Goal: Information Seeking & Learning: Learn about a topic

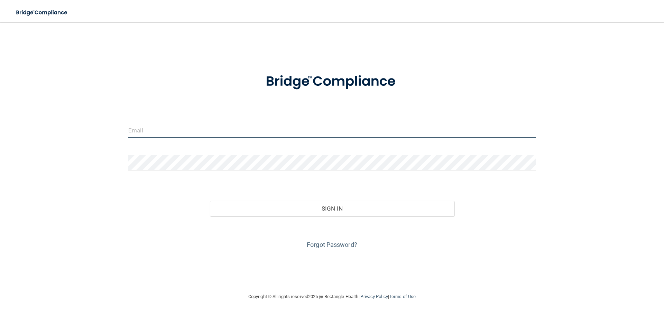
click at [225, 134] on input "email" at bounding box center [332, 130] width 408 height 16
click at [187, 129] on input "email" at bounding box center [332, 130] width 408 height 16
type input "[EMAIL_ADDRESS][DOMAIN_NAME]"
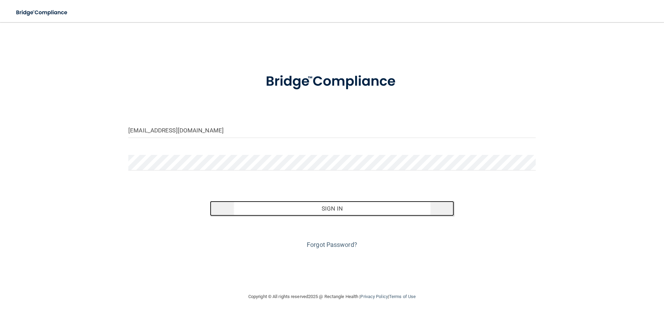
click at [262, 213] on button "Sign In" at bounding box center [332, 208] width 245 height 15
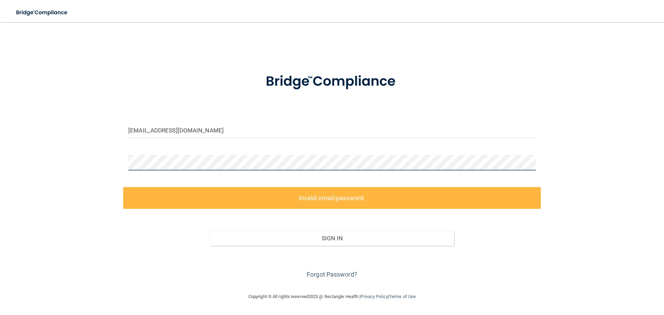
click at [33, 137] on div "iriss_xo@icloud.com Invalid email/password. You don't have permission to access…" at bounding box center [332, 157] width 637 height 257
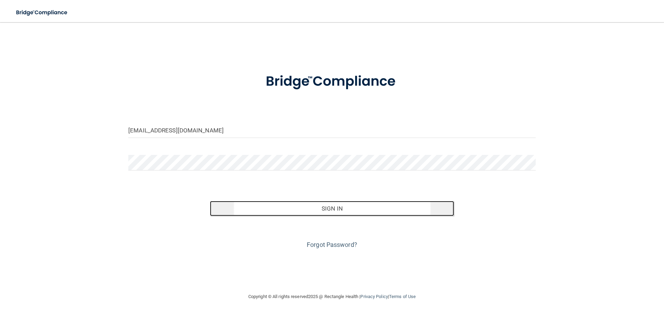
click at [268, 209] on button "Sign In" at bounding box center [332, 208] width 245 height 15
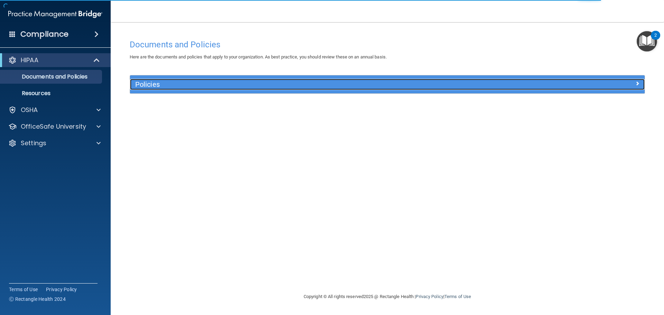
click at [623, 88] on div "Policies" at bounding box center [387, 84] width 515 height 11
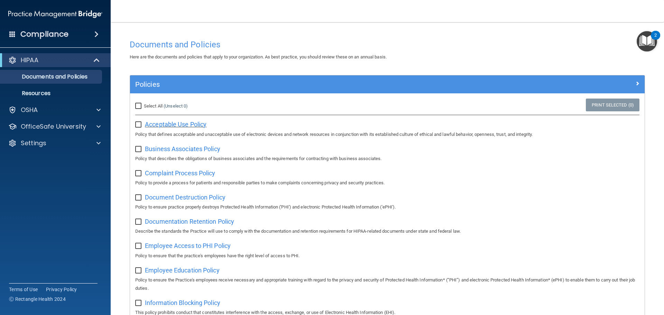
click at [185, 125] on span "Acceptable Use Policy" at bounding box center [176, 124] width 62 height 7
click at [139, 103] on input "Select All (Unselect 0) Unselect All" at bounding box center [139, 106] width 8 height 6
checkbox input "true"
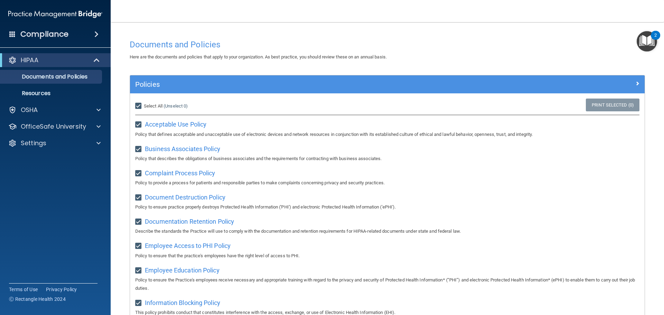
checkbox input "true"
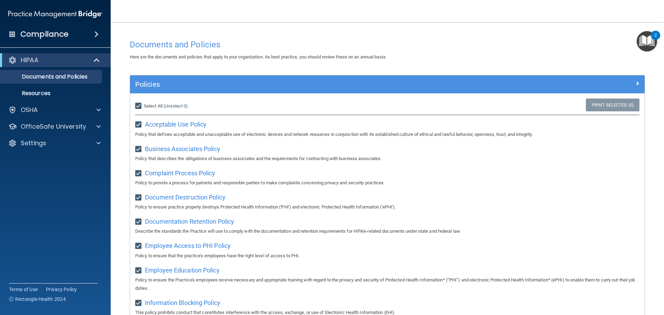
checkbox input "true"
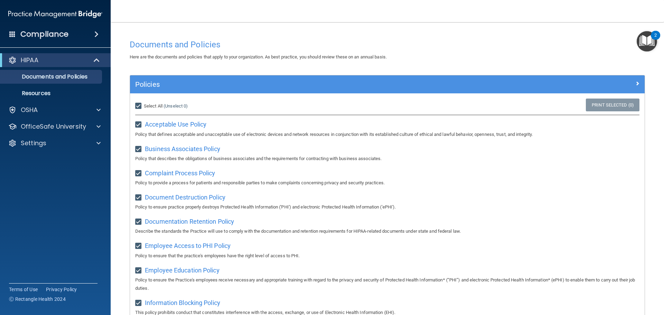
checkbox input "true"
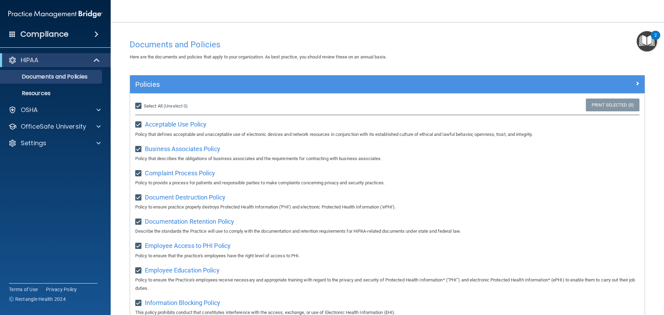
checkbox input "true"
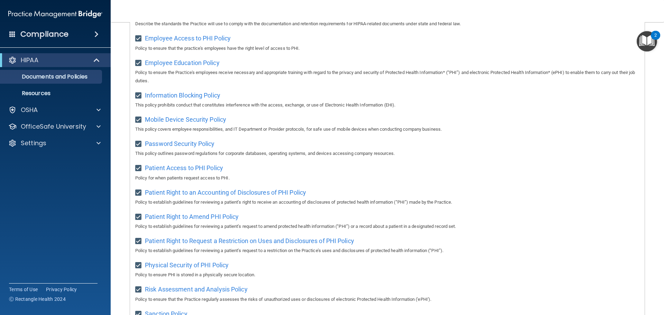
scroll to position [379, 0]
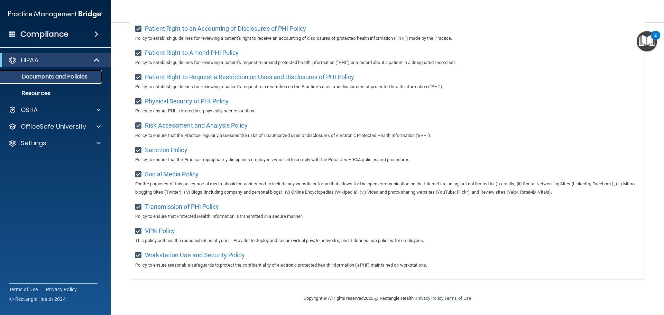
click at [61, 75] on p "Documents and Policies" at bounding box center [51, 76] width 94 height 7
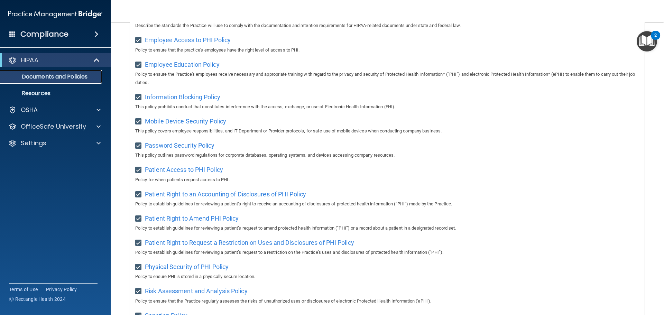
scroll to position [0, 0]
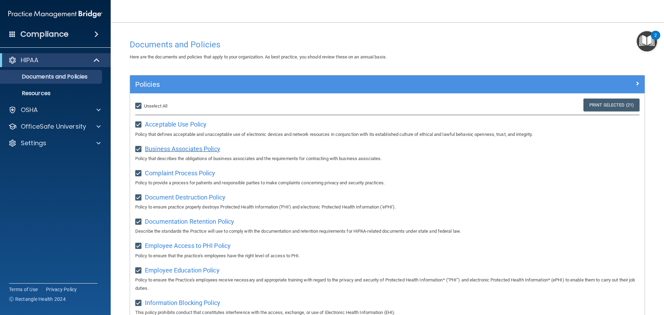
click at [161, 148] on span "Business Associates Policy" at bounding box center [182, 148] width 75 height 7
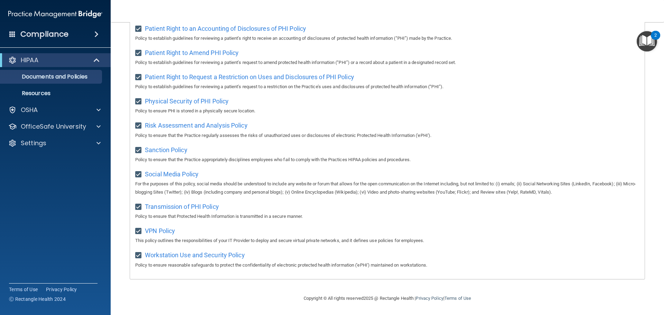
scroll to position [379, 0]
click at [63, 93] on p "Resources" at bounding box center [51, 93] width 94 height 7
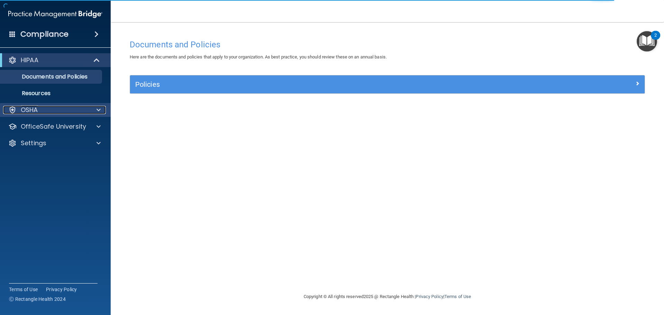
click at [36, 108] on p "OSHA" at bounding box center [29, 110] width 17 height 8
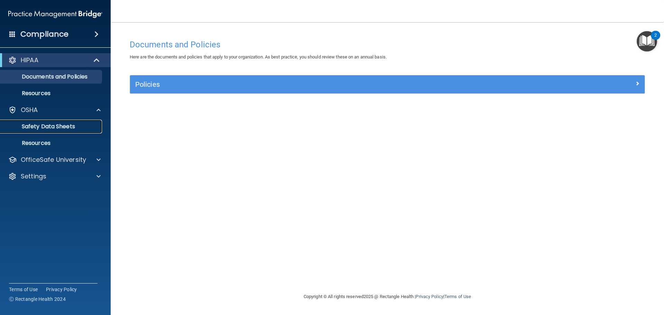
click at [48, 128] on p "Safety Data Sheets" at bounding box center [51, 126] width 94 height 7
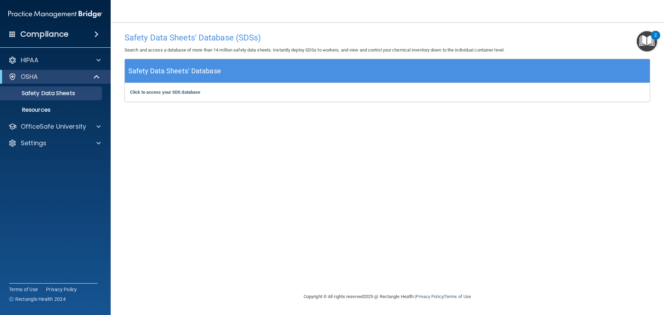
click at [154, 89] on div "Click to access your SDS database Click to access your SDS database" at bounding box center [387, 92] width 525 height 19
click at [157, 91] on b "Click to access your SDS database" at bounding box center [165, 92] width 70 height 5
click at [54, 129] on p "OfficeSafe University" at bounding box center [53, 126] width 65 height 8
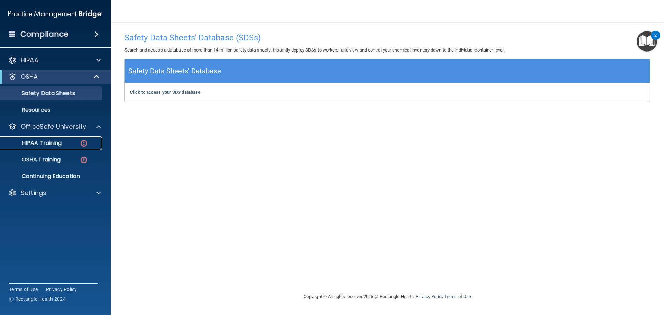
click at [50, 141] on p "HIPAA Training" at bounding box center [32, 143] width 57 height 7
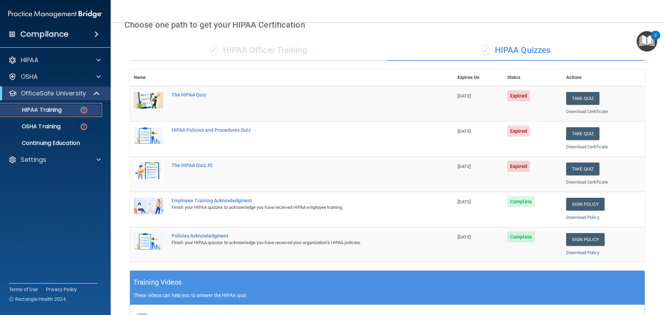
scroll to position [33, 0]
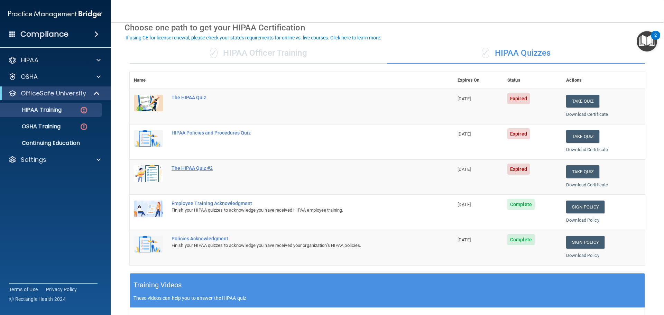
click at [204, 167] on div "The HIPAA Quiz #2" at bounding box center [295, 168] width 247 height 6
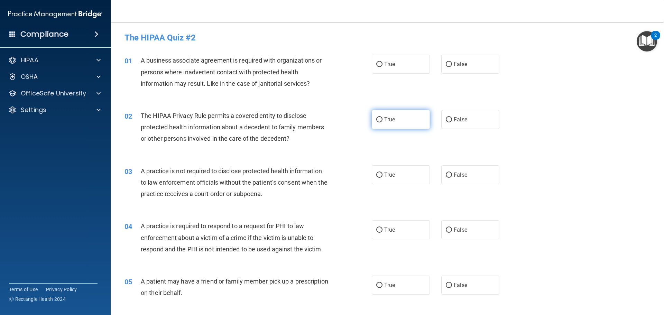
click at [378, 120] on input "True" at bounding box center [379, 119] width 6 height 5
radio input "true"
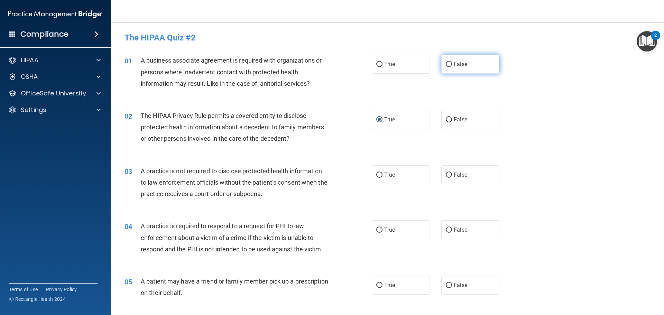
click at [446, 65] on input "False" at bounding box center [449, 64] width 6 height 5
radio input "true"
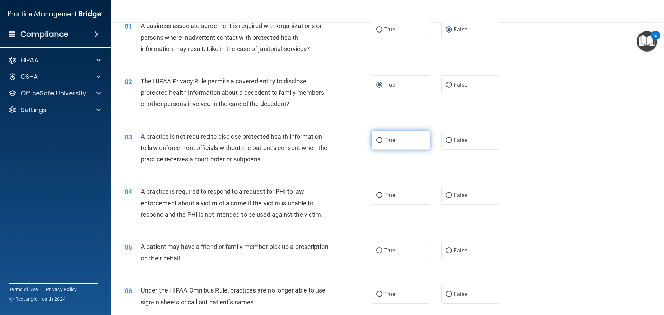
click at [379, 143] on label "True" at bounding box center [401, 140] width 58 height 19
click at [379, 143] on input "True" at bounding box center [379, 140] width 6 height 5
radio input "true"
click at [376, 194] on input "True" at bounding box center [379, 195] width 6 height 5
radio input "true"
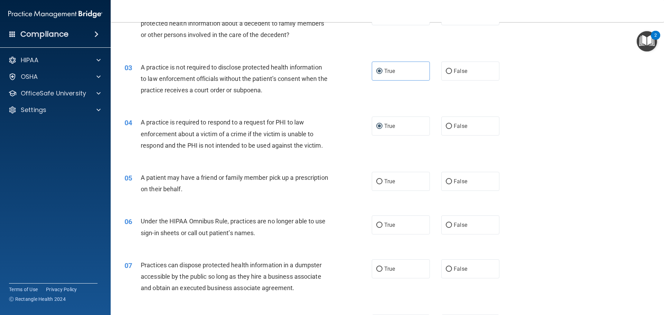
click at [447, 181] on input "False" at bounding box center [449, 181] width 6 height 5
radio input "true"
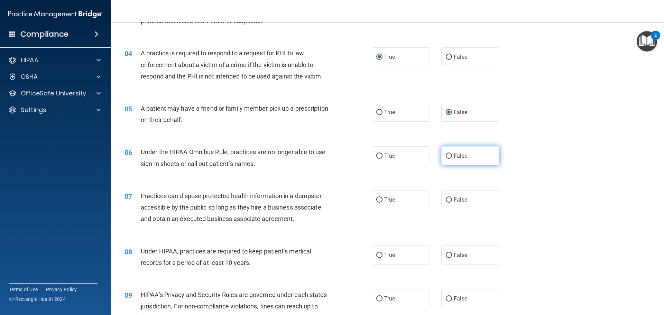
click at [446, 154] on input "False" at bounding box center [449, 156] width 6 height 5
radio input "true"
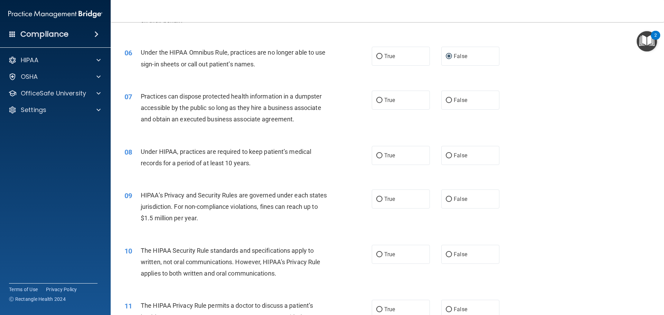
scroll to position [277, 0]
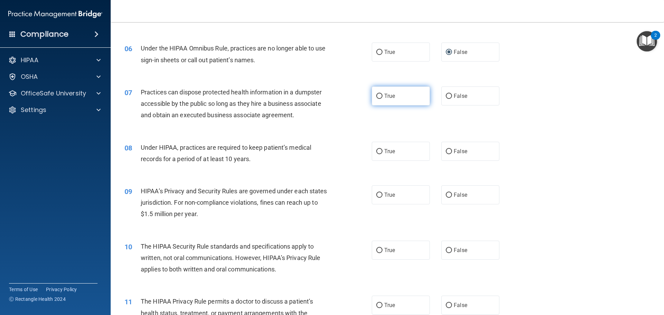
click at [380, 95] on input "True" at bounding box center [379, 96] width 6 height 5
radio input "true"
click at [376, 149] on input "True" at bounding box center [379, 151] width 6 height 5
radio input "true"
click at [376, 195] on input "True" at bounding box center [379, 195] width 6 height 5
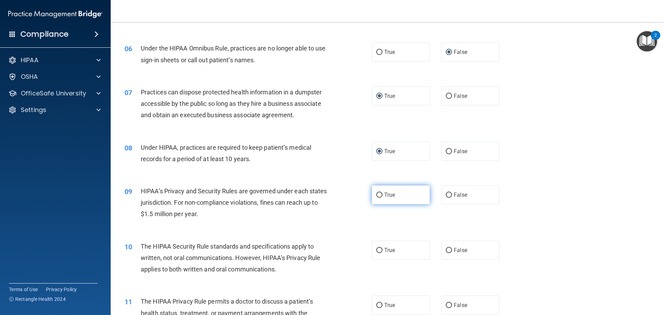
radio input "true"
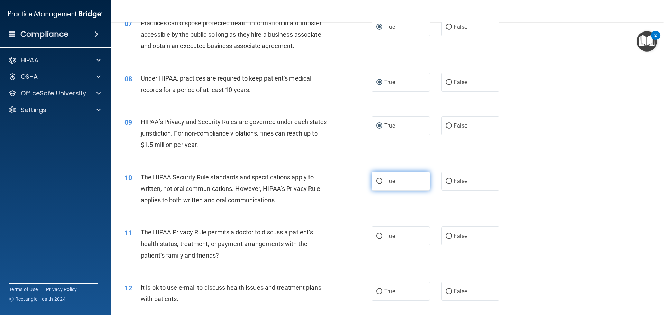
click at [411, 182] on label "True" at bounding box center [401, 181] width 58 height 19
click at [383, 182] on input "True" at bounding box center [379, 181] width 6 height 5
radio input "true"
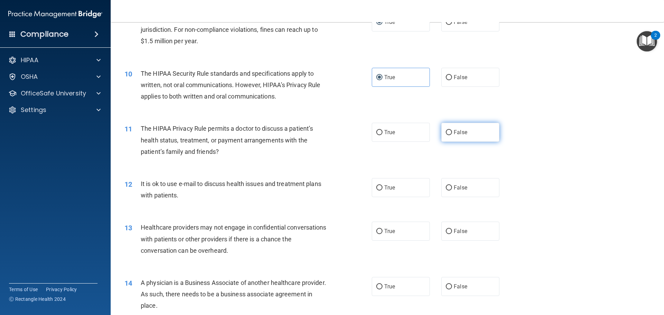
click at [450, 132] on label "False" at bounding box center [470, 132] width 58 height 19
click at [450, 132] on input "False" at bounding box center [449, 132] width 6 height 5
radio input "true"
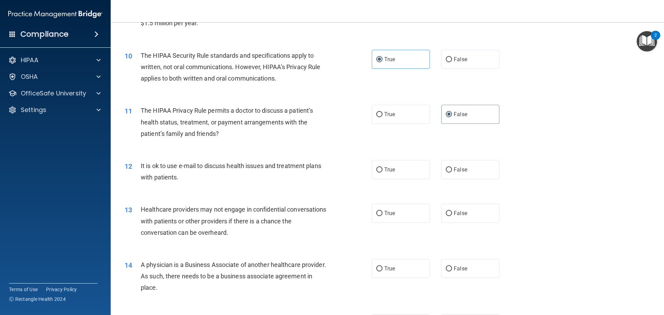
scroll to position [484, 0]
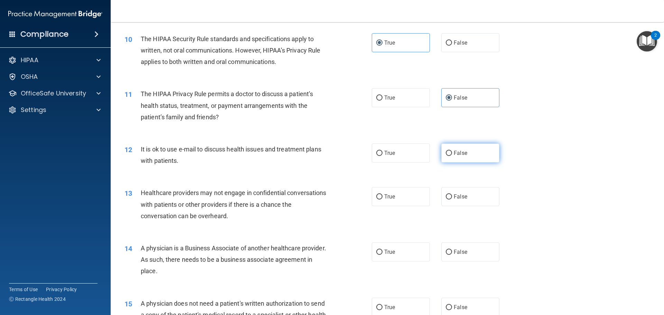
click at [454, 158] on label "False" at bounding box center [470, 153] width 58 height 19
click at [452, 156] on input "False" at bounding box center [449, 153] width 6 height 5
radio input "true"
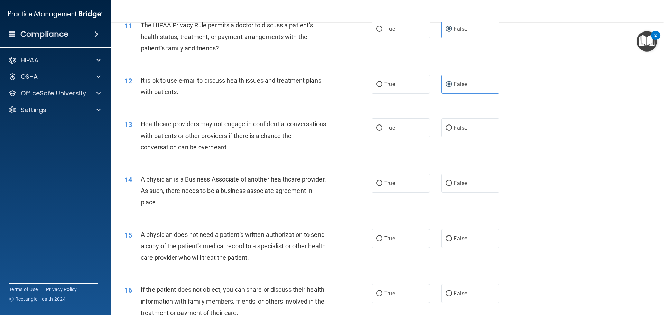
scroll to position [554, 0]
click at [376, 127] on input "True" at bounding box center [379, 127] width 6 height 5
radio input "true"
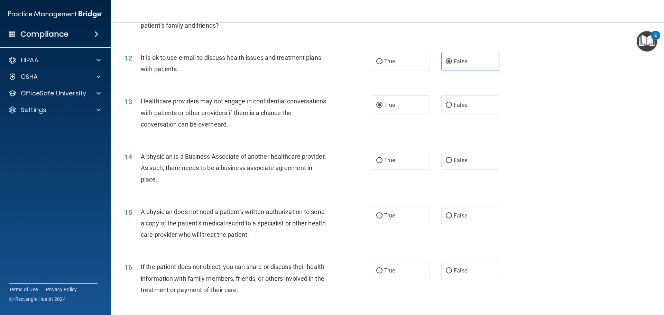
scroll to position [588, 0]
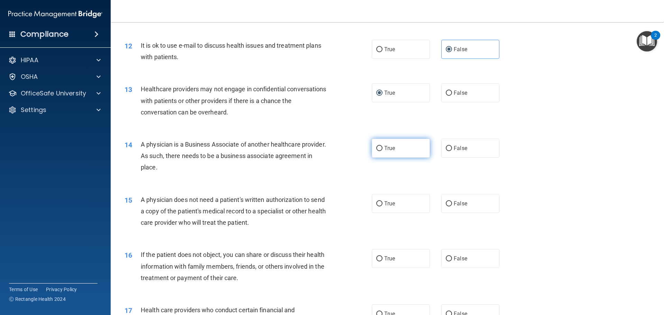
click at [390, 154] on label "True" at bounding box center [401, 148] width 58 height 19
click at [383, 151] on input "True" at bounding box center [379, 148] width 6 height 5
radio input "true"
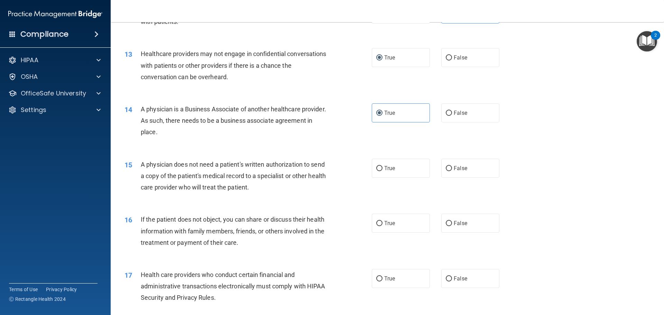
scroll to position [657, 0]
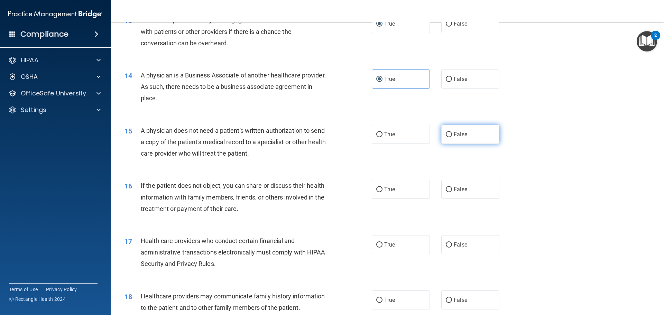
click at [463, 136] on span "False" at bounding box center [460, 134] width 13 height 7
click at [452, 136] on input "False" at bounding box center [449, 134] width 6 height 5
radio input "true"
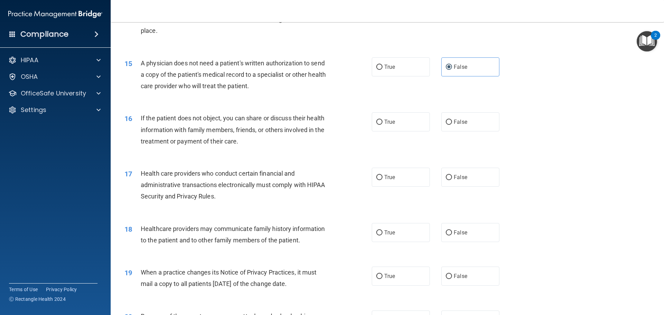
scroll to position [726, 0]
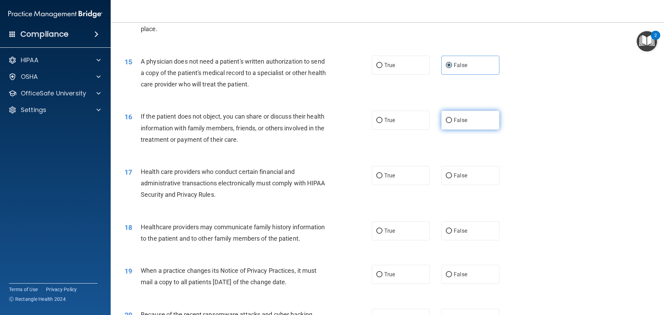
click at [460, 124] on label "False" at bounding box center [470, 120] width 58 height 19
click at [452, 123] on input "False" at bounding box center [449, 120] width 6 height 5
radio input "true"
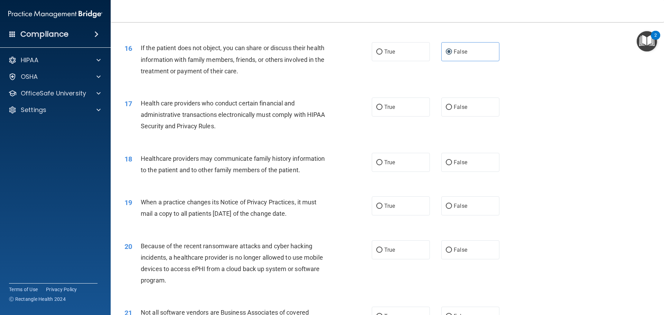
scroll to position [796, 0]
click at [377, 109] on input "True" at bounding box center [379, 106] width 6 height 5
radio input "true"
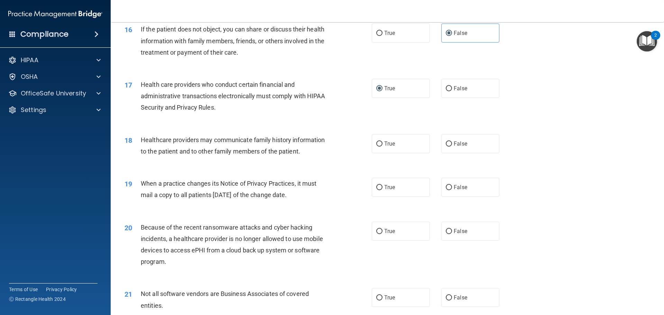
scroll to position [830, 0]
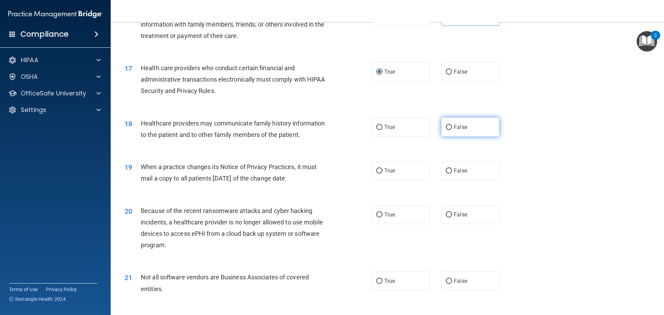
click at [467, 129] on label "False" at bounding box center [470, 127] width 58 height 19
click at [452, 129] on input "False" at bounding box center [449, 127] width 6 height 5
radio input "true"
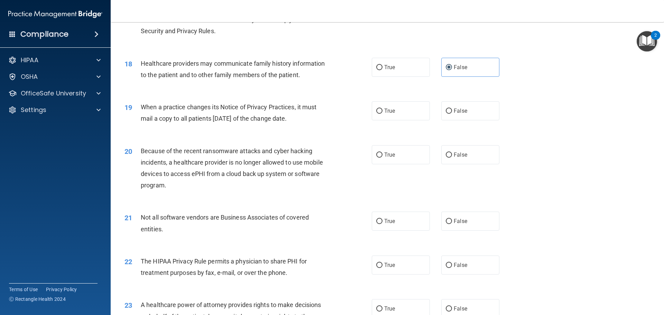
scroll to position [899, 0]
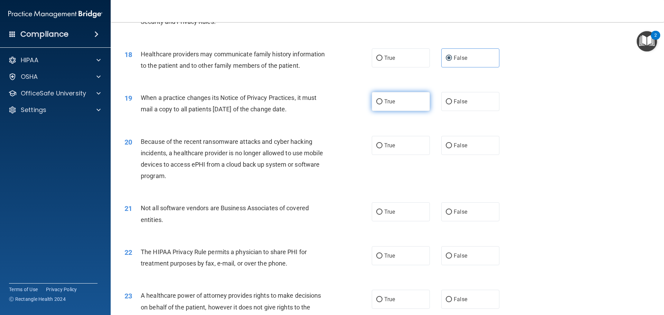
click at [405, 98] on label "True" at bounding box center [401, 101] width 58 height 19
click at [383, 99] on input "True" at bounding box center [379, 101] width 6 height 5
radio input "true"
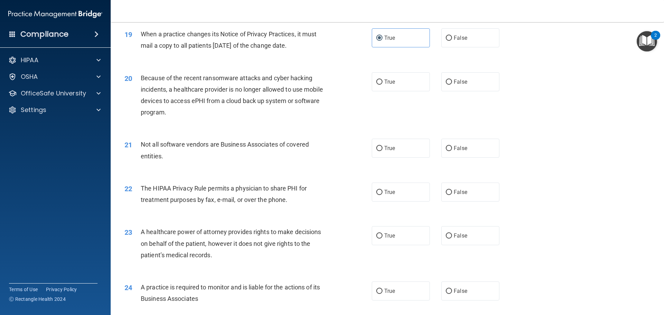
scroll to position [969, 0]
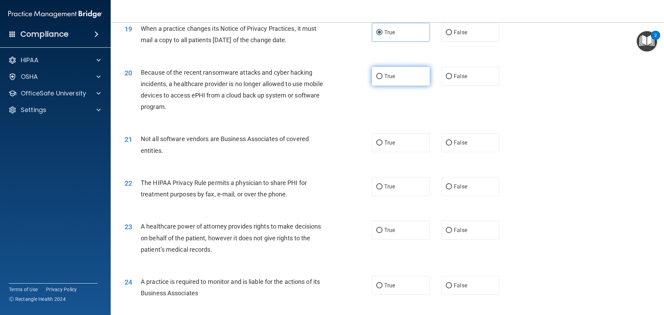
click at [393, 80] on label "True" at bounding box center [401, 76] width 58 height 19
click at [383, 79] on input "True" at bounding box center [379, 76] width 6 height 5
radio input "true"
click at [391, 143] on span "True" at bounding box center [389, 142] width 11 height 7
click at [383, 143] on input "True" at bounding box center [379, 142] width 6 height 5
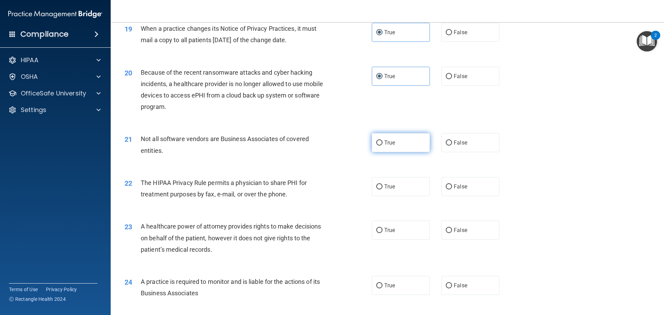
radio input "true"
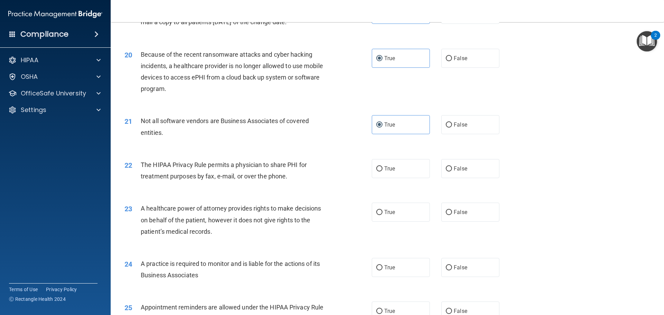
scroll to position [1003, 0]
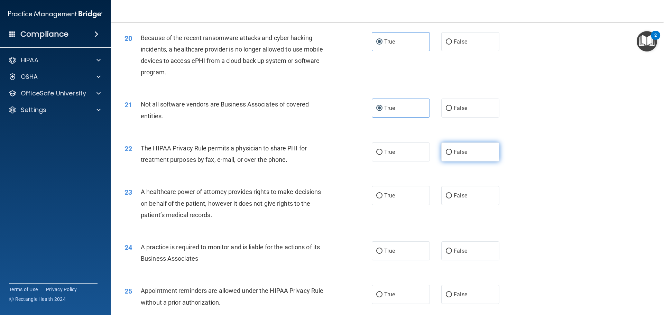
click at [464, 152] on label "False" at bounding box center [470, 152] width 58 height 19
click at [452, 152] on input "False" at bounding box center [449, 152] width 6 height 5
radio input "true"
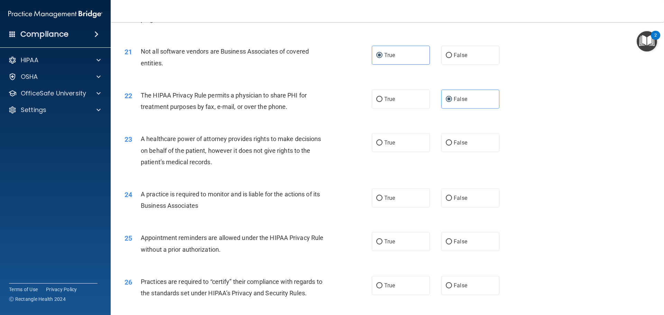
scroll to position [1072, 0]
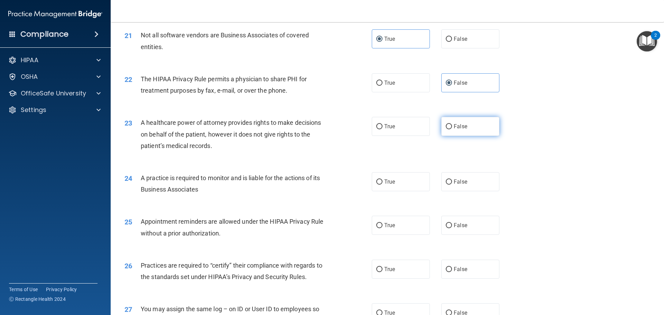
click at [458, 128] on span "False" at bounding box center [460, 126] width 13 height 7
click at [452, 128] on input "False" at bounding box center [449, 126] width 6 height 5
radio input "true"
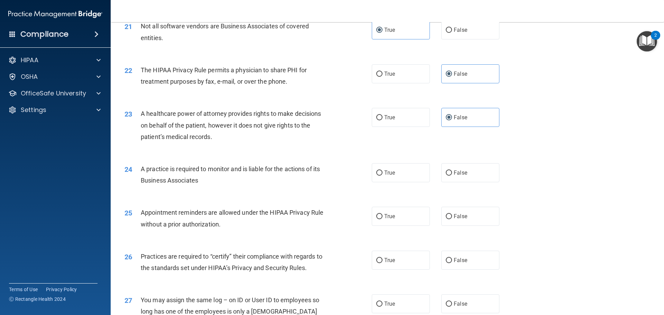
scroll to position [1107, 0]
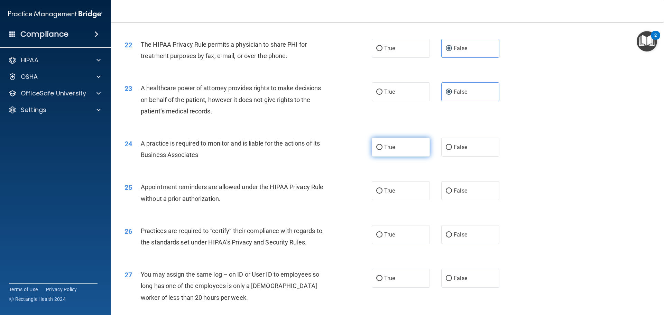
click at [384, 147] on span "True" at bounding box center [389, 147] width 11 height 7
click at [382, 147] on input "True" at bounding box center [379, 147] width 6 height 5
radio input "true"
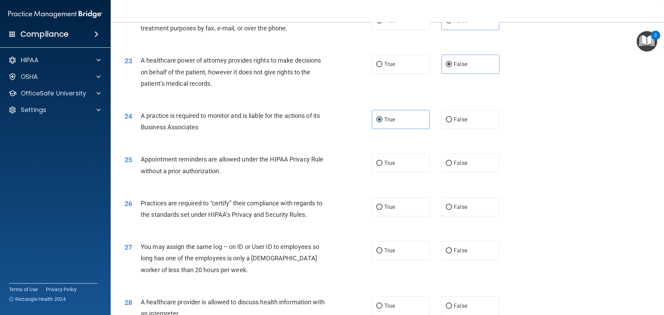
scroll to position [1176, 0]
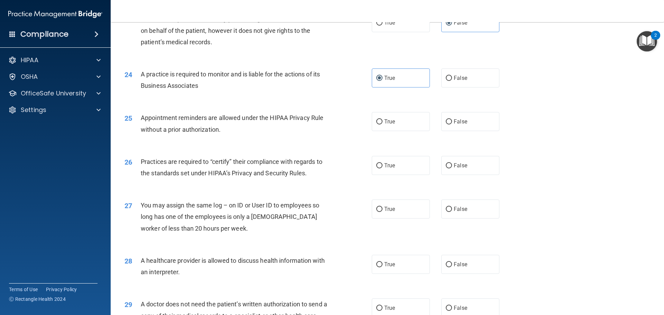
click at [446, 122] on input "False" at bounding box center [449, 121] width 6 height 5
radio input "true"
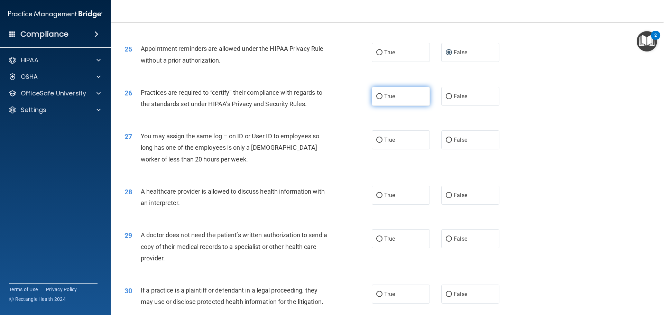
click at [375, 101] on label "True" at bounding box center [401, 96] width 58 height 19
click at [376, 99] on input "True" at bounding box center [379, 96] width 6 height 5
radio input "true"
click at [387, 135] on label "True" at bounding box center [401, 139] width 58 height 19
click at [383, 138] on input "True" at bounding box center [379, 140] width 6 height 5
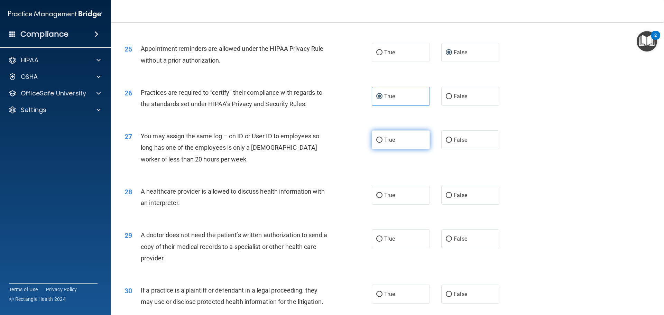
radio input "true"
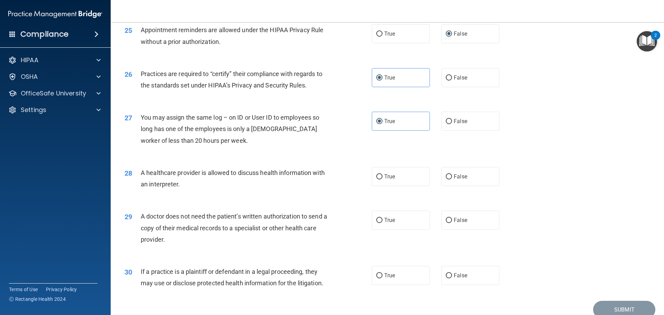
scroll to position [1280, 0]
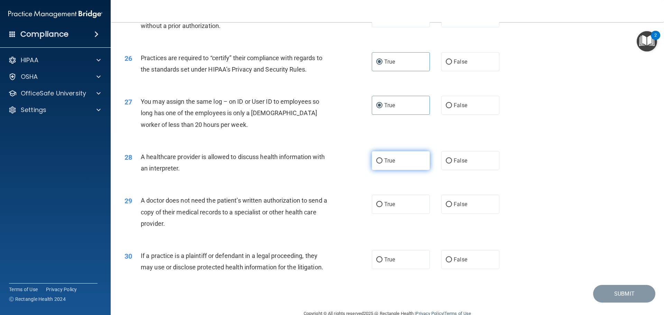
click at [395, 164] on label "True" at bounding box center [401, 160] width 58 height 19
click at [383, 164] on input "True" at bounding box center [379, 160] width 6 height 5
radio input "true"
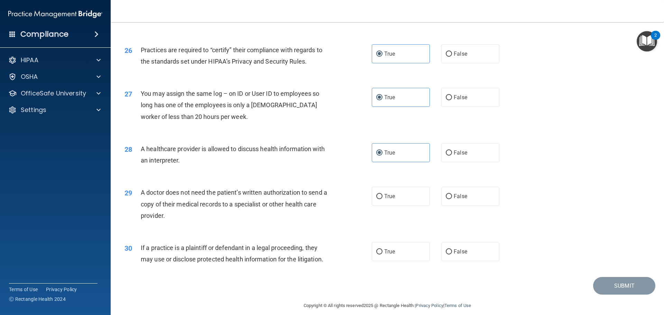
scroll to position [1295, 0]
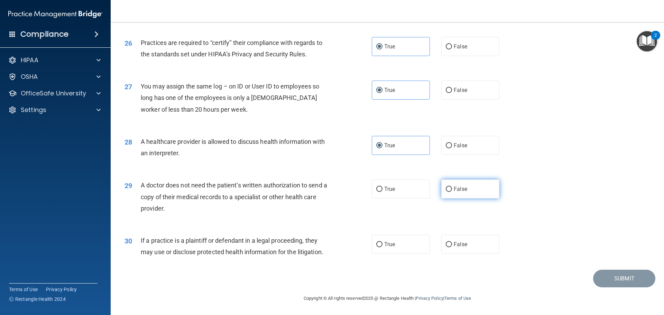
click at [460, 189] on span "False" at bounding box center [460, 189] width 13 height 7
click at [452, 189] on input "False" at bounding box center [449, 189] width 6 height 5
radio input "true"
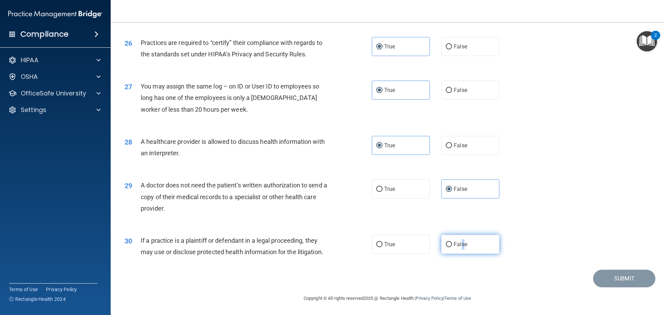
click at [460, 251] on label "False" at bounding box center [470, 244] width 58 height 19
click at [452, 247] on input "False" at bounding box center [449, 244] width 6 height 5
radio input "true"
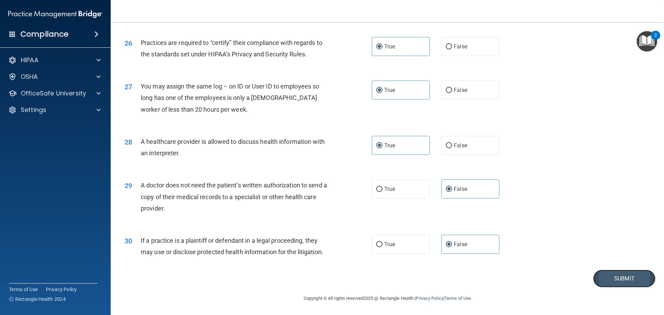
click at [593, 277] on button "Submit" at bounding box center [624, 279] width 62 height 18
click at [622, 276] on button "Submit" at bounding box center [624, 279] width 62 height 18
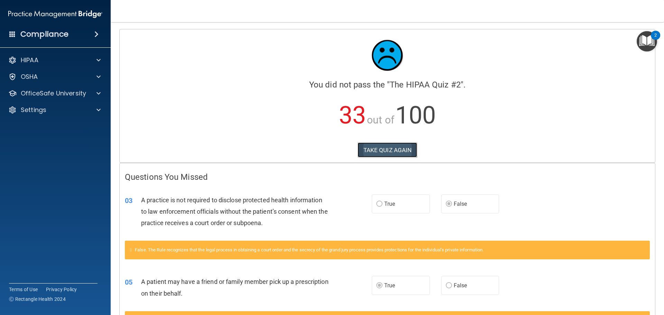
click at [382, 145] on button "TAKE QUIZ AGAIN" at bounding box center [388, 150] width 60 height 15
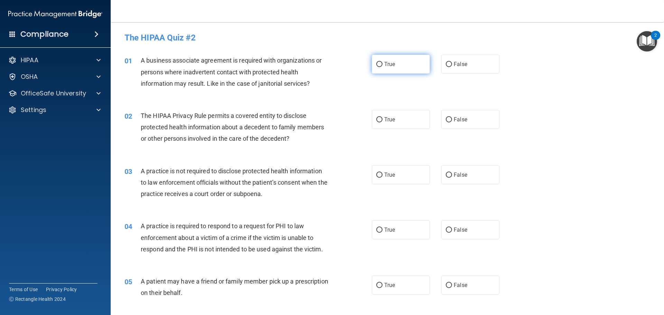
click at [386, 66] on span "True" at bounding box center [389, 64] width 11 height 7
click at [383, 66] on input "True" at bounding box center [379, 64] width 6 height 5
radio input "true"
click at [395, 120] on label "True" at bounding box center [401, 119] width 58 height 19
click at [383, 120] on input "True" at bounding box center [379, 119] width 6 height 5
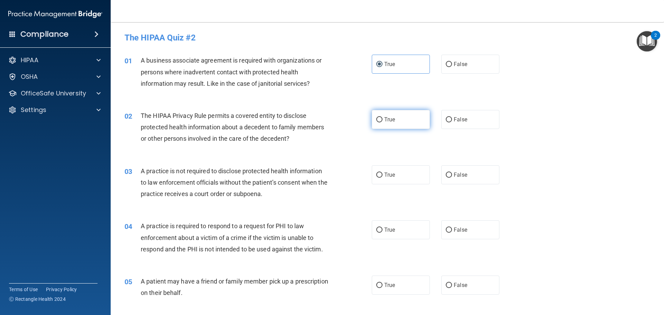
radio input "true"
click at [456, 173] on span "False" at bounding box center [460, 175] width 13 height 7
click at [452, 173] on input "False" at bounding box center [449, 175] width 6 height 5
radio input "true"
click at [384, 227] on span "True" at bounding box center [389, 230] width 11 height 7
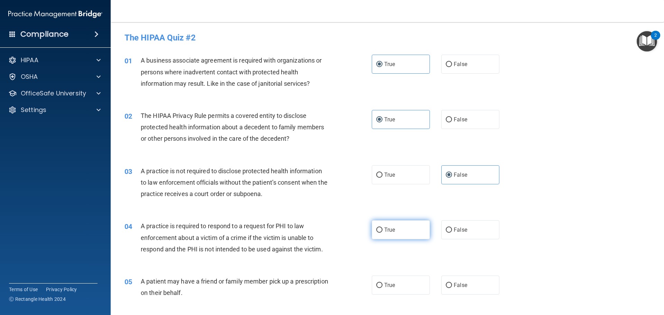
click at [383, 228] on input "True" at bounding box center [379, 230] width 6 height 5
radio input "true"
click at [402, 285] on label "True" at bounding box center [401, 285] width 58 height 19
click at [383, 285] on input "True" at bounding box center [379, 285] width 6 height 5
radio input "true"
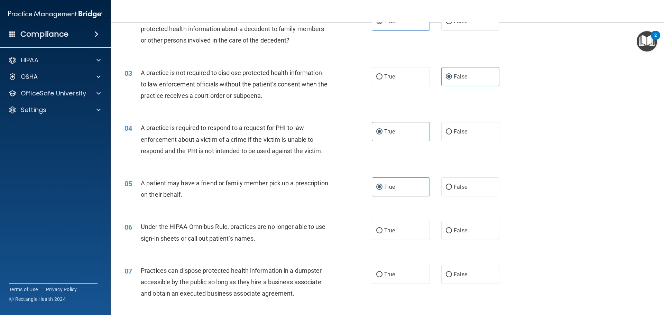
scroll to position [104, 0]
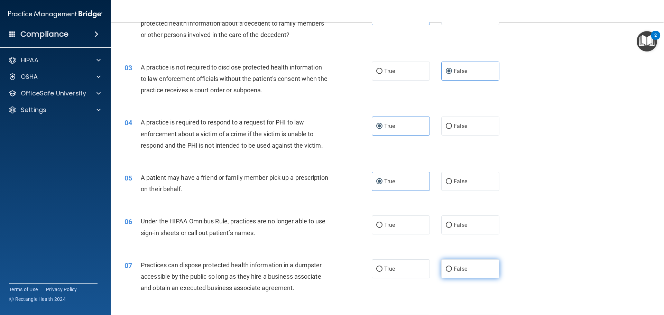
click at [464, 268] on label "False" at bounding box center [470, 268] width 58 height 19
click at [452, 268] on input "False" at bounding box center [449, 269] width 6 height 5
radio input "true"
click at [454, 227] on span "False" at bounding box center [460, 225] width 13 height 7
click at [452, 227] on input "False" at bounding box center [449, 225] width 6 height 5
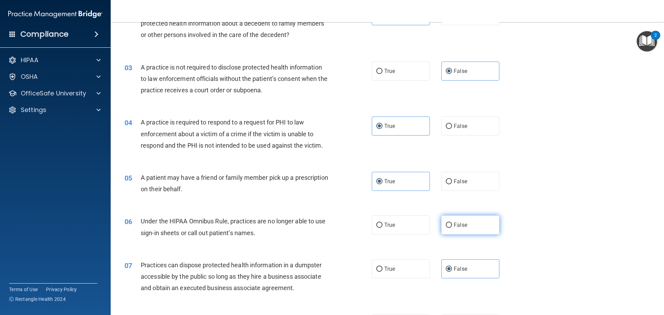
radio input "true"
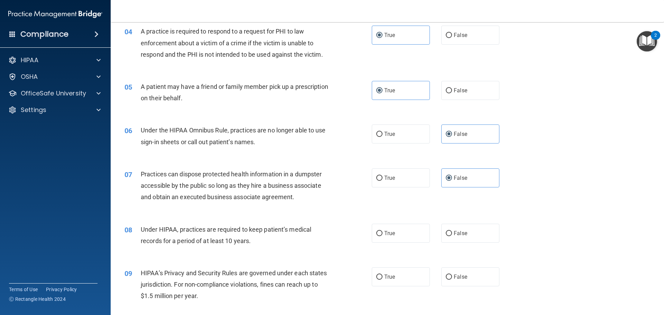
scroll to position [208, 0]
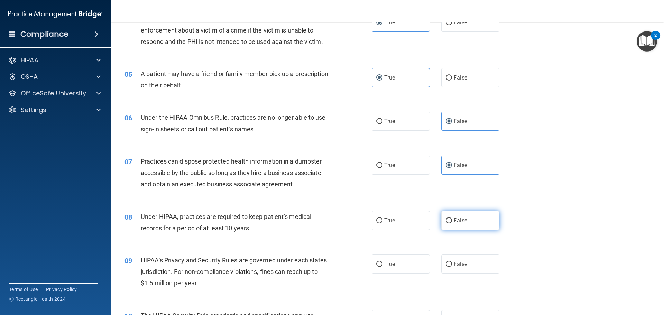
click at [477, 223] on label "False" at bounding box center [470, 220] width 58 height 19
click at [452, 223] on input "False" at bounding box center [449, 220] width 6 height 5
radio input "true"
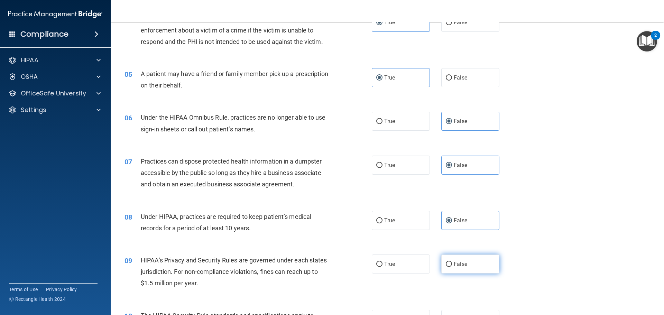
click at [468, 260] on label "False" at bounding box center [470, 264] width 58 height 19
click at [452, 262] on input "False" at bounding box center [449, 264] width 6 height 5
radio input "true"
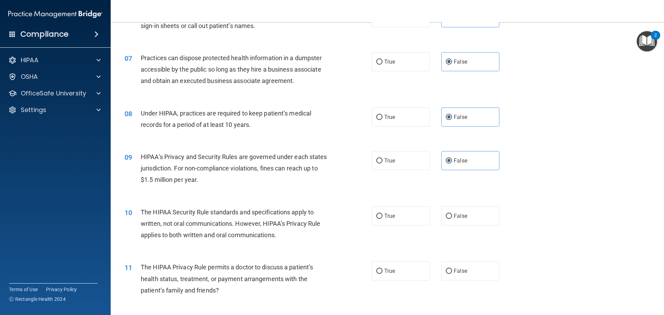
scroll to position [311, 0]
click at [397, 219] on label "True" at bounding box center [401, 215] width 58 height 19
click at [383, 219] on input "True" at bounding box center [379, 215] width 6 height 5
radio input "true"
click at [415, 265] on label "True" at bounding box center [401, 270] width 58 height 19
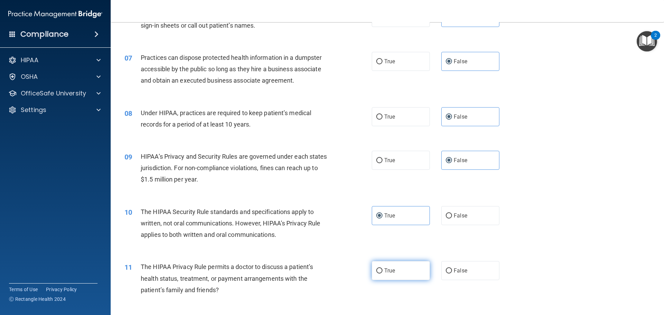
click at [383, 268] on input "True" at bounding box center [379, 270] width 6 height 5
radio input "true"
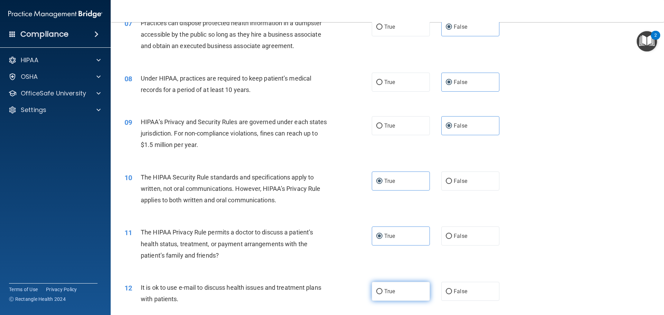
click at [404, 293] on label "True" at bounding box center [401, 291] width 58 height 19
click at [383, 293] on input "True" at bounding box center [379, 291] width 6 height 5
radio input "true"
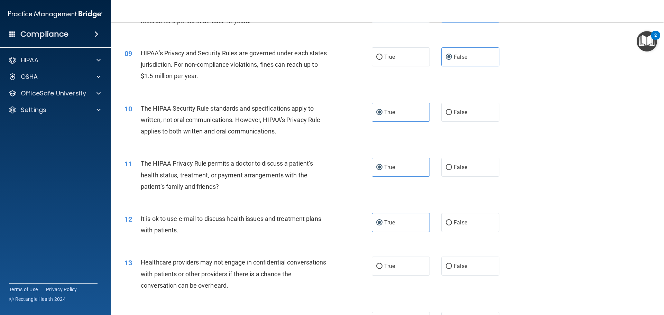
scroll to position [415, 0]
click at [464, 268] on label "False" at bounding box center [470, 265] width 58 height 19
click at [452, 268] on input "False" at bounding box center [449, 266] width 6 height 5
radio input "true"
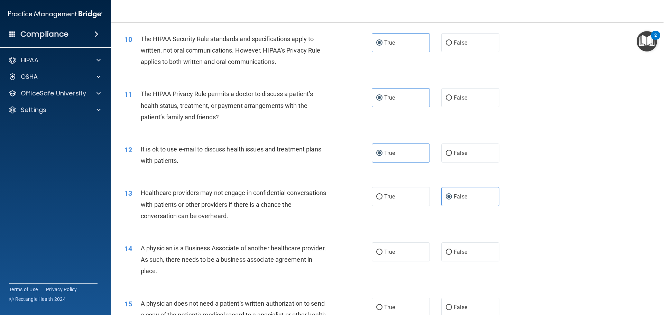
click at [462, 263] on div "14 A physician is a Business Associate of another healthcare provider. As such,…" at bounding box center [387, 261] width 536 height 55
click at [461, 259] on label "False" at bounding box center [470, 252] width 58 height 19
click at [452, 255] on input "False" at bounding box center [449, 252] width 6 height 5
radio input "true"
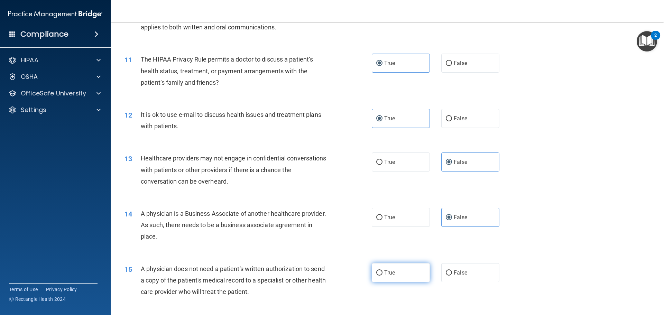
click at [392, 272] on span "True" at bounding box center [389, 272] width 11 height 7
click at [383, 272] on input "True" at bounding box center [379, 273] width 6 height 5
radio input "true"
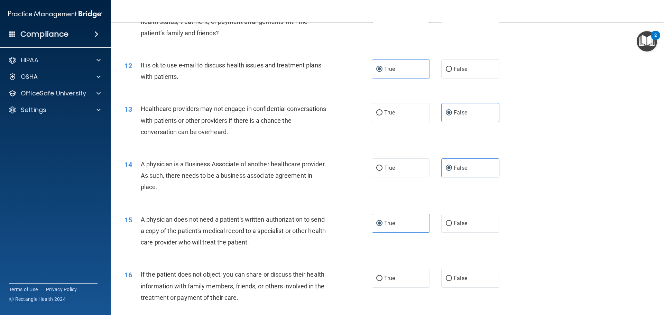
scroll to position [657, 0]
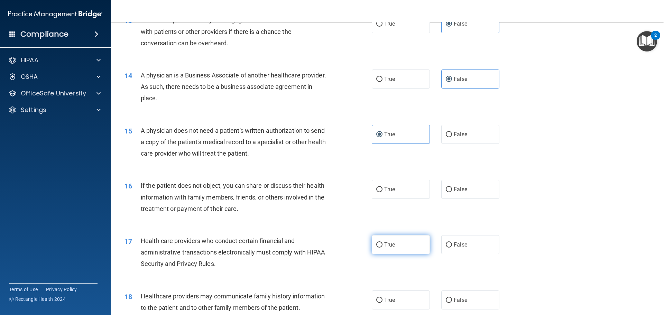
click at [402, 247] on label "True" at bounding box center [401, 244] width 58 height 19
click at [383, 247] on input "True" at bounding box center [379, 245] width 6 height 5
radio input "true"
click at [410, 189] on label "True" at bounding box center [401, 189] width 58 height 19
click at [383, 189] on input "True" at bounding box center [379, 189] width 6 height 5
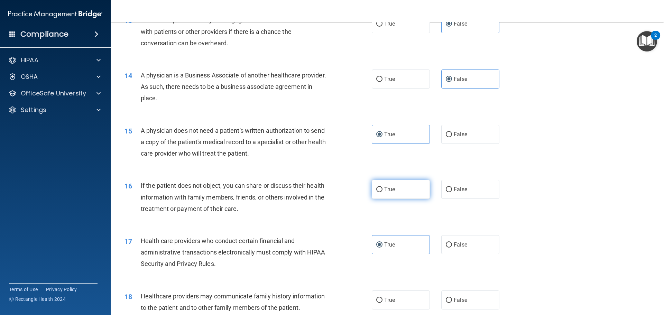
radio input "true"
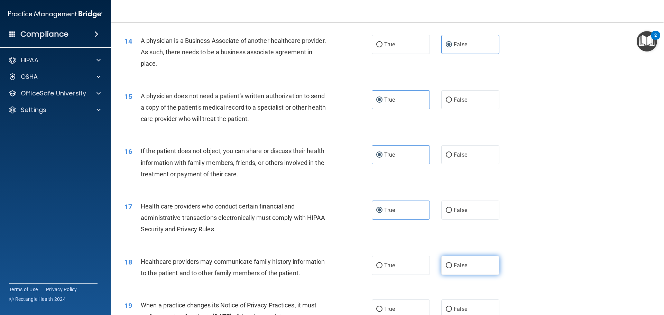
click at [464, 263] on label "False" at bounding box center [470, 265] width 58 height 19
click at [452, 263] on input "False" at bounding box center [449, 265] width 6 height 5
radio input "true"
click at [458, 303] on label "False" at bounding box center [470, 309] width 58 height 19
click at [452, 307] on input "False" at bounding box center [449, 309] width 6 height 5
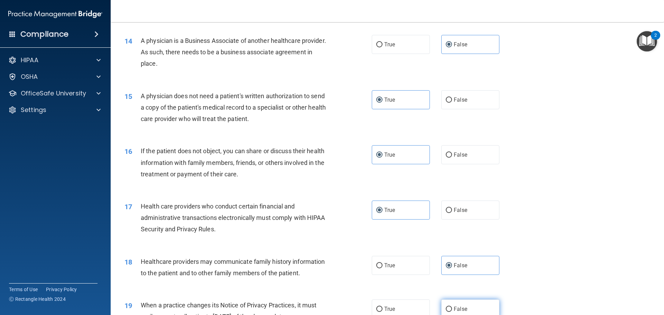
radio input "true"
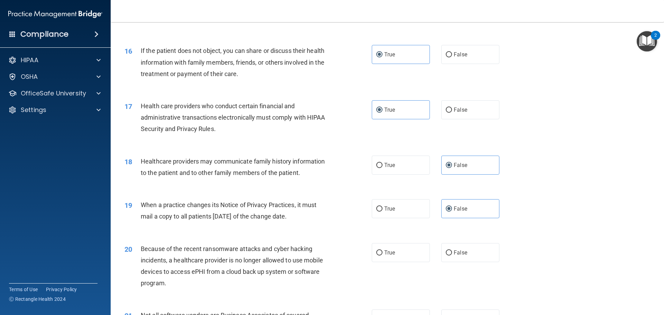
scroll to position [796, 0]
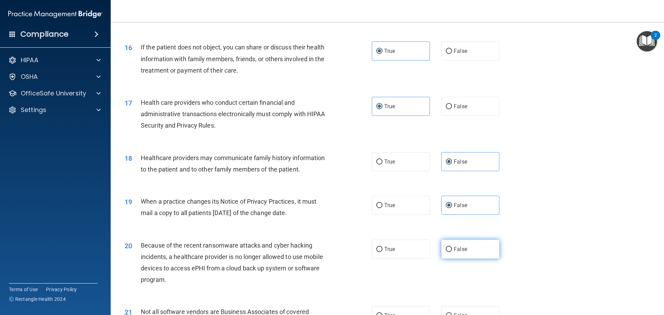
click at [455, 247] on span "False" at bounding box center [460, 249] width 13 height 7
click at [452, 247] on input "False" at bounding box center [449, 249] width 6 height 5
radio input "true"
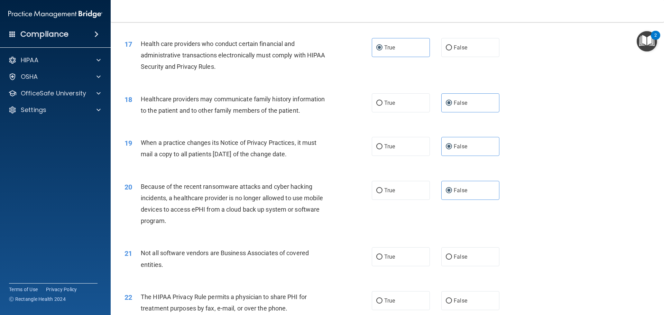
scroll to position [865, 0]
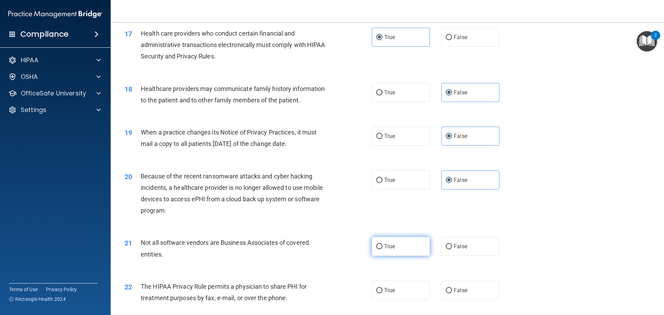
click at [413, 241] on label "True" at bounding box center [401, 246] width 58 height 19
click at [383, 244] on input "True" at bounding box center [379, 246] width 6 height 5
radio input "true"
click at [394, 286] on label "True" at bounding box center [401, 290] width 58 height 19
click at [383, 288] on input "True" at bounding box center [379, 290] width 6 height 5
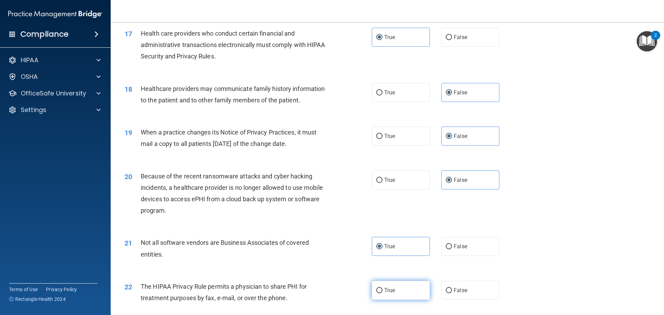
radio input "true"
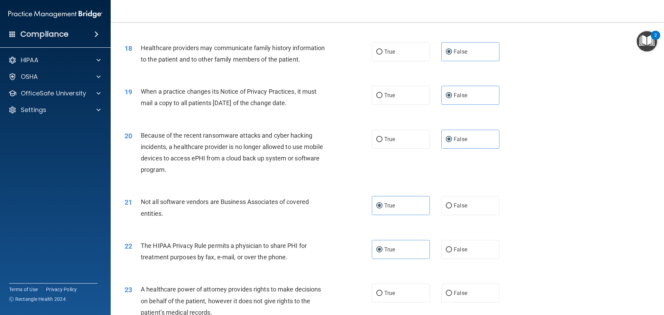
scroll to position [969, 0]
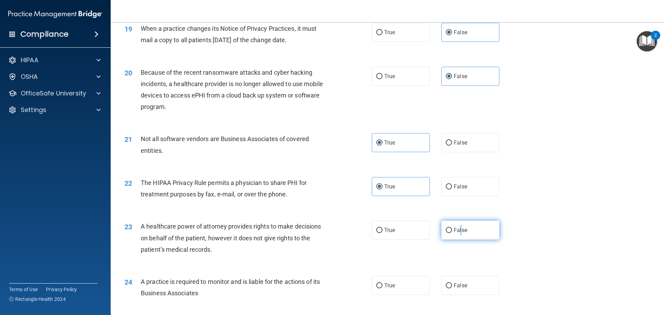
click at [458, 229] on span "False" at bounding box center [460, 230] width 13 height 7
click at [448, 228] on input "False" at bounding box center [449, 230] width 6 height 5
radio input "true"
click at [396, 281] on label "True" at bounding box center [401, 285] width 58 height 19
click at [383, 283] on input "True" at bounding box center [379, 285] width 6 height 5
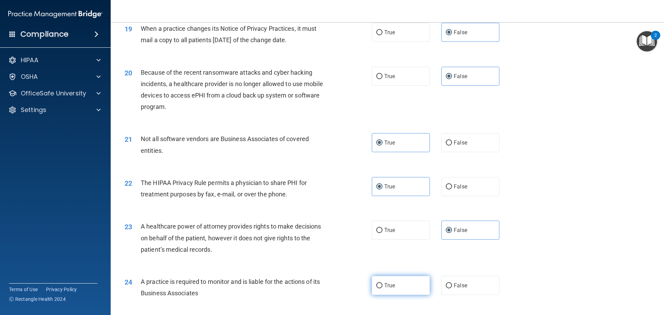
radio input "true"
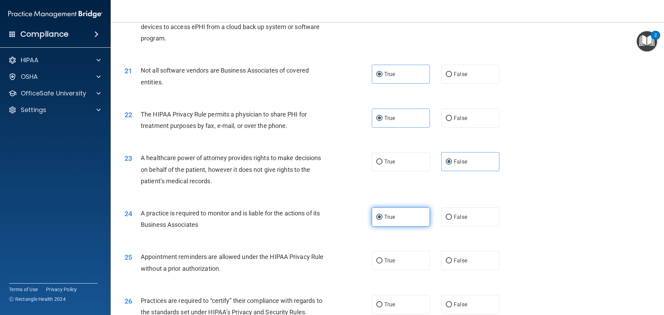
scroll to position [1038, 0]
click at [450, 262] on label "False" at bounding box center [470, 259] width 58 height 19
click at [450, 262] on input "False" at bounding box center [449, 260] width 6 height 5
radio input "true"
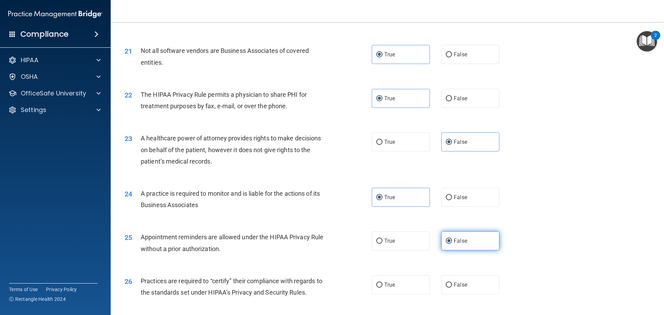
scroll to position [1072, 0]
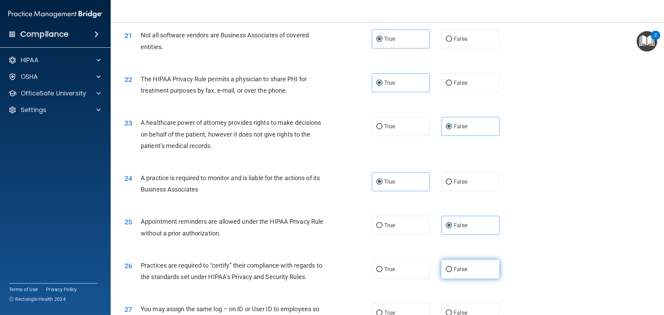
click at [448, 267] on input "False" at bounding box center [449, 269] width 6 height 5
radio input "true"
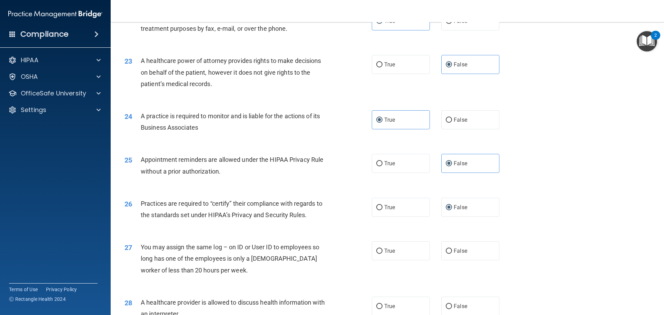
scroll to position [1142, 0]
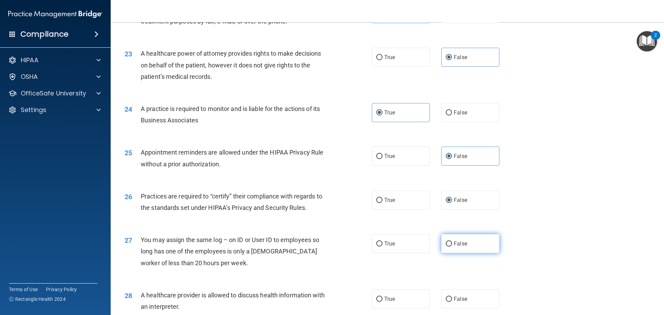
click at [454, 244] on span "False" at bounding box center [460, 243] width 13 height 7
click at [452, 244] on input "False" at bounding box center [449, 243] width 6 height 5
radio input "true"
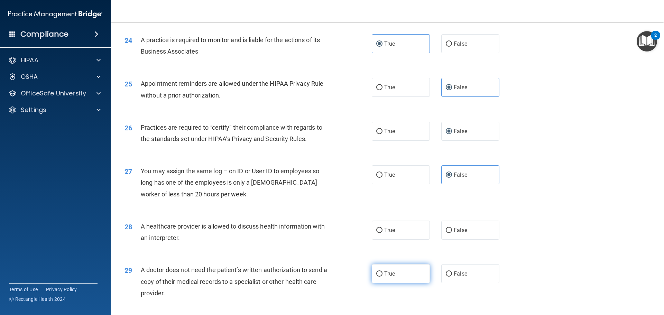
scroll to position [1211, 0]
click at [392, 238] on label "True" at bounding box center [401, 229] width 58 height 19
click at [383, 233] on input "True" at bounding box center [379, 230] width 6 height 5
radio input "true"
click at [404, 271] on label "True" at bounding box center [401, 273] width 58 height 19
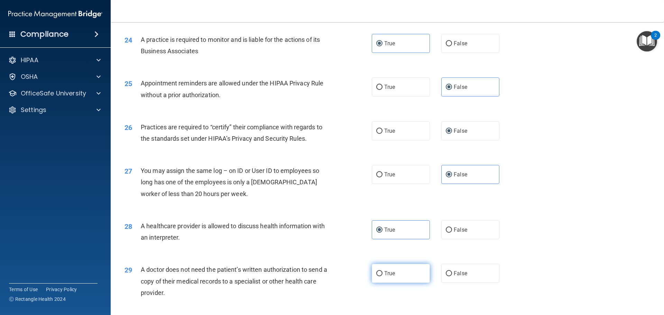
click at [383, 271] on input "True" at bounding box center [379, 273] width 6 height 5
radio input "true"
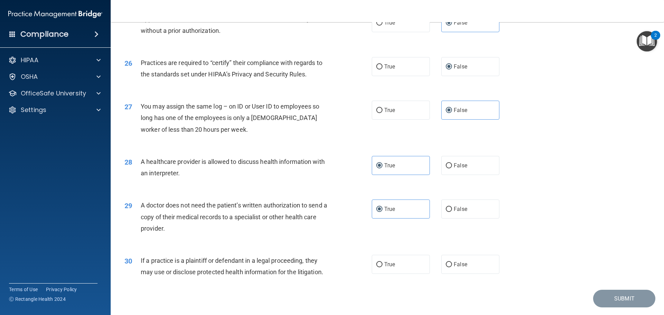
scroll to position [1280, 0]
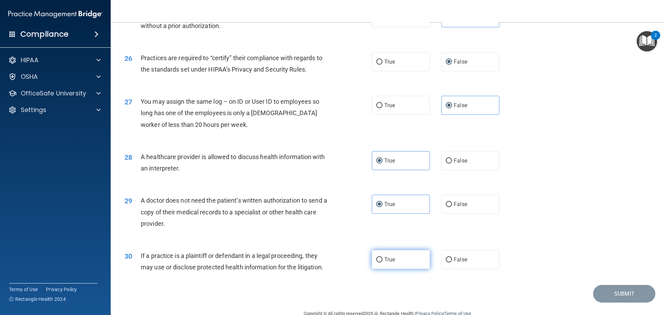
click at [406, 262] on label "True" at bounding box center [401, 259] width 58 height 19
click at [383, 262] on input "True" at bounding box center [379, 259] width 6 height 5
radio input "true"
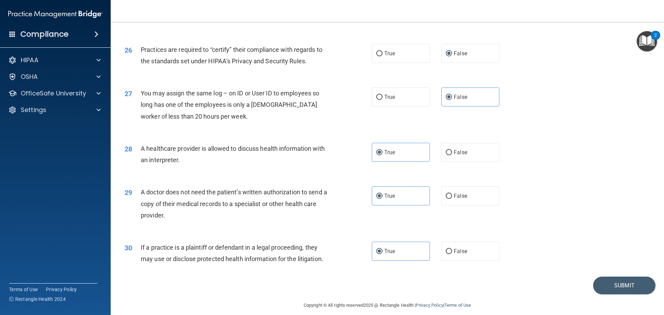
scroll to position [1295, 0]
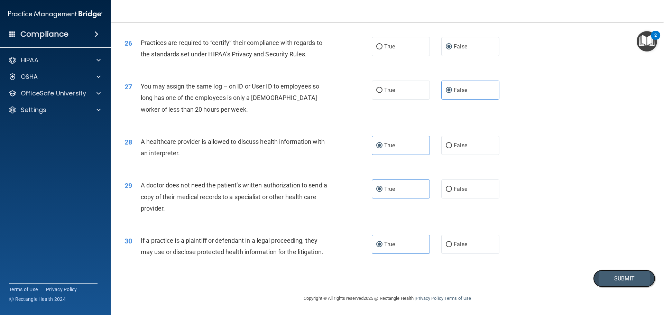
click at [634, 280] on button "Submit" at bounding box center [624, 279] width 62 height 18
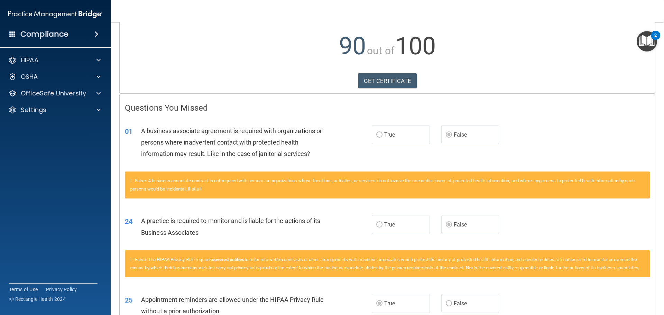
scroll to position [35, 0]
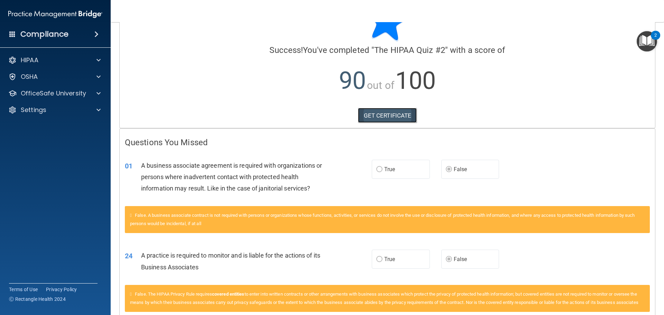
click at [368, 115] on link "GET CERTIFICATE" at bounding box center [387, 115] width 59 height 15
click at [38, 76] on p "OSHA" at bounding box center [29, 77] width 17 height 8
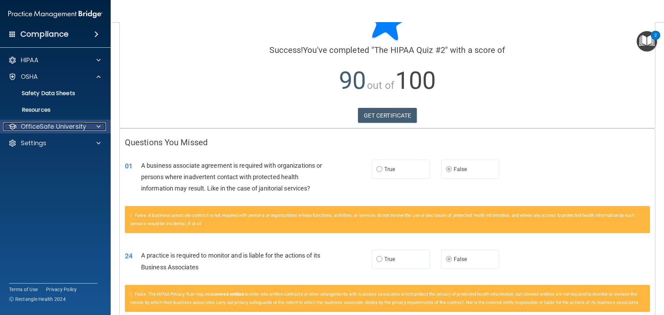
click at [54, 129] on p "OfficeSafe University" at bounding box center [53, 126] width 65 height 8
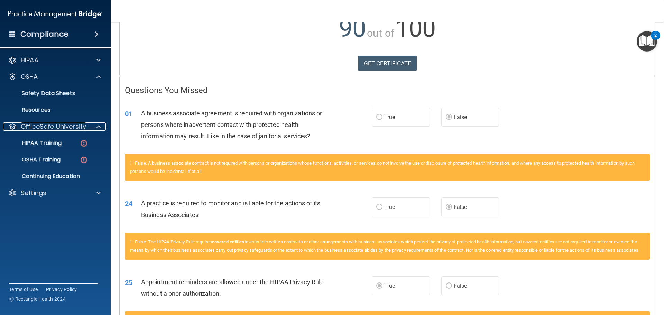
scroll to position [151, 0]
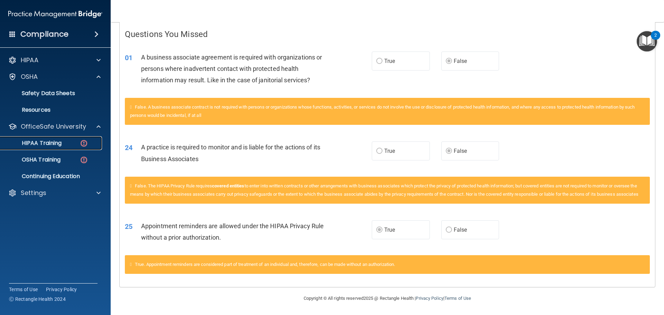
click at [53, 141] on p "HIPAA Training" at bounding box center [32, 143] width 57 height 7
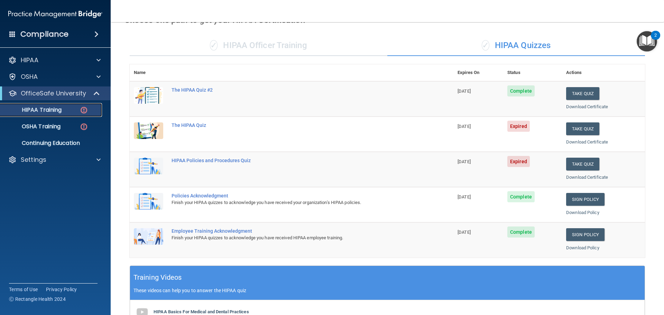
scroll to position [33, 0]
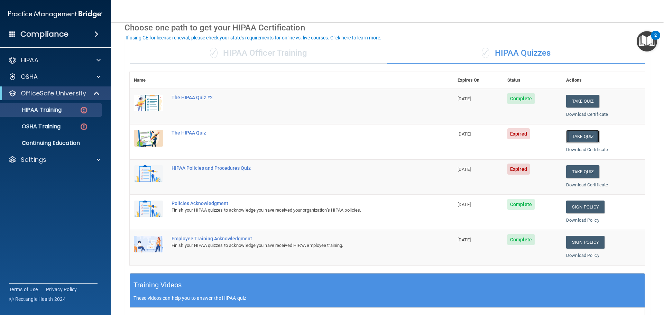
click at [582, 137] on button "Take Quiz" at bounding box center [582, 136] width 33 height 13
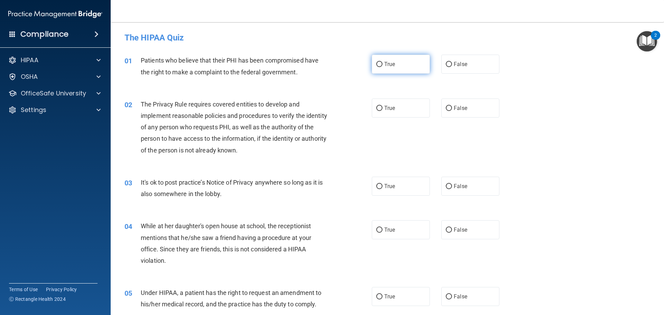
click at [385, 68] on label "True" at bounding box center [401, 64] width 58 height 19
click at [383, 67] on input "True" at bounding box center [379, 64] width 6 height 5
radio input "true"
click at [454, 105] on span "False" at bounding box center [460, 108] width 13 height 7
click at [451, 106] on input "False" at bounding box center [449, 108] width 6 height 5
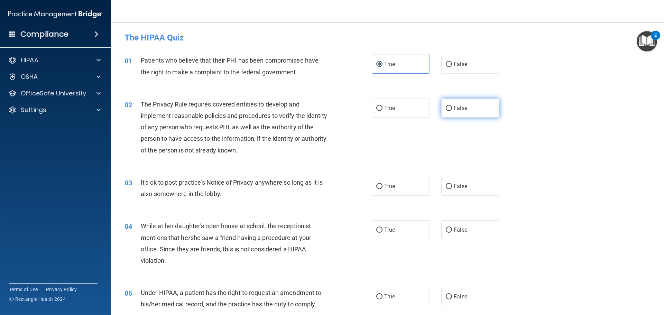
radio input "true"
click at [392, 176] on div "03 It's ok to post practice’s Notice of Privacy anywhere so long as it is also …" at bounding box center [387, 190] width 536 height 44
click at [397, 193] on label "True" at bounding box center [401, 186] width 58 height 19
click at [383, 189] on input "True" at bounding box center [379, 186] width 6 height 5
radio input "true"
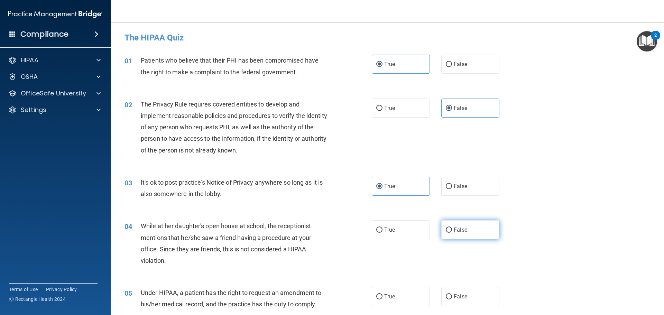
click at [463, 222] on label "False" at bounding box center [470, 229] width 58 height 19
click at [452, 228] on input "False" at bounding box center [449, 230] width 6 height 5
radio input "true"
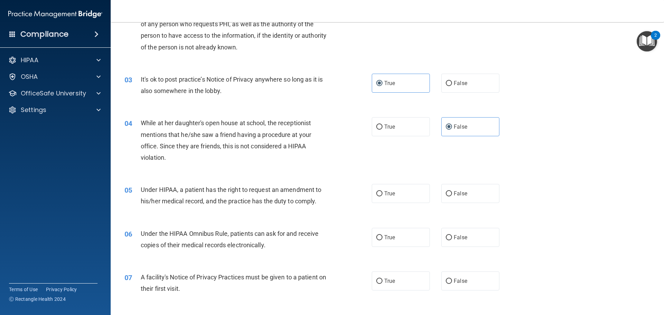
scroll to position [104, 0]
click at [401, 197] on label "True" at bounding box center [401, 192] width 58 height 19
click at [383, 196] on input "True" at bounding box center [379, 193] width 6 height 5
radio input "true"
click at [467, 242] on label "False" at bounding box center [470, 236] width 58 height 19
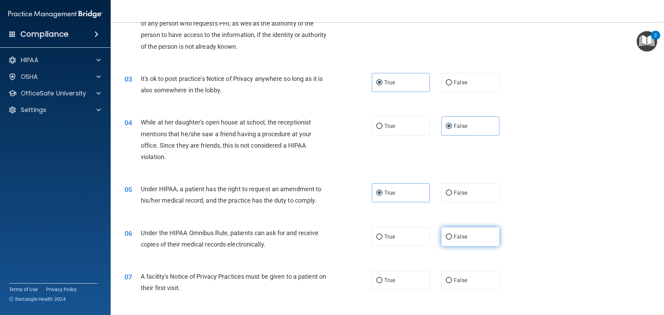
click at [452, 240] on input "False" at bounding box center [449, 237] width 6 height 5
radio input "true"
click at [406, 267] on div "07 A facility's Notice of Privacy Practices must be given to a patient on their…" at bounding box center [387, 284] width 536 height 44
click at [406, 281] on label "True" at bounding box center [401, 280] width 58 height 19
click at [383, 281] on input "True" at bounding box center [379, 280] width 6 height 5
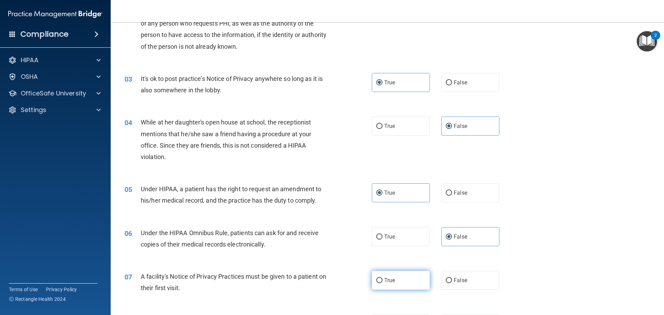
radio input "true"
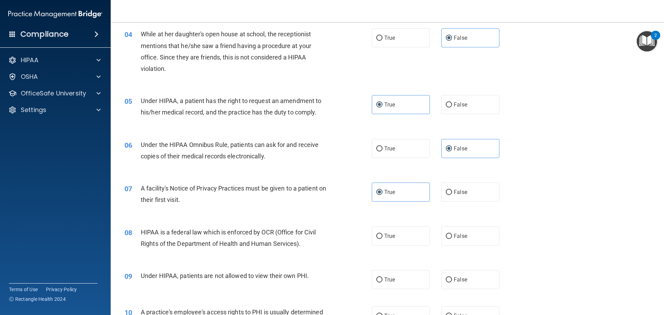
scroll to position [208, 0]
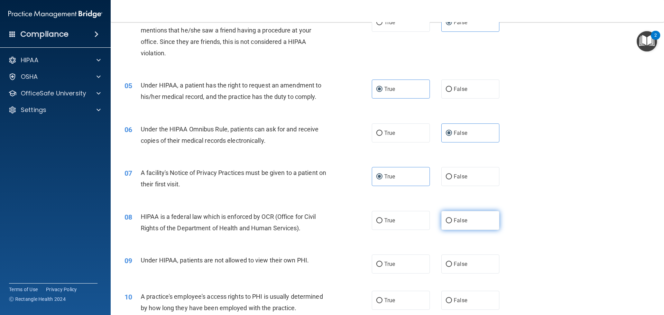
drag, startPoint x: 455, startPoint y: 224, endPoint x: 391, endPoint y: 268, distance: 77.9
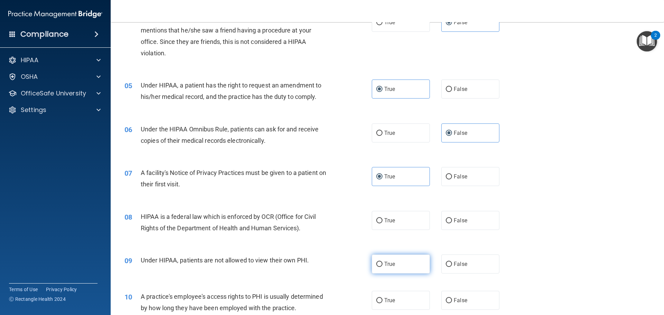
click at [455, 224] on label "False" at bounding box center [470, 220] width 58 height 19
click at [452, 223] on input "False" at bounding box center [449, 220] width 6 height 5
radio input "true"
click at [392, 257] on label "True" at bounding box center [401, 264] width 58 height 19
click at [383, 262] on input "True" at bounding box center [379, 264] width 6 height 5
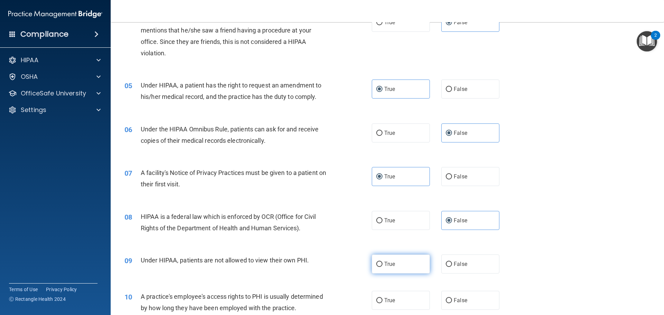
radio input "true"
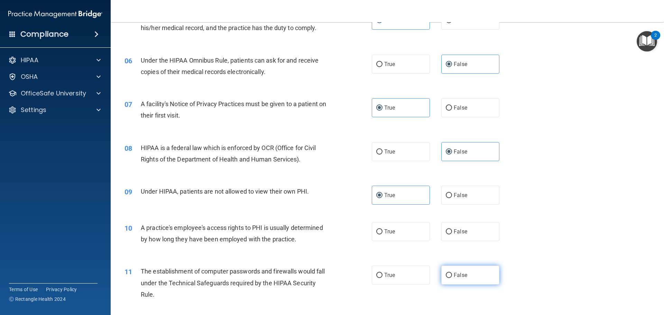
scroll to position [277, 0]
click at [456, 226] on label "False" at bounding box center [470, 231] width 58 height 19
click at [448, 226] on label "False" at bounding box center [470, 231] width 58 height 19
click at [448, 229] on input "False" at bounding box center [449, 231] width 6 height 5
radio input "true"
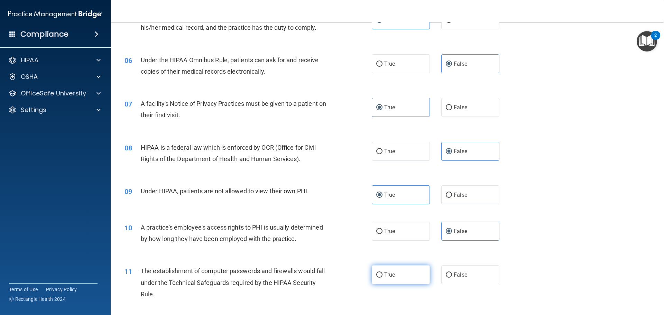
click at [410, 266] on label "True" at bounding box center [401, 274] width 58 height 19
click at [383, 273] on input "True" at bounding box center [379, 275] width 6 height 5
radio input "true"
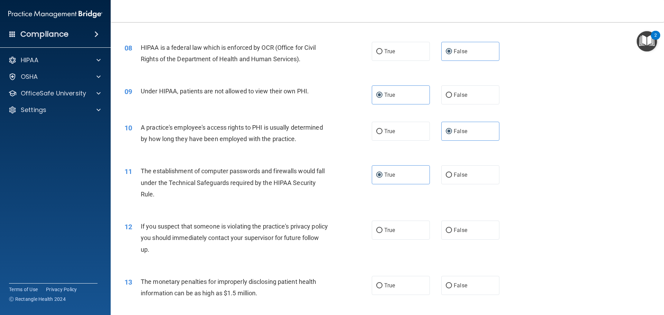
scroll to position [381, 0]
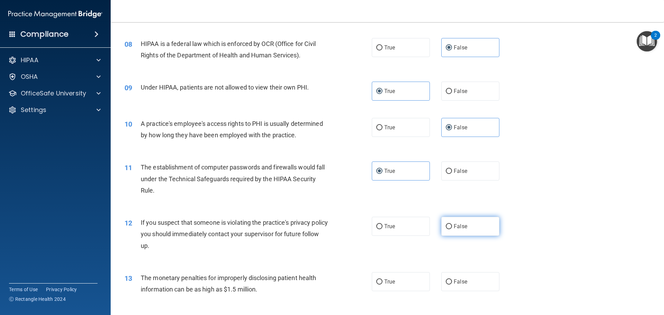
click at [476, 218] on label "False" at bounding box center [470, 226] width 58 height 19
click at [452, 224] on input "False" at bounding box center [449, 226] width 6 height 5
radio input "true"
click at [387, 279] on span "True" at bounding box center [389, 281] width 11 height 7
click at [383, 280] on input "True" at bounding box center [379, 282] width 6 height 5
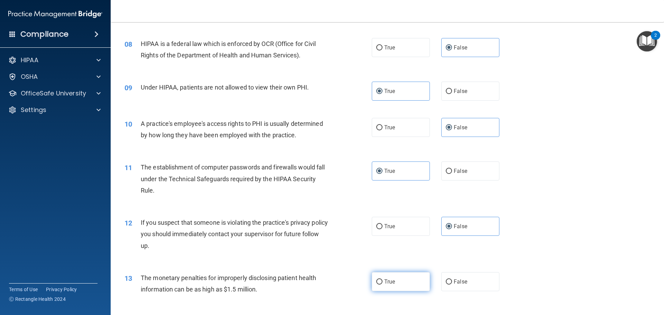
radio input "true"
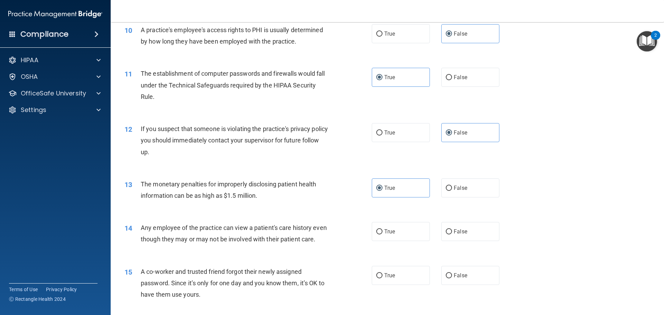
scroll to position [484, 0]
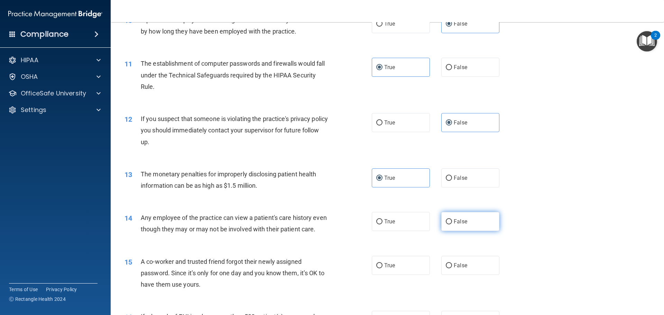
click at [455, 220] on span "False" at bounding box center [460, 221] width 13 height 7
click at [452, 220] on input "False" at bounding box center [449, 221] width 6 height 5
radio input "true"
click at [410, 273] on label "True" at bounding box center [401, 265] width 58 height 19
click at [383, 268] on input "True" at bounding box center [379, 265] width 6 height 5
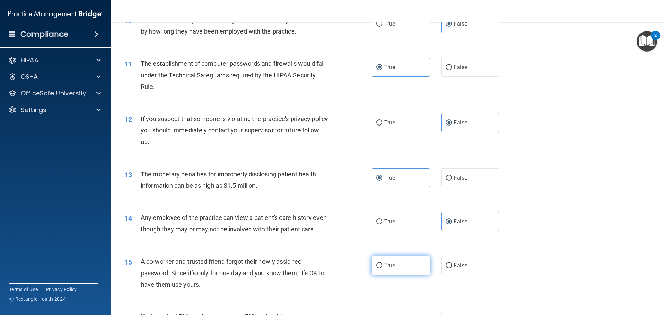
radio input "true"
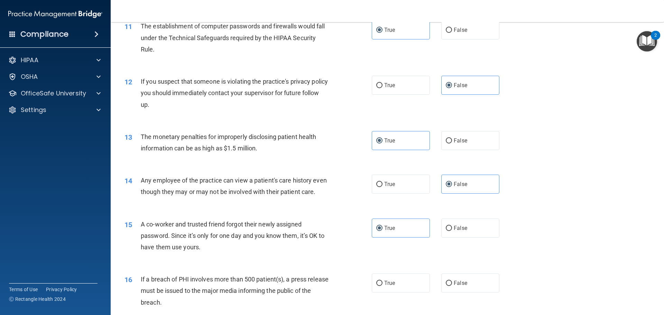
scroll to position [588, 0]
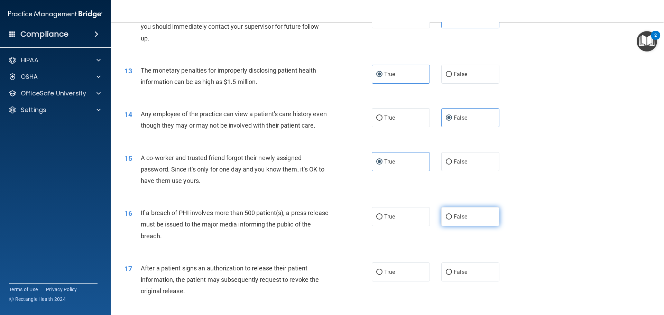
click at [454, 224] on label "False" at bounding box center [470, 216] width 58 height 19
click at [452, 220] on input "False" at bounding box center [449, 216] width 6 height 5
radio input "true"
click at [394, 282] on label "True" at bounding box center [401, 272] width 58 height 19
click at [383, 275] on input "True" at bounding box center [379, 272] width 6 height 5
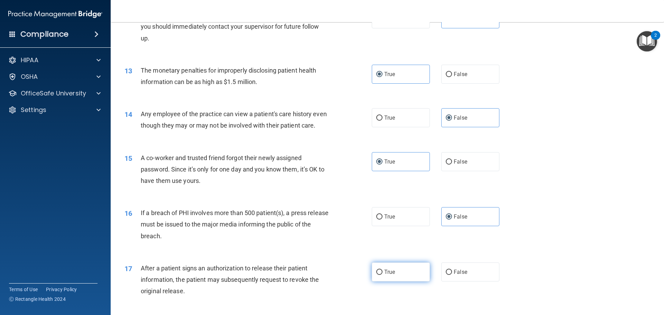
radio input "true"
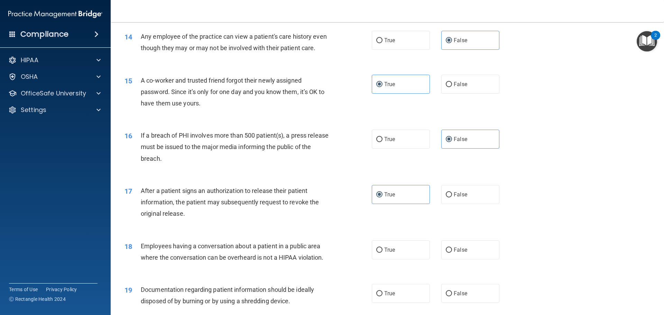
scroll to position [692, 0]
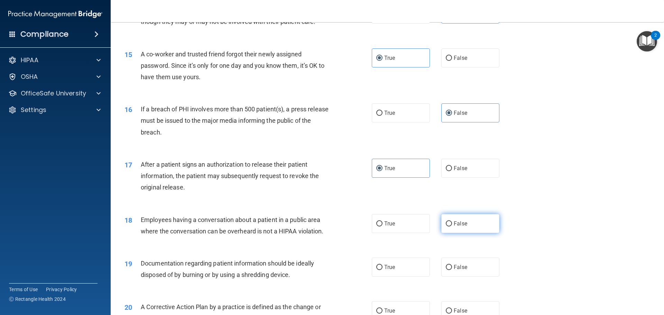
click at [458, 227] on span "False" at bounding box center [460, 223] width 13 height 7
drag, startPoint x: 397, startPoint y: 273, endPoint x: 418, endPoint y: 267, distance: 21.8
click at [396, 273] on label "True" at bounding box center [401, 267] width 58 height 19
click at [383, 270] on input "True" at bounding box center [379, 267] width 6 height 5
radio input "true"
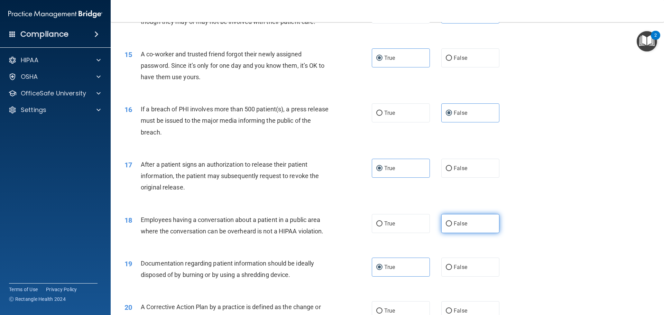
click at [442, 233] on label "False" at bounding box center [470, 223] width 58 height 19
click at [446, 227] on input "False" at bounding box center [449, 223] width 6 height 5
radio input "true"
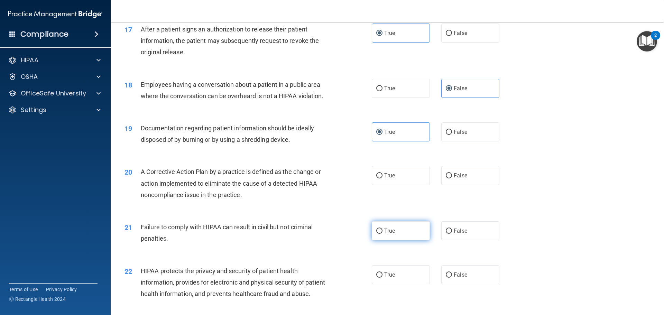
scroll to position [830, 0]
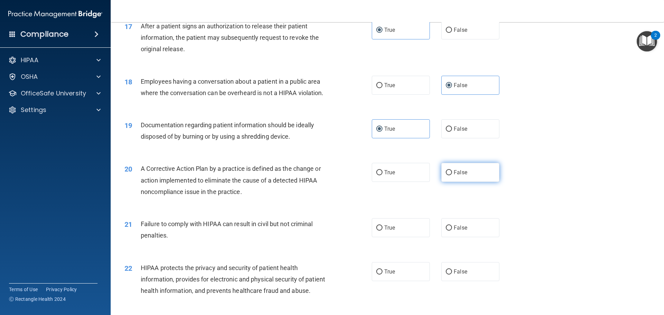
click at [454, 176] on span "False" at bounding box center [460, 172] width 13 height 7
click at [451, 175] on input "False" at bounding box center [449, 172] width 6 height 5
radio input "true"
click at [378, 231] on input "True" at bounding box center [379, 228] width 6 height 5
radio input "true"
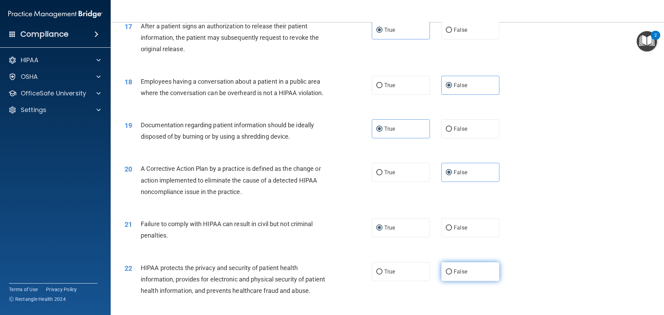
click at [450, 281] on label "False" at bounding box center [470, 271] width 58 height 19
click at [450, 275] on input "False" at bounding box center [449, 271] width 6 height 5
radio input "true"
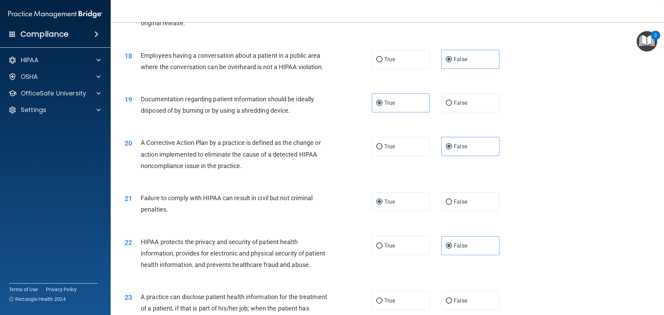
scroll to position [934, 0]
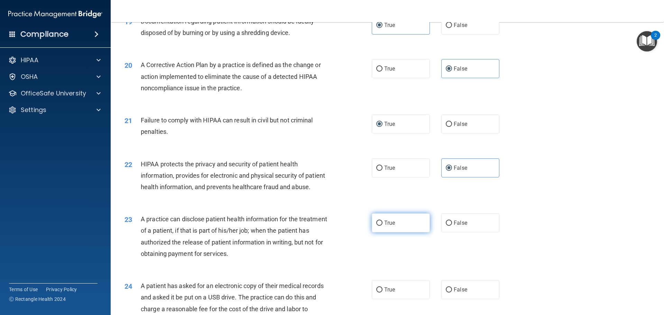
click at [387, 232] on label "True" at bounding box center [401, 222] width 58 height 19
click at [383, 226] on input "True" at bounding box center [379, 223] width 6 height 5
radio input "true"
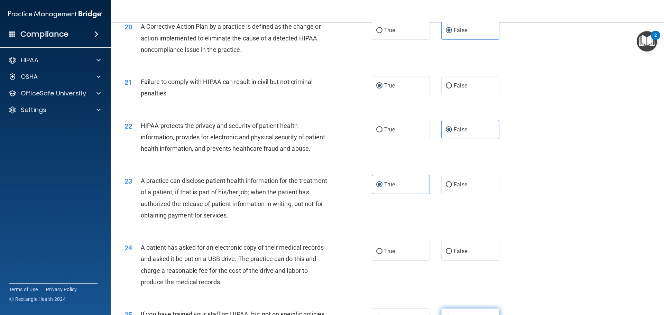
scroll to position [1038, 0]
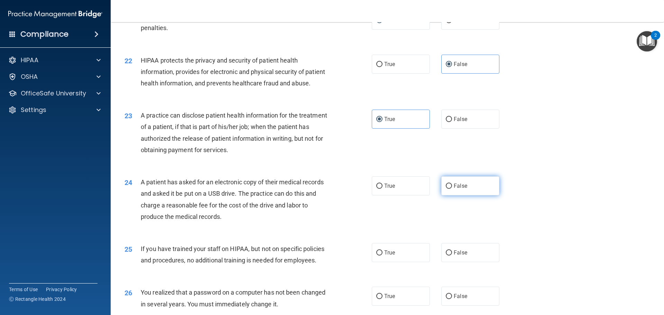
click at [454, 189] on span "False" at bounding box center [460, 186] width 13 height 7
click at [452, 189] on input "False" at bounding box center [449, 186] width 6 height 5
radio input "true"
click at [386, 256] on span "True" at bounding box center [389, 252] width 11 height 7
click at [383, 256] on input "True" at bounding box center [379, 252] width 6 height 5
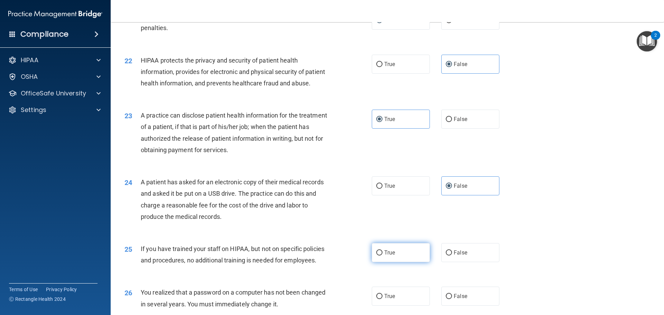
radio input "true"
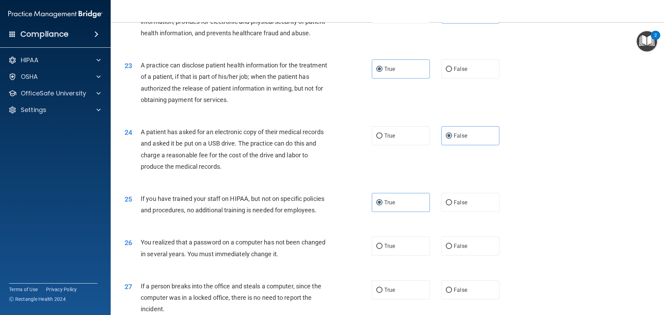
scroll to position [1142, 0]
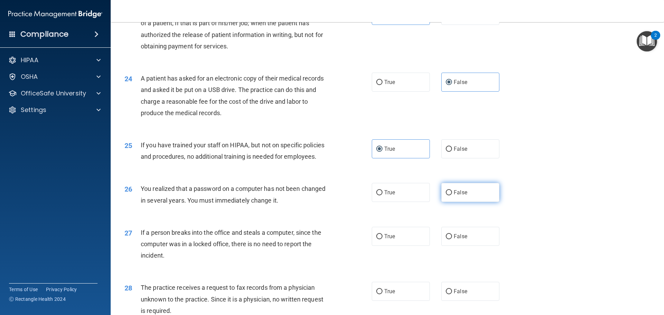
click at [455, 202] on label "False" at bounding box center [470, 192] width 58 height 19
click at [452, 195] on input "False" at bounding box center [449, 192] width 6 height 5
radio input "true"
click at [398, 246] on label "True" at bounding box center [401, 236] width 58 height 19
click at [383, 239] on input "True" at bounding box center [379, 236] width 6 height 5
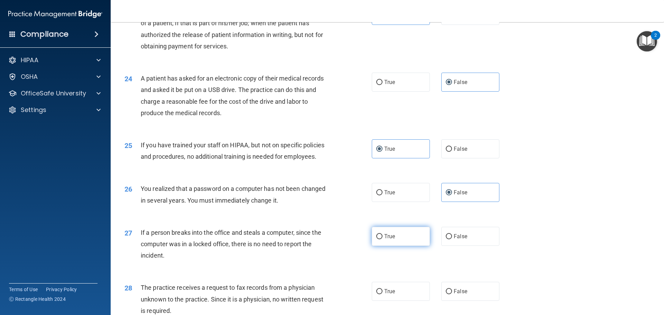
radio input "true"
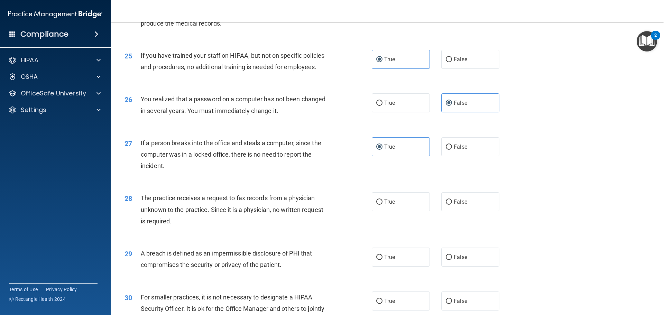
scroll to position [1245, 0]
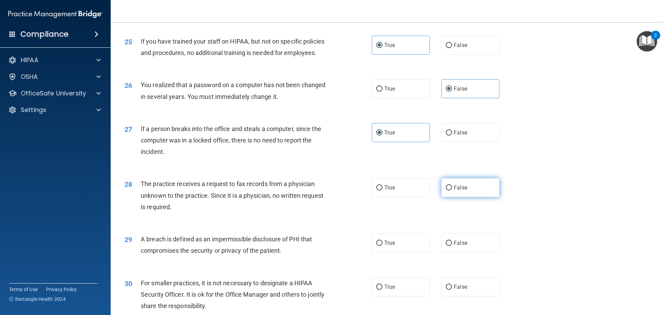
click at [457, 197] on label "False" at bounding box center [470, 187] width 58 height 19
click at [452, 191] on input "False" at bounding box center [449, 187] width 6 height 5
radio input "true"
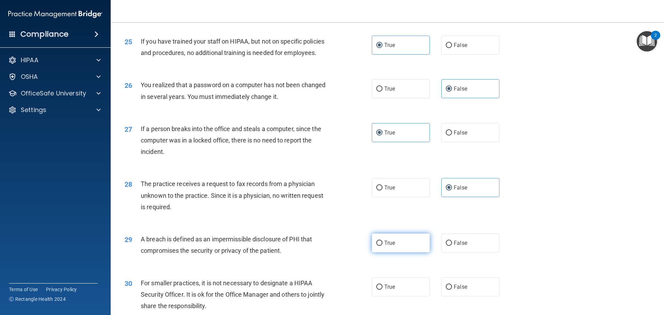
click at [397, 253] on label "True" at bounding box center [401, 243] width 58 height 19
click at [383, 246] on input "True" at bounding box center [379, 243] width 6 height 5
radio input "true"
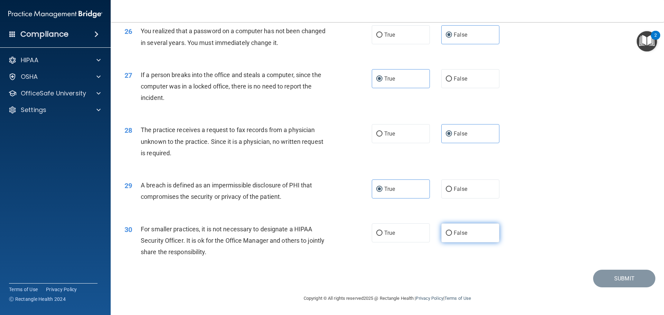
scroll to position [1322, 0]
click at [457, 236] on span "False" at bounding box center [460, 233] width 13 height 7
click at [452, 236] on input "False" at bounding box center [449, 233] width 6 height 5
radio input "true"
click at [620, 279] on button "Submit" at bounding box center [624, 279] width 62 height 18
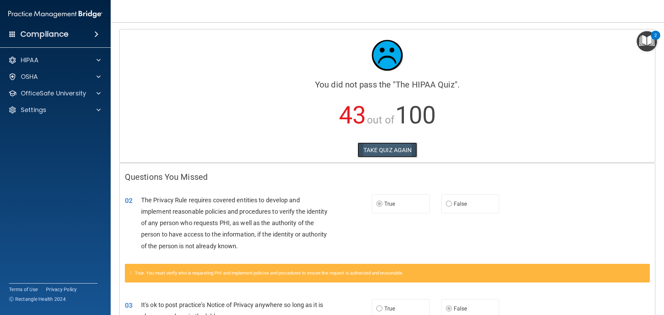
click at [381, 148] on button "TAKE QUIZ AGAIN" at bounding box center [388, 150] width 60 height 15
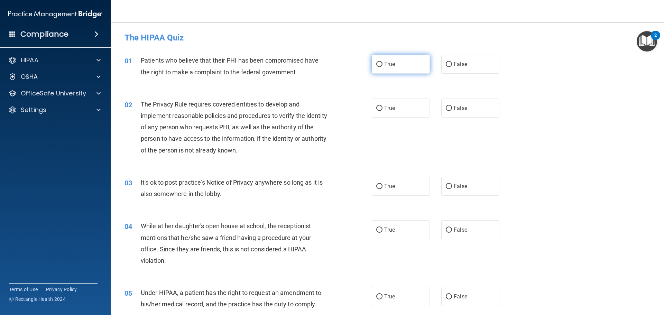
click at [401, 63] on label "True" at bounding box center [401, 64] width 58 height 19
click at [383, 63] on input "True" at bounding box center [379, 64] width 6 height 5
radio input "true"
click at [389, 101] on label "True" at bounding box center [401, 108] width 58 height 19
click at [383, 106] on input "True" at bounding box center [379, 108] width 6 height 5
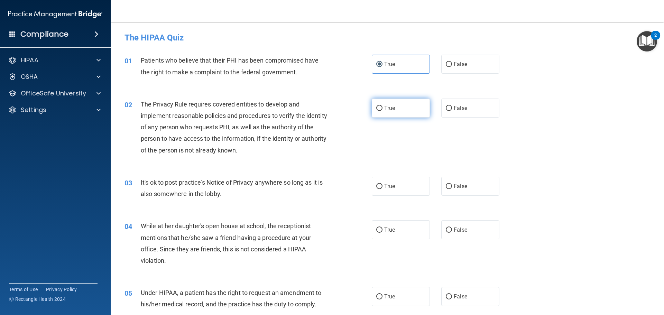
radio input "true"
click at [460, 181] on label "False" at bounding box center [470, 186] width 58 height 19
click at [452, 184] on input "False" at bounding box center [449, 186] width 6 height 5
radio input "true"
click at [461, 222] on label "False" at bounding box center [470, 229] width 58 height 19
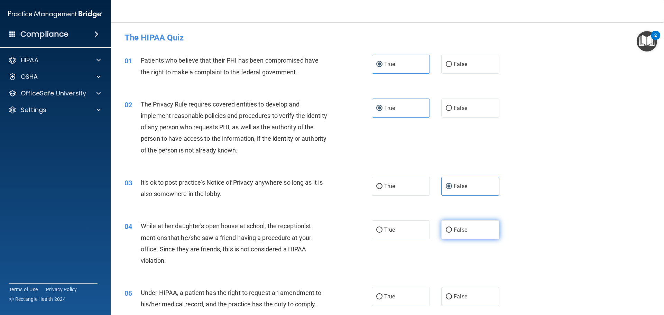
click at [452, 228] on input "False" at bounding box center [449, 230] width 6 height 5
radio input "true"
click at [454, 296] on span "False" at bounding box center [460, 296] width 13 height 7
click at [452, 296] on input "False" at bounding box center [449, 296] width 6 height 5
radio input "true"
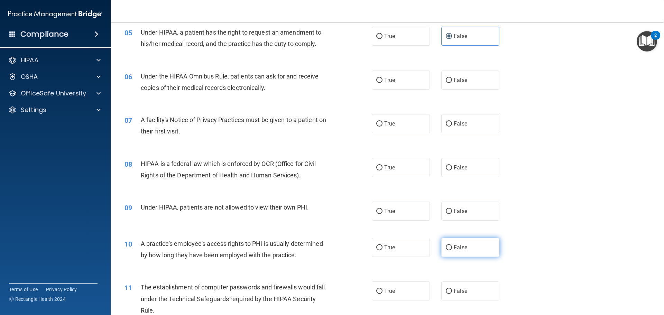
scroll to position [277, 0]
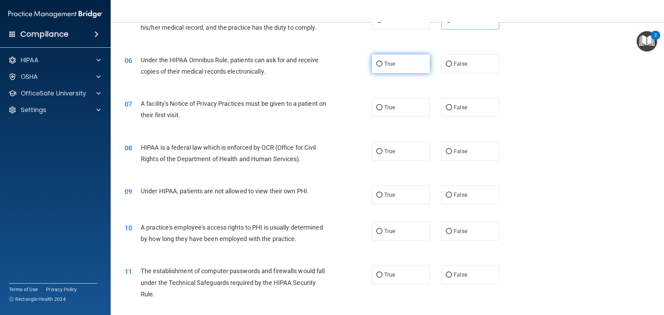
click at [395, 59] on label "True" at bounding box center [401, 63] width 58 height 19
click at [383, 62] on input "True" at bounding box center [379, 64] width 6 height 5
radio input "true"
click at [387, 110] on span "True" at bounding box center [389, 107] width 11 height 7
click at [383, 110] on input "True" at bounding box center [379, 107] width 6 height 5
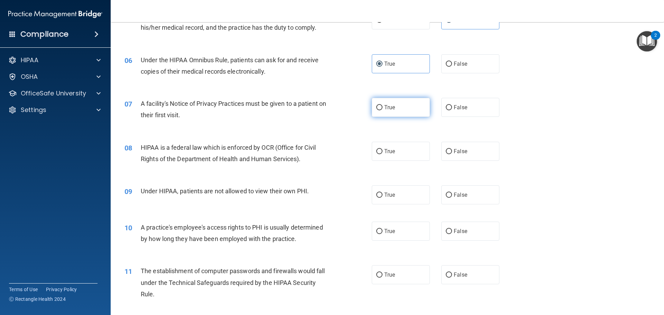
radio input "true"
click at [382, 157] on label "True" at bounding box center [401, 151] width 58 height 19
click at [382, 154] on input "True" at bounding box center [379, 151] width 6 height 5
radio input "true"
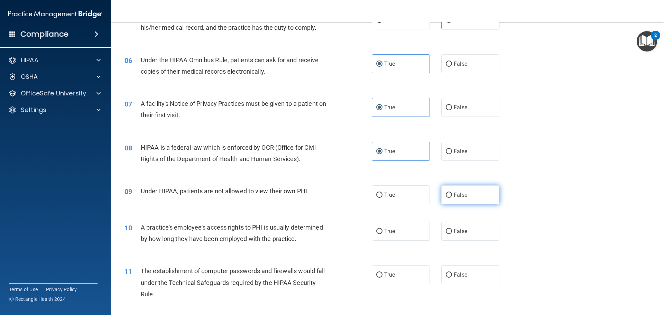
click at [474, 197] on label "False" at bounding box center [470, 194] width 58 height 19
click at [452, 197] on input "False" at bounding box center [449, 195] width 6 height 5
radio input "true"
click at [394, 232] on label "True" at bounding box center [401, 231] width 58 height 19
click at [383, 232] on input "True" at bounding box center [379, 231] width 6 height 5
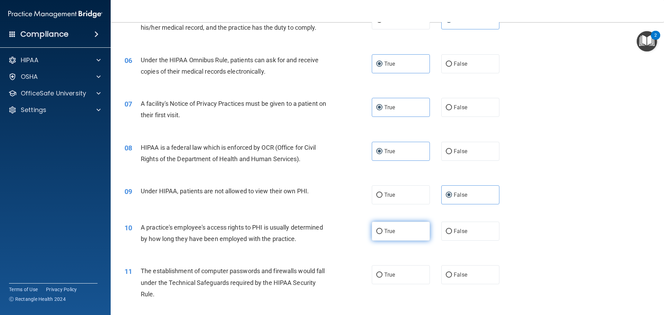
radio input "true"
click at [446, 221] on div "10 A practice's employee's access rights to PHI is usually determined by how lo…" at bounding box center [387, 235] width 536 height 44
click at [446, 229] on input "False" at bounding box center [449, 231] width 6 height 5
radio input "true"
radio input "false"
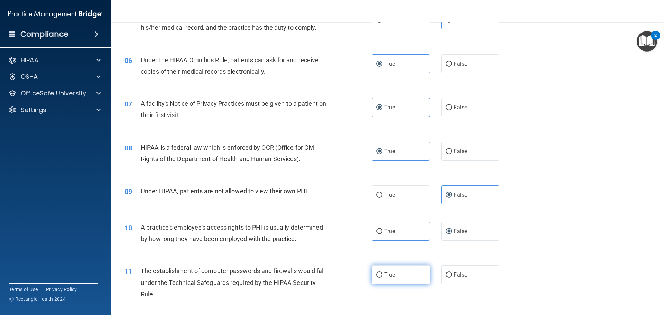
click at [394, 275] on label "True" at bounding box center [401, 274] width 58 height 19
click at [383, 275] on input "True" at bounding box center [379, 275] width 6 height 5
radio input "true"
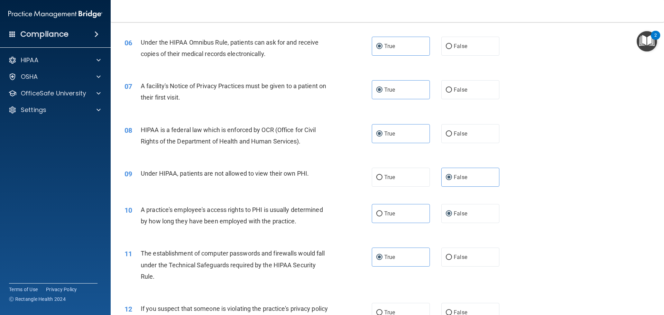
scroll to position [311, 0]
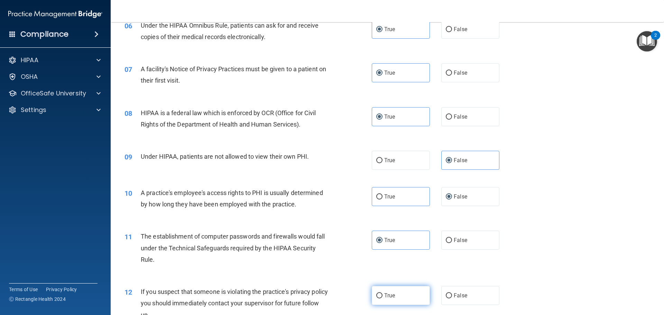
click at [395, 291] on label "True" at bounding box center [401, 295] width 58 height 19
click at [383, 293] on input "True" at bounding box center [379, 295] width 6 height 5
radio input "true"
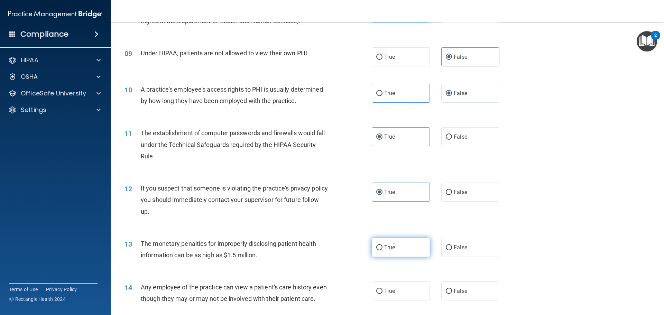
scroll to position [415, 0]
click at [396, 249] on label "True" at bounding box center [401, 247] width 58 height 19
click at [383, 249] on input "True" at bounding box center [379, 247] width 6 height 5
radio input "true"
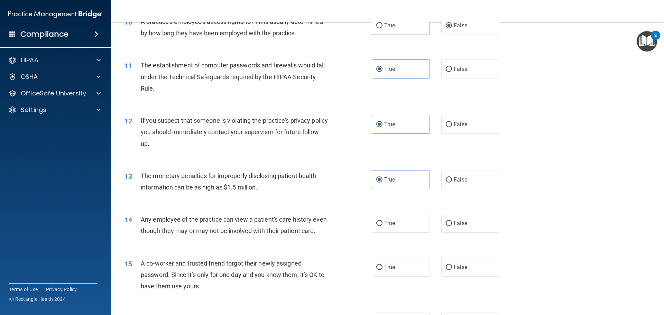
scroll to position [484, 0]
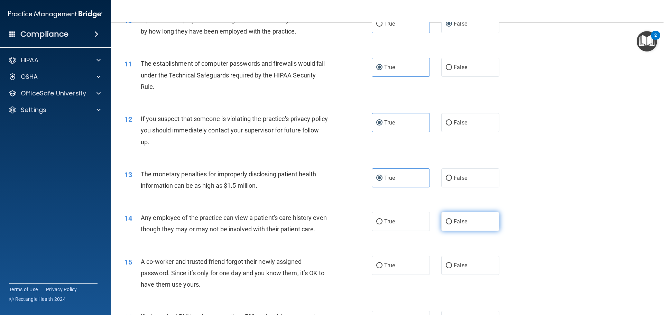
click at [460, 223] on span "False" at bounding box center [460, 221] width 13 height 7
click at [452, 223] on input "False" at bounding box center [449, 221] width 6 height 5
radio input "true"
click at [458, 269] on span "False" at bounding box center [460, 265] width 13 height 7
click at [452, 268] on input "False" at bounding box center [449, 265] width 6 height 5
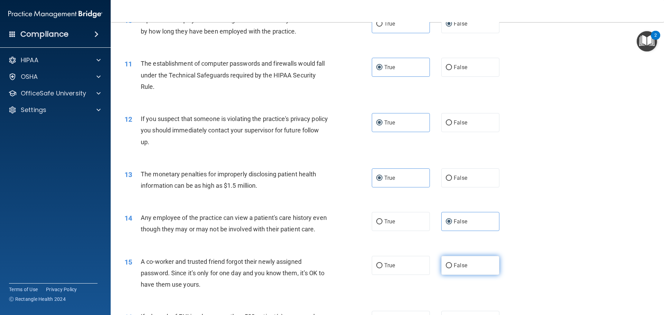
radio input "true"
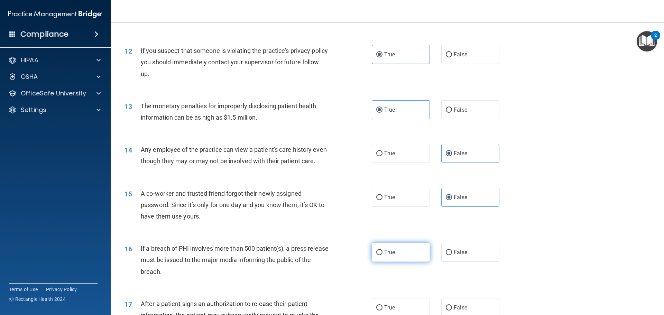
scroll to position [554, 0]
click at [406, 257] on label "True" at bounding box center [401, 251] width 58 height 19
click at [383, 254] on input "True" at bounding box center [379, 251] width 6 height 5
radio input "true"
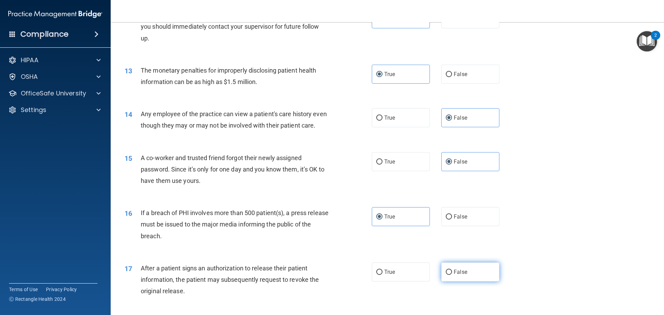
click at [477, 282] on label "False" at bounding box center [470, 272] width 58 height 19
click at [452, 275] on input "False" at bounding box center [449, 272] width 6 height 5
radio input "true"
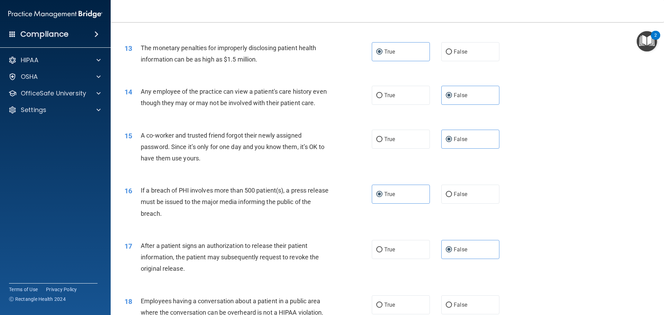
scroll to position [623, 0]
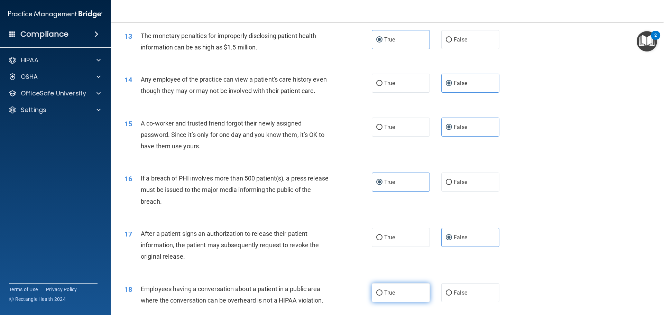
click at [400, 302] on label "True" at bounding box center [401, 292] width 58 height 19
click at [383, 296] on input "True" at bounding box center [379, 293] width 6 height 5
radio input "true"
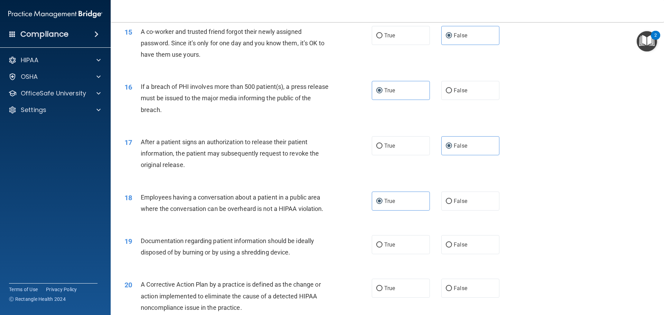
scroll to position [726, 0]
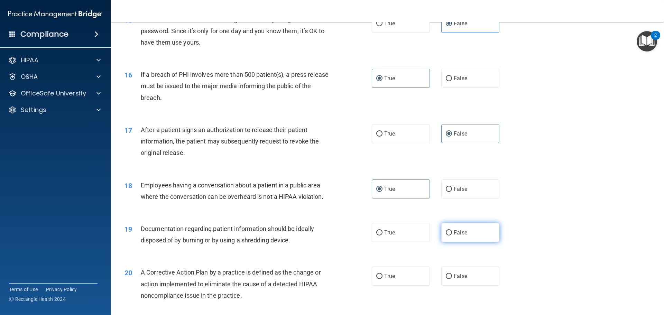
click at [456, 236] on span "False" at bounding box center [460, 232] width 13 height 7
click at [452, 236] on input "False" at bounding box center [449, 232] width 6 height 5
radio input "true"
click at [405, 283] on label "True" at bounding box center [401, 276] width 58 height 19
click at [383, 279] on input "True" at bounding box center [379, 276] width 6 height 5
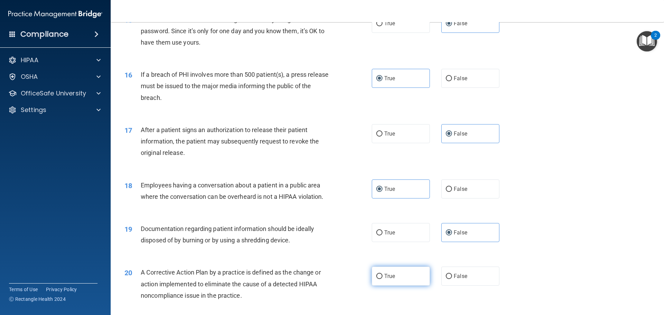
radio input "true"
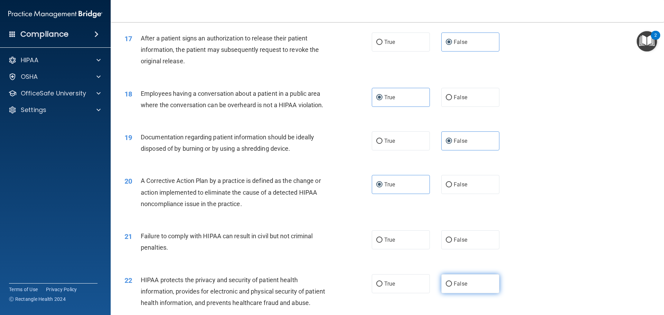
scroll to position [830, 0]
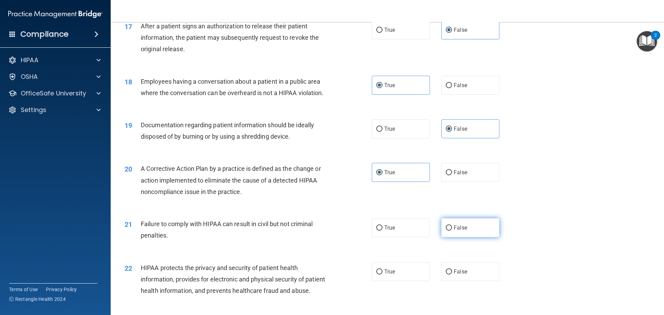
click at [457, 231] on span "False" at bounding box center [460, 228] width 13 height 7
click at [452, 231] on input "False" at bounding box center [449, 228] width 6 height 5
radio input "true"
click at [402, 281] on label "True" at bounding box center [401, 271] width 58 height 19
click at [383, 275] on input "True" at bounding box center [379, 271] width 6 height 5
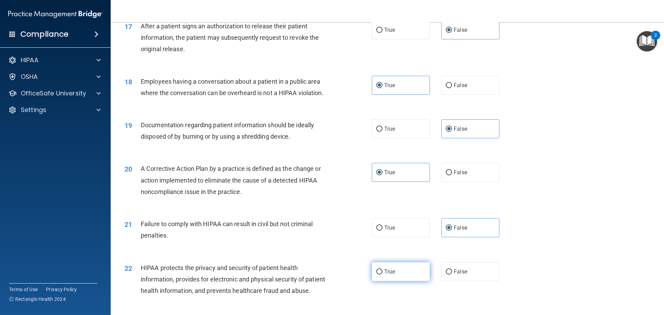
radio input "true"
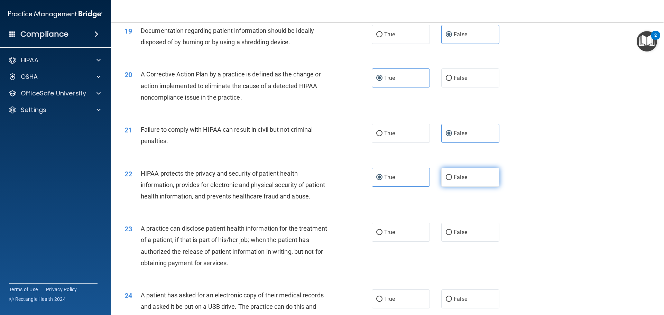
scroll to position [934, 0]
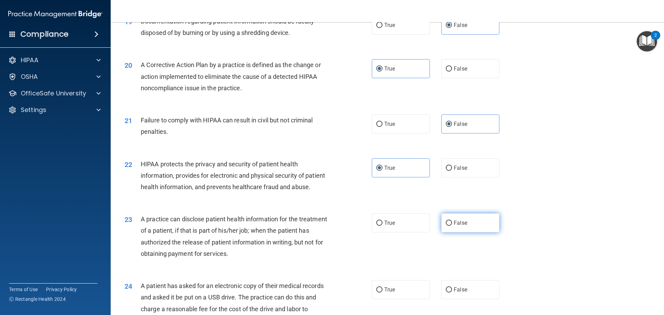
click at [468, 232] on label "False" at bounding box center [470, 222] width 58 height 19
click at [452, 226] on input "False" at bounding box center [449, 223] width 6 height 5
radio input "true"
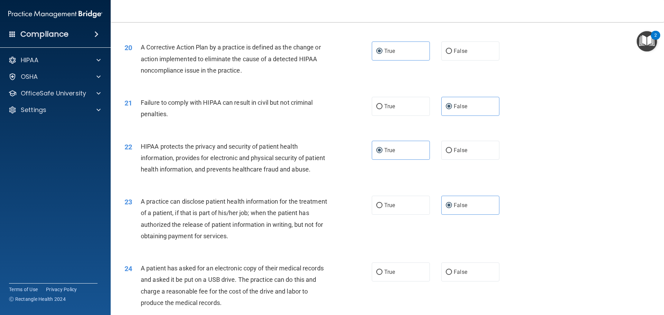
scroll to position [969, 0]
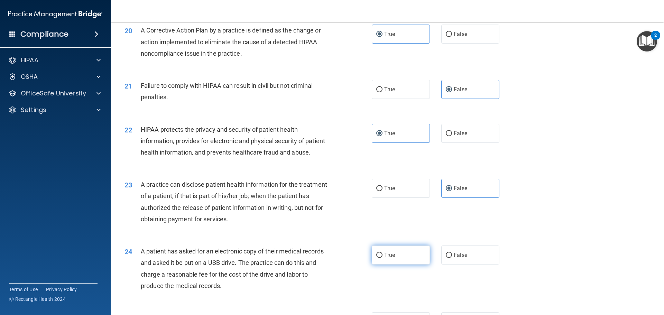
click at [405, 265] on label "True" at bounding box center [401, 255] width 58 height 19
click at [383, 258] on input "True" at bounding box center [379, 255] width 6 height 5
radio input "true"
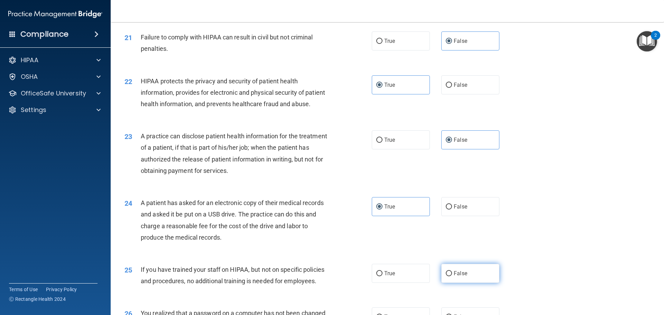
scroll to position [1038, 0]
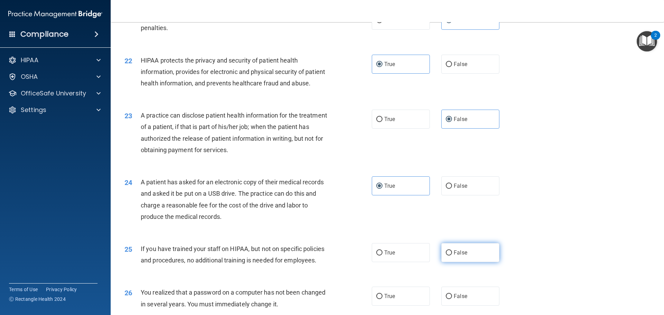
click at [469, 262] on label "False" at bounding box center [470, 252] width 58 height 19
click at [452, 256] on input "False" at bounding box center [449, 252] width 6 height 5
radio input "true"
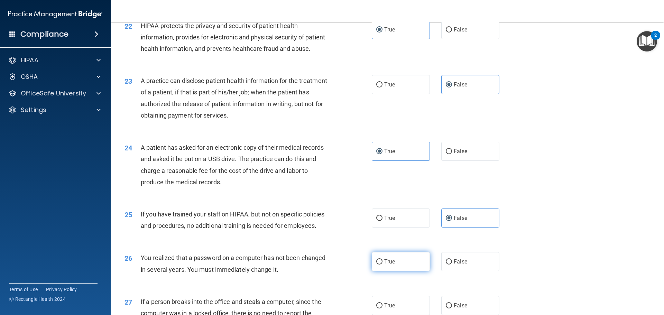
click at [400, 271] on label "True" at bounding box center [401, 261] width 58 height 19
click at [383, 265] on input "True" at bounding box center [379, 261] width 6 height 5
radio input "true"
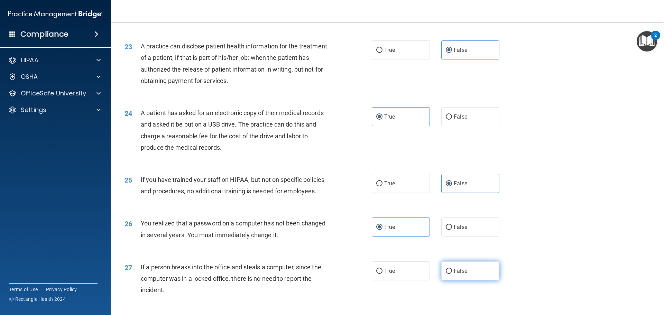
scroll to position [1142, 0]
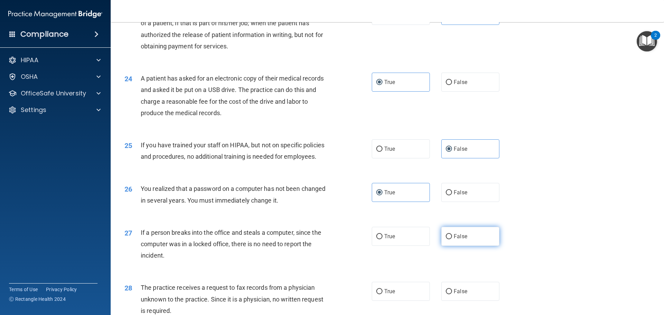
click at [459, 240] on span "False" at bounding box center [460, 236] width 13 height 7
click at [452, 239] on input "False" at bounding box center [449, 236] width 6 height 5
radio input "true"
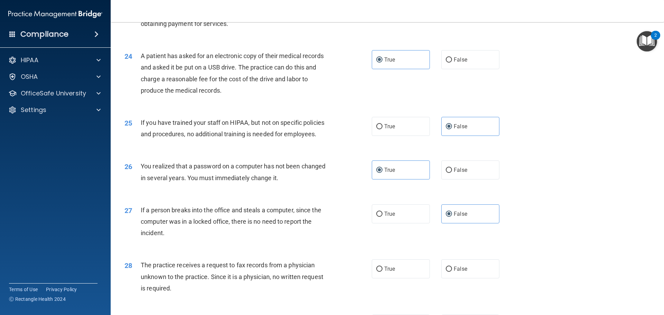
scroll to position [1176, 0]
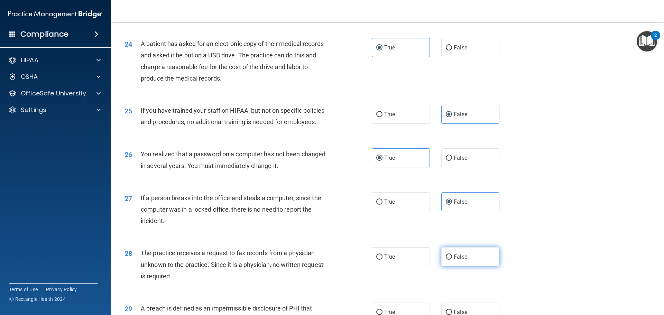
click at [464, 260] on span "False" at bounding box center [460, 257] width 13 height 7
click at [452, 260] on input "False" at bounding box center [449, 257] width 6 height 5
radio input "true"
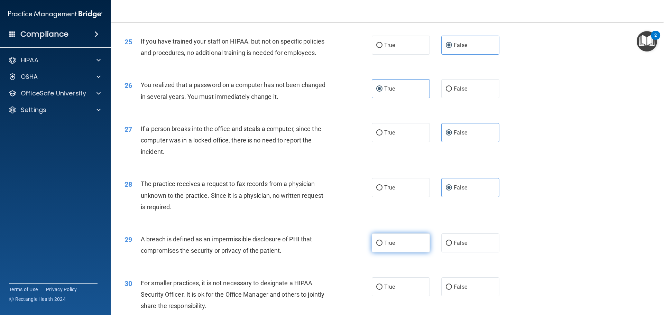
click at [405, 253] on label "True" at bounding box center [401, 243] width 58 height 19
click at [383, 246] on input "True" at bounding box center [379, 243] width 6 height 5
radio input "true"
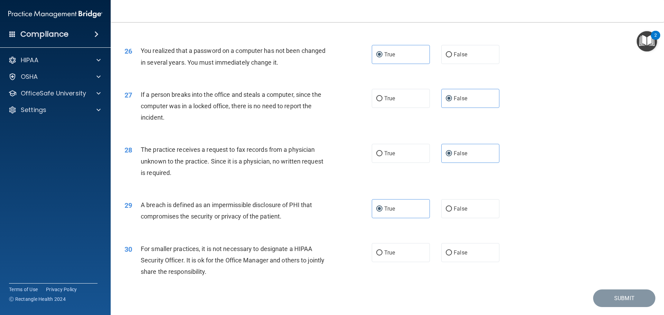
scroll to position [1280, 0]
click at [466, 285] on div "30 For smaller practices, it is not necessary to designate a HIPAA Security Off…" at bounding box center [387, 261] width 536 height 55
click at [465, 262] on label "False" at bounding box center [470, 252] width 58 height 19
click at [452, 255] on input "False" at bounding box center [449, 252] width 6 height 5
radio input "true"
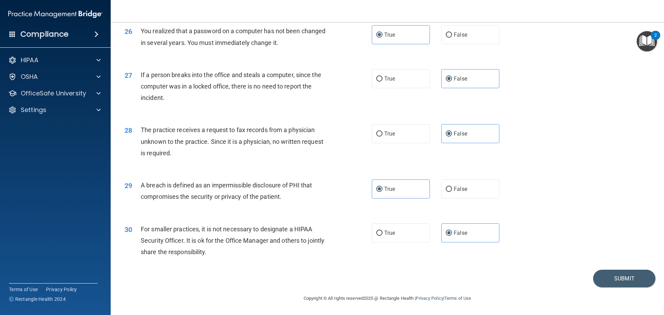
scroll to position [1322, 0]
click at [642, 275] on button "Submit" at bounding box center [624, 279] width 62 height 18
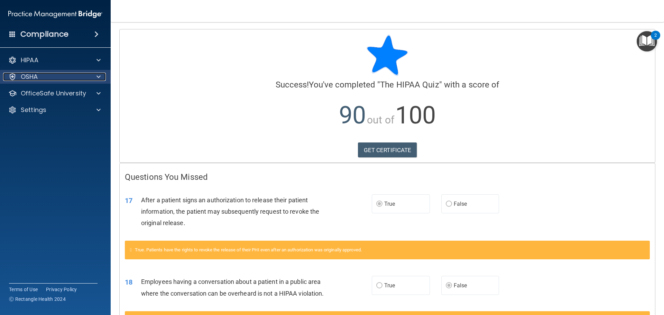
click at [54, 74] on div "OSHA" at bounding box center [46, 77] width 86 height 8
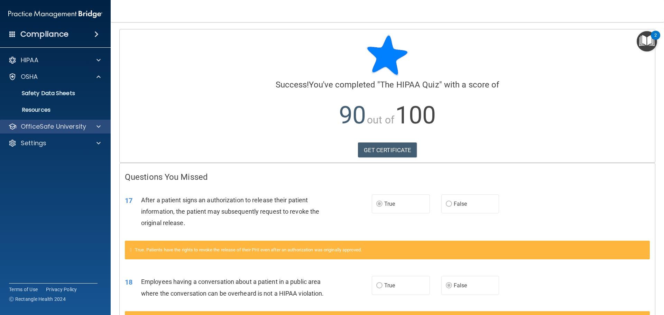
click at [53, 121] on div "OfficeSafe University" at bounding box center [55, 127] width 111 height 14
click at [50, 126] on p "OfficeSafe University" at bounding box center [53, 126] width 65 height 8
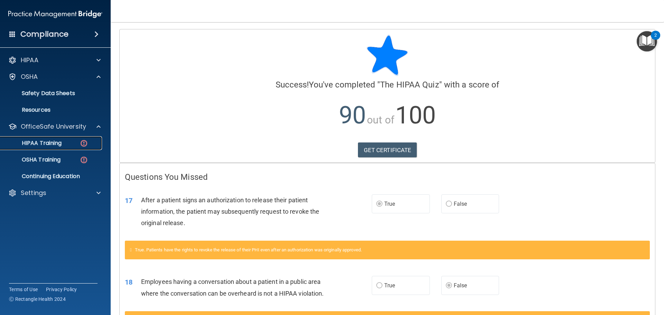
click at [49, 143] on p "HIPAA Training" at bounding box center [32, 143] width 57 height 7
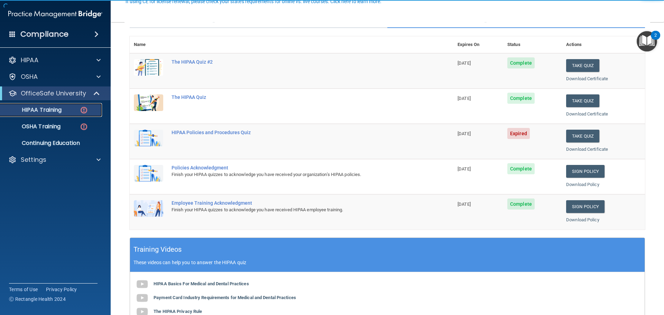
scroll to position [69, 0]
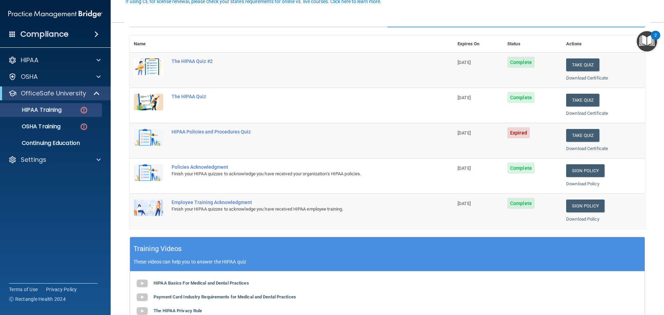
click at [512, 132] on span "Expired" at bounding box center [518, 132] width 22 height 11
click at [579, 135] on button "Take Quiz" at bounding box center [582, 135] width 33 height 13
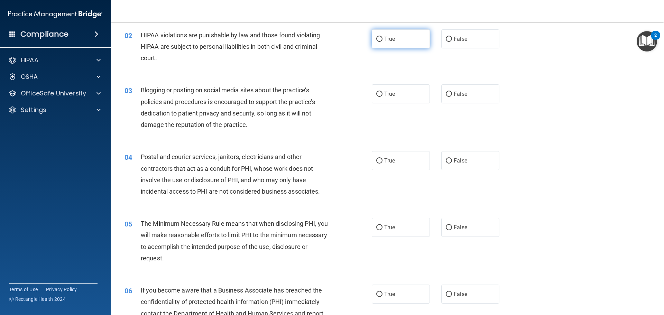
click at [406, 39] on label "True" at bounding box center [401, 38] width 58 height 19
click at [383, 39] on input "True" at bounding box center [379, 39] width 6 height 5
radio input "true"
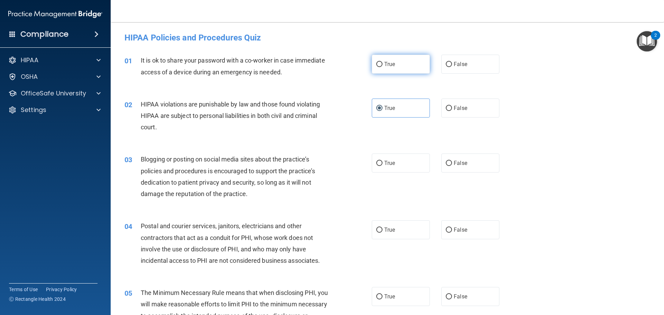
click at [390, 61] on span "True" at bounding box center [389, 64] width 11 height 7
click at [383, 62] on input "True" at bounding box center [379, 64] width 6 height 5
radio input "true"
click at [463, 110] on span "False" at bounding box center [460, 108] width 13 height 7
click at [452, 110] on input "False" at bounding box center [449, 108] width 6 height 5
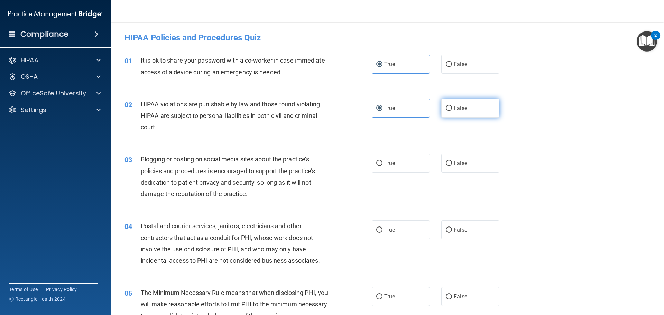
radio input "true"
radio input "false"
click at [398, 166] on label "True" at bounding box center [401, 163] width 58 height 19
click at [383, 166] on input "True" at bounding box center [379, 163] width 6 height 5
radio input "true"
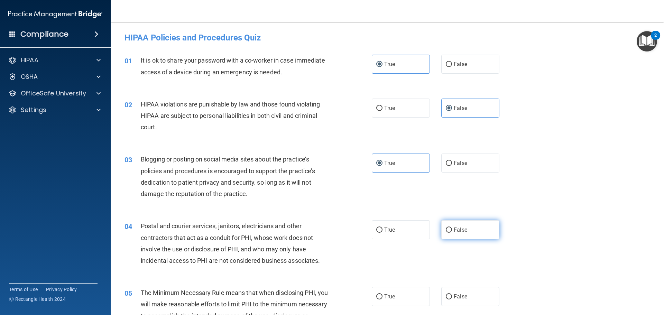
click at [456, 223] on label "False" at bounding box center [470, 229] width 58 height 19
click at [452, 228] on input "False" at bounding box center [449, 230] width 6 height 5
radio input "true"
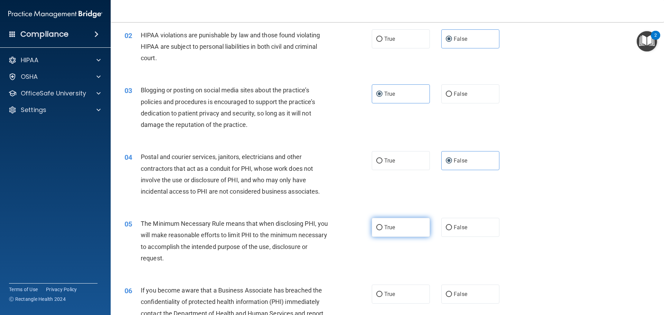
drag, startPoint x: 396, startPoint y: 229, endPoint x: 400, endPoint y: 232, distance: 5.1
click at [396, 229] on label "True" at bounding box center [401, 227] width 58 height 19
click at [383, 229] on input "True" at bounding box center [379, 227] width 6 height 5
radio input "true"
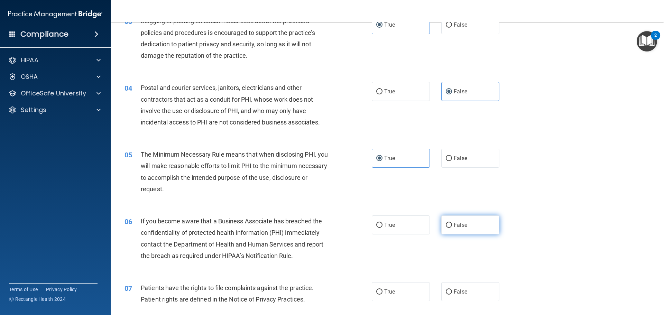
click at [458, 223] on span "False" at bounding box center [460, 225] width 13 height 7
click at [452, 223] on input "False" at bounding box center [449, 225] width 6 height 5
radio input "true"
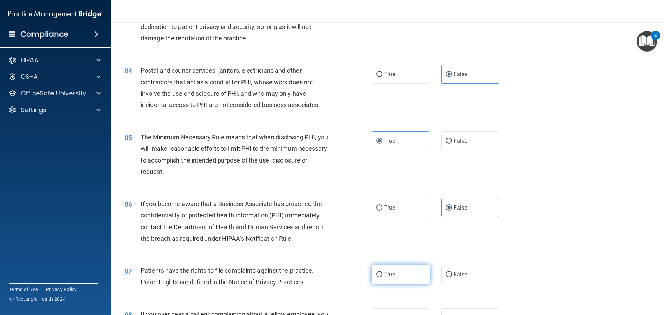
scroll to position [173, 0]
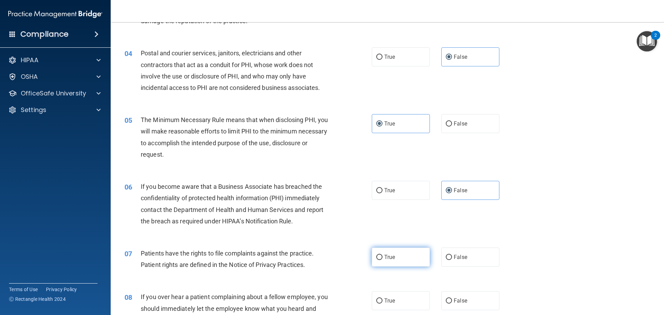
click at [398, 258] on label "True" at bounding box center [401, 257] width 58 height 19
click at [383, 258] on input "True" at bounding box center [379, 257] width 6 height 5
radio input "true"
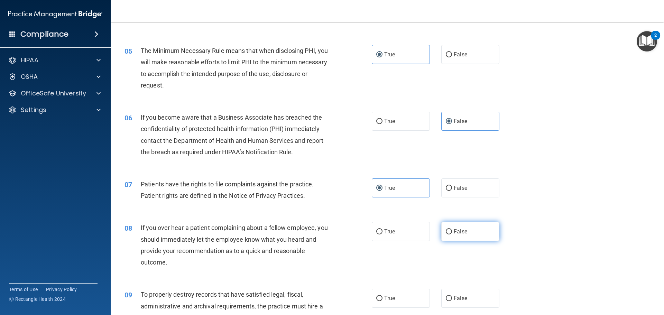
click at [464, 234] on label "False" at bounding box center [470, 231] width 58 height 19
click at [452, 234] on input "False" at bounding box center [449, 231] width 6 height 5
radio input "true"
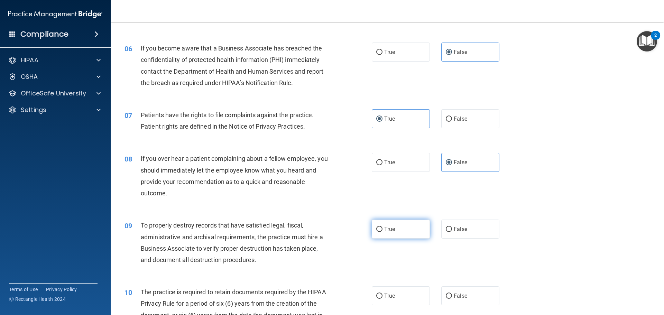
click at [399, 230] on label "True" at bounding box center [401, 229] width 58 height 19
click at [383, 230] on input "True" at bounding box center [379, 229] width 6 height 5
radio input "true"
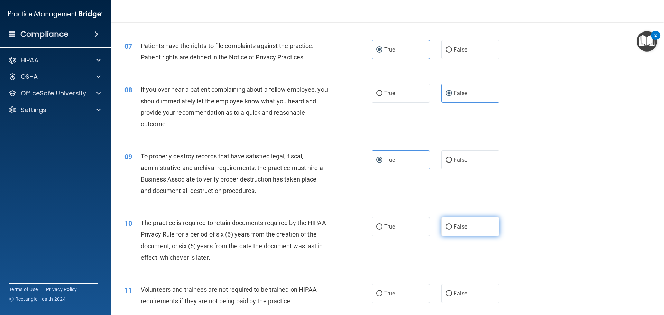
click at [447, 231] on label "False" at bounding box center [470, 226] width 58 height 19
click at [447, 230] on input "False" at bounding box center [449, 227] width 6 height 5
radio input "true"
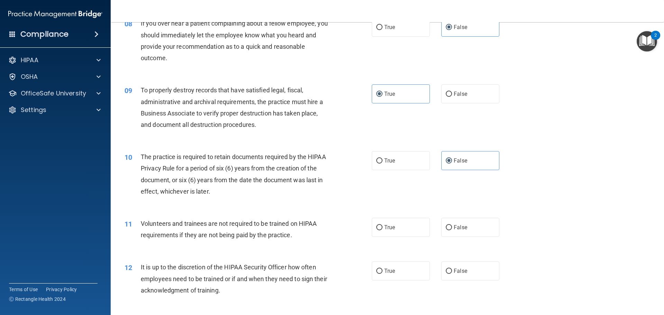
scroll to position [450, 0]
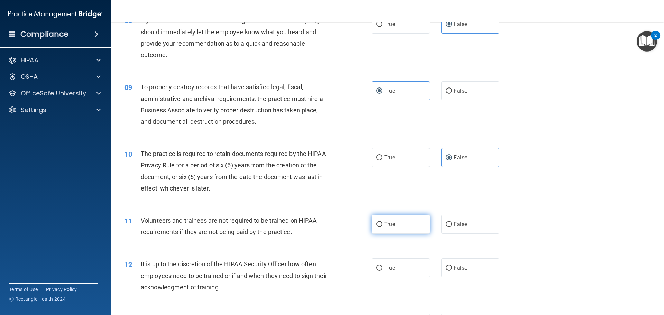
click at [398, 230] on label "True" at bounding box center [401, 224] width 58 height 19
click at [383, 227] on input "True" at bounding box center [379, 224] width 6 height 5
radio input "true"
click at [458, 251] on div "12 It is up to the discretion of the HIPAA Security Officer how often employees…" at bounding box center [387, 277] width 536 height 55
click at [456, 268] on span "False" at bounding box center [460, 268] width 13 height 7
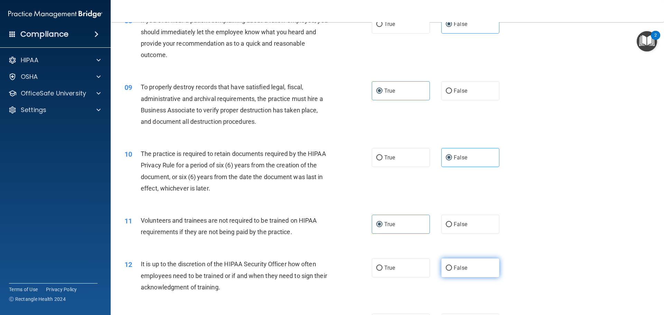
click at [452, 268] on input "False" at bounding box center [449, 268] width 6 height 5
radio input "true"
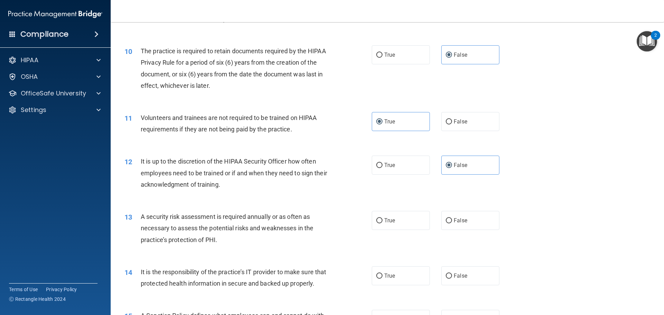
scroll to position [554, 0]
click at [396, 220] on label "True" at bounding box center [401, 219] width 58 height 19
click at [383, 220] on input "True" at bounding box center [379, 219] width 6 height 5
radio input "true"
click at [462, 281] on label "False" at bounding box center [470, 274] width 58 height 19
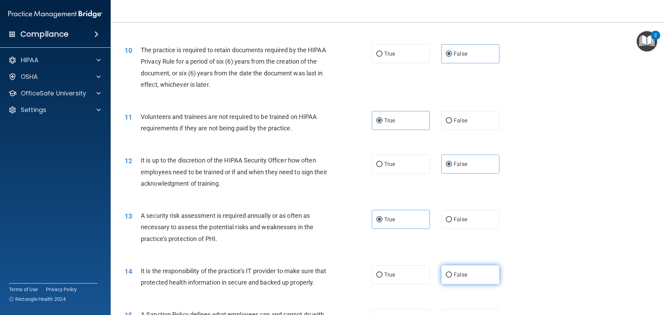
click at [452, 278] on input "False" at bounding box center [449, 275] width 6 height 5
radio input "true"
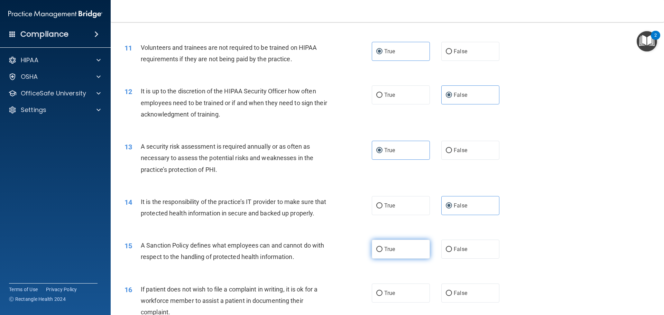
click at [406, 259] on label "True" at bounding box center [401, 249] width 58 height 19
click at [383, 252] on input "True" at bounding box center [379, 249] width 6 height 5
radio input "true"
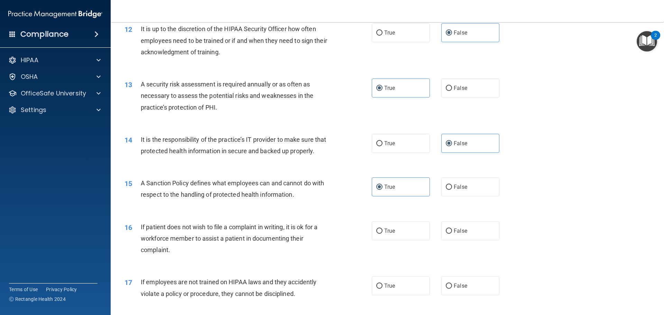
scroll to position [692, 0]
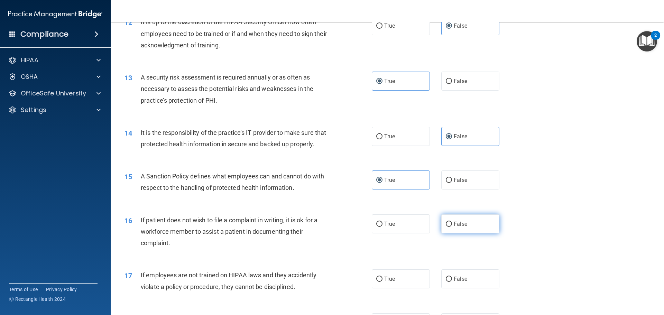
click at [458, 234] on label "False" at bounding box center [470, 223] width 58 height 19
click at [452, 227] on input "False" at bounding box center [449, 224] width 6 height 5
radio input "true"
click at [395, 289] on label "True" at bounding box center [401, 278] width 58 height 19
click at [383, 282] on input "True" at bounding box center [379, 279] width 6 height 5
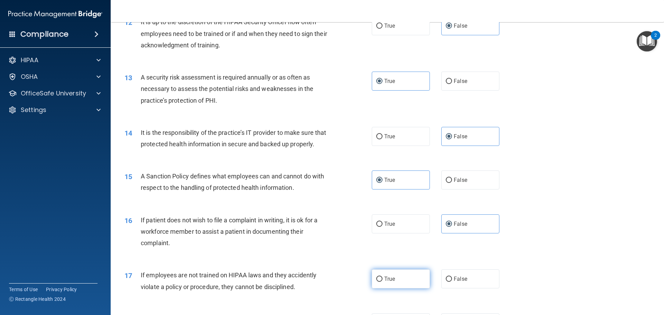
radio input "true"
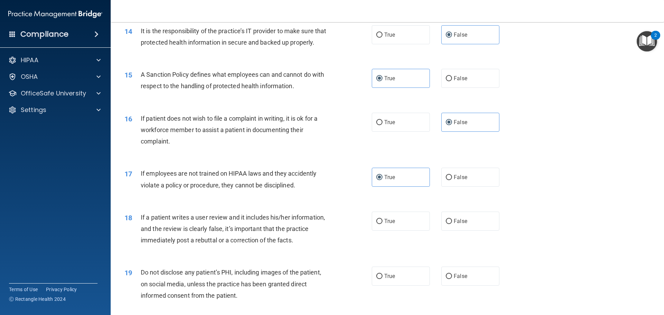
scroll to position [796, 0]
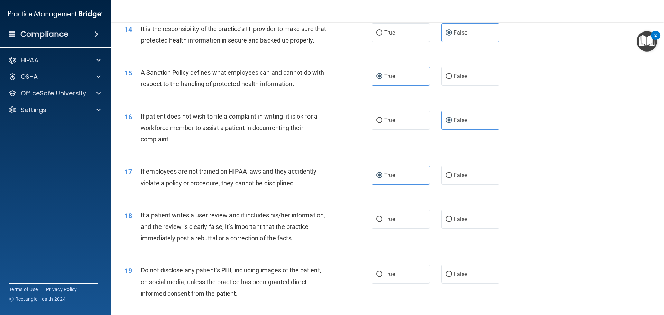
drag, startPoint x: 465, startPoint y: 226, endPoint x: 406, endPoint y: 253, distance: 64.8
click at [464, 227] on label "False" at bounding box center [470, 219] width 58 height 19
click at [452, 222] on input "False" at bounding box center [449, 219] width 6 height 5
radio input "true"
click at [393, 274] on div "19 Do not disclose any patient’s PHI, including images of the patient, on socia…" at bounding box center [387, 283] width 536 height 55
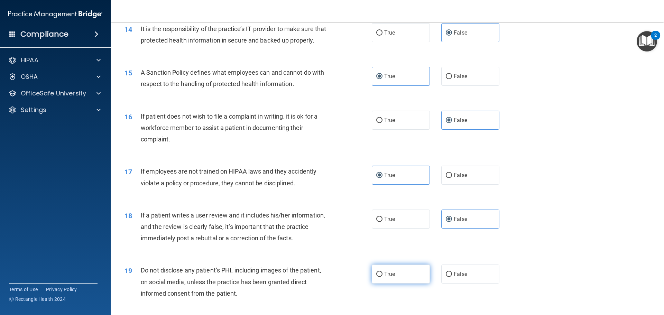
click at [394, 284] on label "True" at bounding box center [401, 274] width 58 height 19
click at [383, 277] on input "True" at bounding box center [379, 274] width 6 height 5
radio input "true"
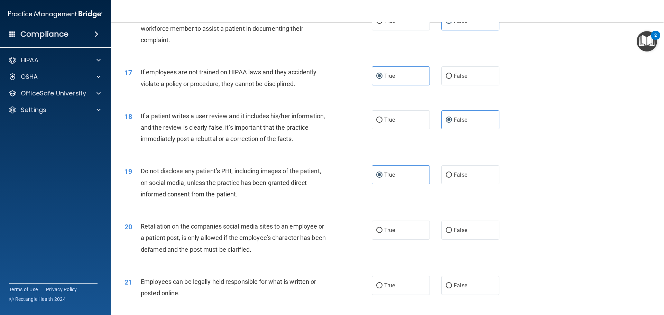
scroll to position [899, 0]
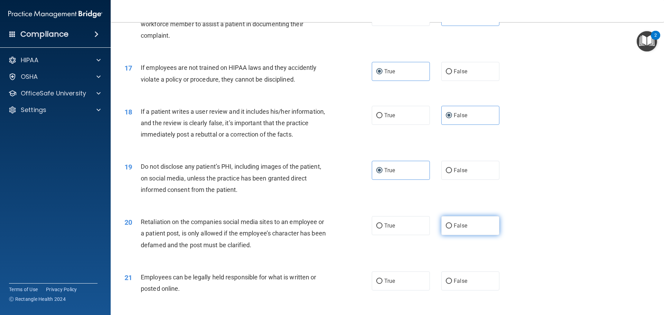
click at [459, 229] on span "False" at bounding box center [460, 225] width 13 height 7
click at [452, 229] on input "False" at bounding box center [449, 225] width 6 height 5
radio input "true"
click at [399, 291] on label "True" at bounding box center [401, 281] width 58 height 19
click at [383, 284] on input "True" at bounding box center [379, 281] width 6 height 5
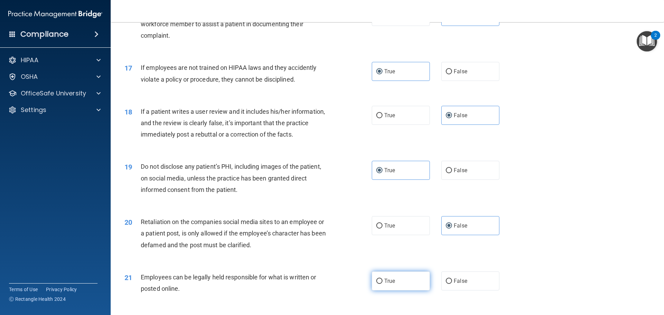
radio input "true"
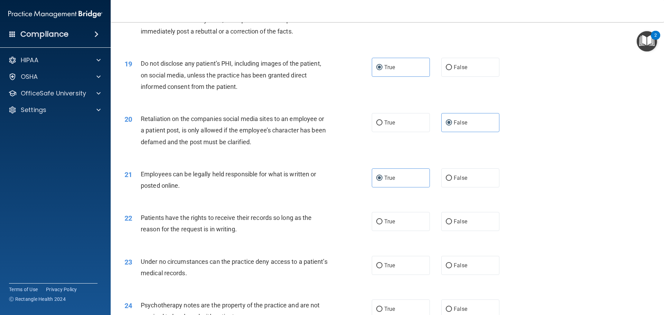
scroll to position [1003, 0]
click at [448, 224] on input "False" at bounding box center [449, 221] width 6 height 5
radio input "true"
click at [401, 289] on div "23 Under no circumstances can the practice deny access to a patient’s medical r…" at bounding box center [387, 269] width 536 height 44
click at [398, 274] on label "True" at bounding box center [401, 264] width 58 height 19
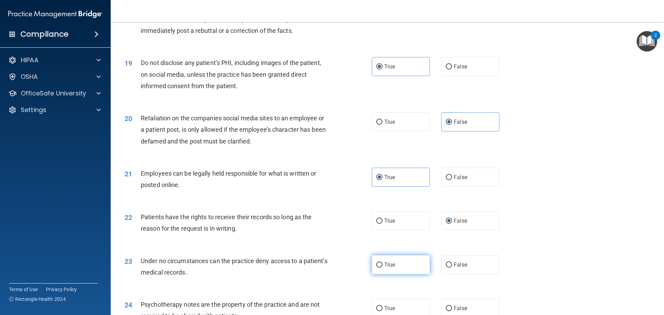
click at [383, 268] on input "True" at bounding box center [379, 265] width 6 height 5
radio input "true"
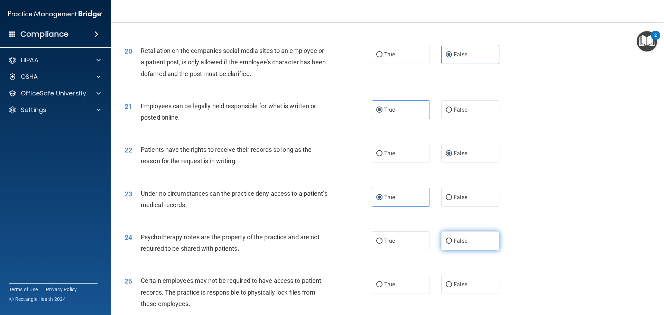
scroll to position [1072, 0]
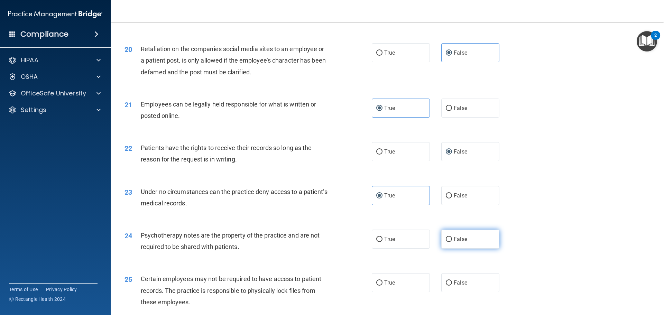
click at [447, 241] on label "False" at bounding box center [470, 239] width 58 height 19
click at [447, 241] on input "False" at bounding box center [449, 239] width 6 height 5
radio input "true"
click at [376, 286] on input "True" at bounding box center [379, 283] width 6 height 5
radio input "true"
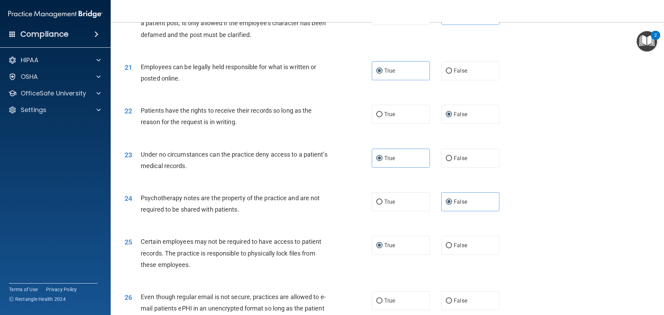
scroll to position [1176, 0]
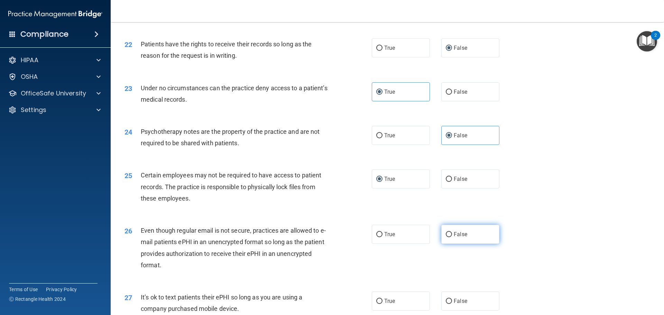
click at [446, 237] on input "False" at bounding box center [449, 234] width 6 height 5
radio input "true"
click at [407, 311] on label "True" at bounding box center [401, 301] width 58 height 19
click at [383, 304] on input "True" at bounding box center [379, 301] width 6 height 5
radio input "true"
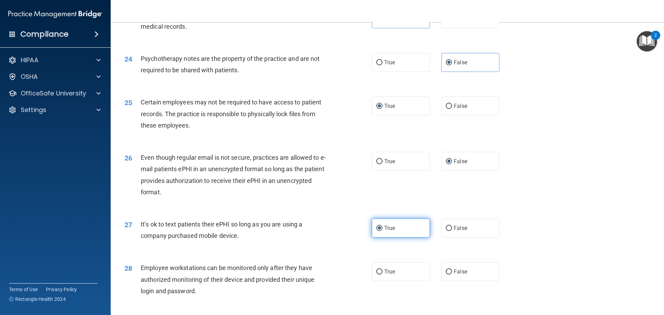
scroll to position [1280, 0]
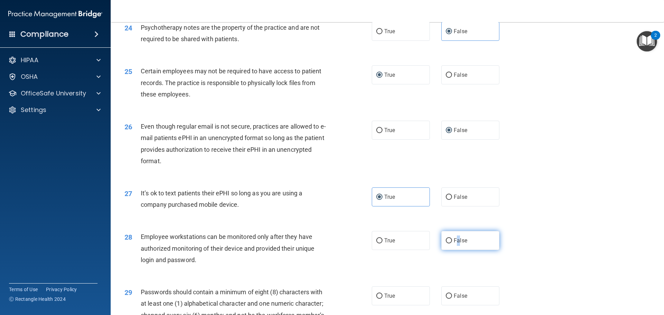
click at [456, 250] on label "False" at bounding box center [470, 240] width 58 height 19
click at [441, 250] on label "False" at bounding box center [470, 240] width 58 height 19
click at [446, 244] on input "False" at bounding box center [449, 240] width 6 height 5
radio input "true"
click at [420, 305] on label "True" at bounding box center [401, 295] width 58 height 19
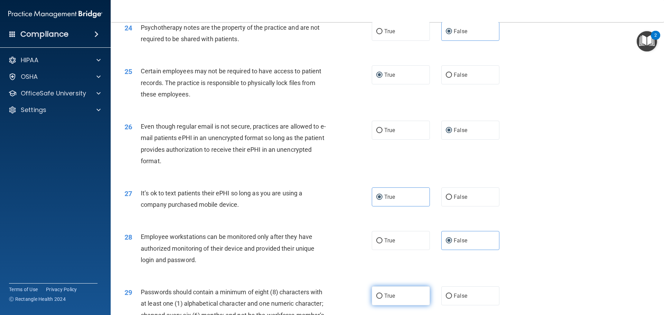
click at [383, 299] on input "True" at bounding box center [379, 296] width 6 height 5
radio input "true"
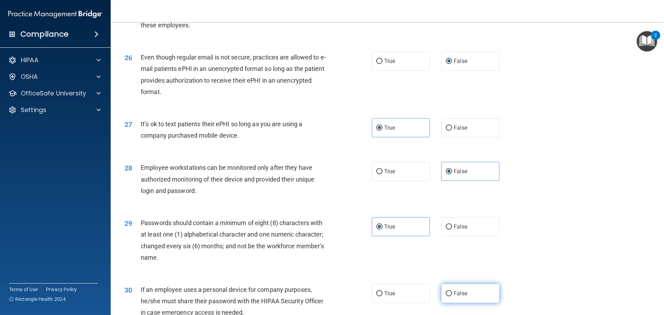
click at [460, 301] on label "False" at bounding box center [470, 293] width 58 height 19
click at [452, 296] on input "False" at bounding box center [449, 293] width 6 height 5
radio input "true"
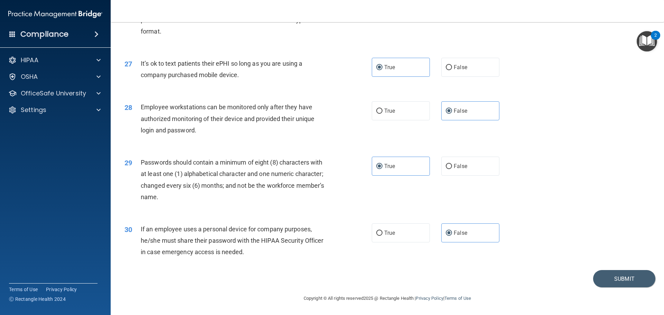
scroll to position [1421, 0]
click at [602, 282] on button "Submit" at bounding box center [624, 279] width 62 height 18
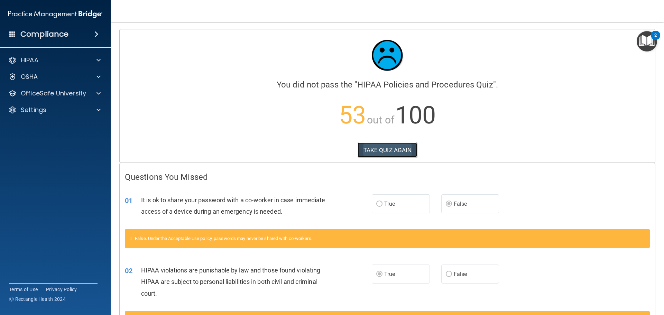
click at [379, 149] on button "TAKE QUIZ AGAIN" at bounding box center [388, 150] width 60 height 15
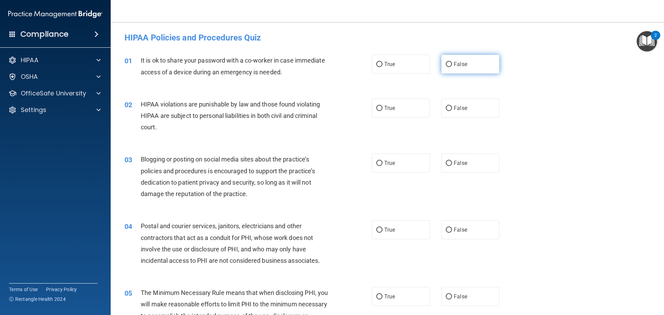
click at [463, 65] on span "False" at bounding box center [460, 64] width 13 height 7
click at [452, 65] on input "False" at bounding box center [449, 64] width 6 height 5
radio input "true"
click at [404, 106] on label "True" at bounding box center [401, 108] width 58 height 19
click at [383, 106] on input "True" at bounding box center [379, 108] width 6 height 5
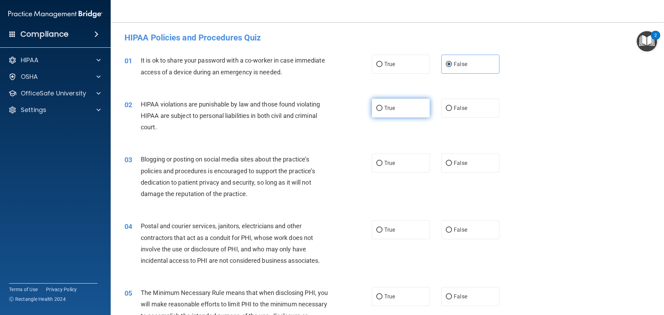
radio input "true"
click at [454, 164] on span "False" at bounding box center [460, 163] width 13 height 7
click at [452, 164] on input "False" at bounding box center [449, 163] width 6 height 5
radio input "true"
click at [390, 231] on span "True" at bounding box center [389, 230] width 11 height 7
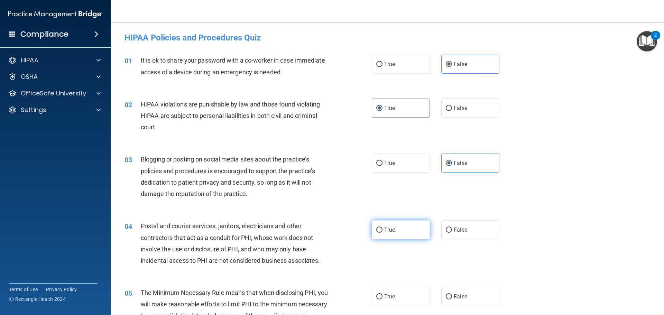
click at [383, 231] on input "True" at bounding box center [379, 230] width 6 height 5
radio input "true"
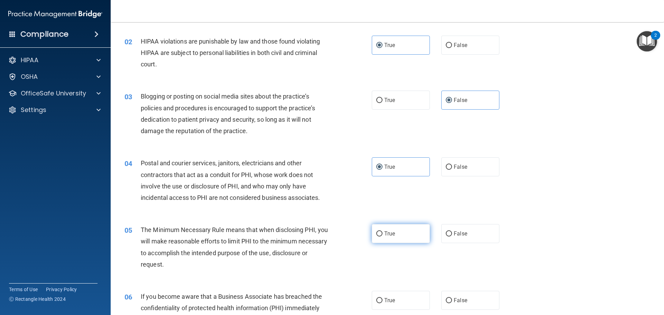
scroll to position [69, 0]
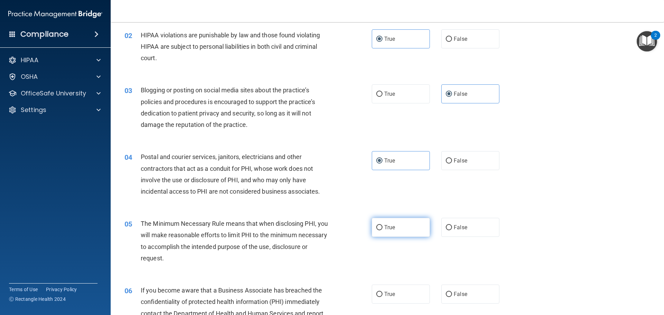
click at [384, 228] on span "True" at bounding box center [389, 227] width 11 height 7
click at [383, 228] on input "True" at bounding box center [379, 227] width 6 height 5
radio input "true"
click at [457, 292] on span "False" at bounding box center [460, 294] width 13 height 7
click at [452, 292] on input "False" at bounding box center [449, 294] width 6 height 5
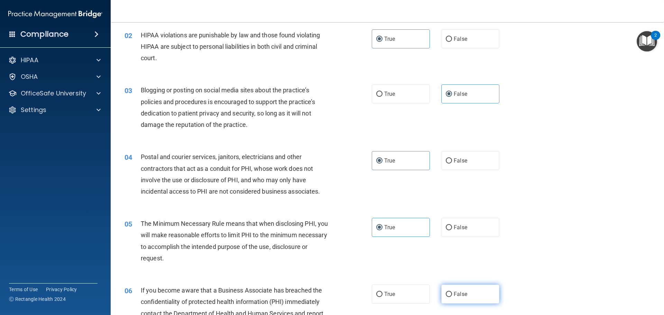
radio input "true"
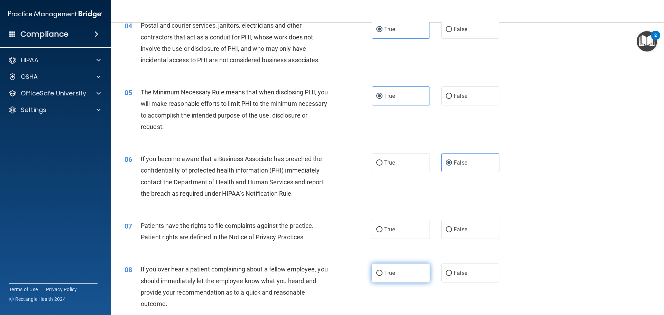
scroll to position [208, 0]
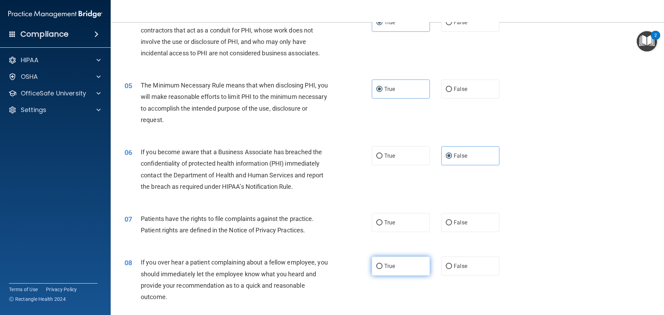
click at [397, 263] on label "True" at bounding box center [401, 266] width 58 height 19
click at [383, 264] on input "True" at bounding box center [379, 266] width 6 height 5
radio input "true"
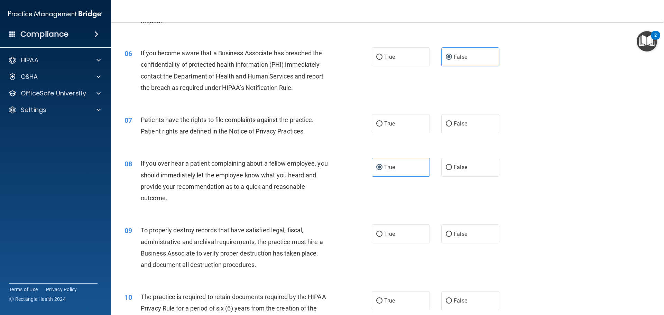
scroll to position [311, 0]
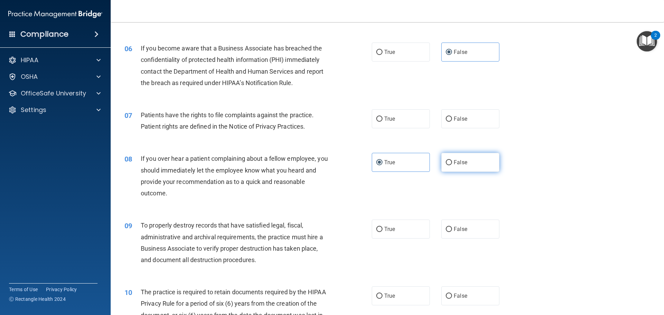
click at [459, 163] on span "False" at bounding box center [460, 162] width 13 height 7
click at [452, 163] on input "False" at bounding box center [449, 162] width 6 height 5
radio input "true"
radio input "false"
click at [411, 122] on label "True" at bounding box center [401, 118] width 58 height 19
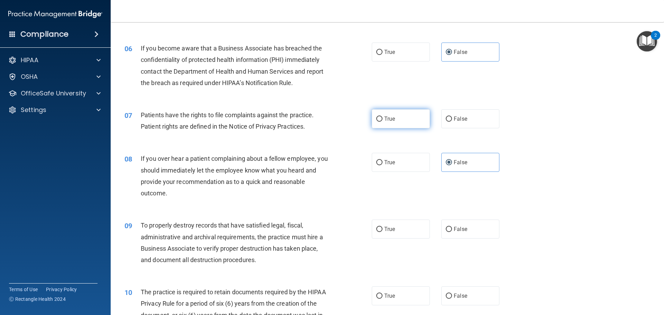
click at [383, 122] on input "True" at bounding box center [379, 119] width 6 height 5
radio input "true"
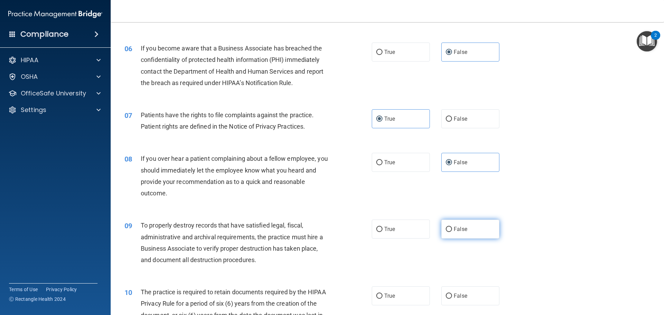
click at [469, 233] on label "False" at bounding box center [470, 229] width 58 height 19
click at [452, 232] on input "False" at bounding box center [449, 229] width 6 height 5
radio input "true"
click at [390, 294] on span "True" at bounding box center [389, 296] width 11 height 7
click at [383, 294] on input "True" at bounding box center [379, 296] width 6 height 5
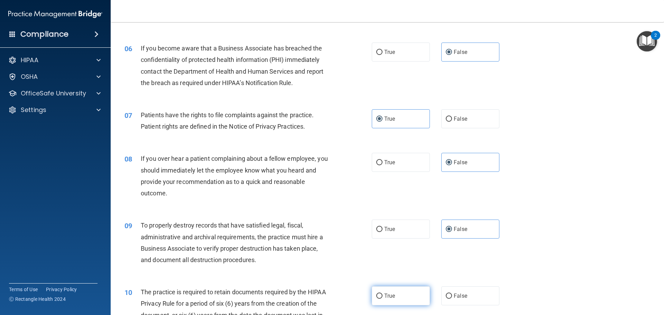
radio input "true"
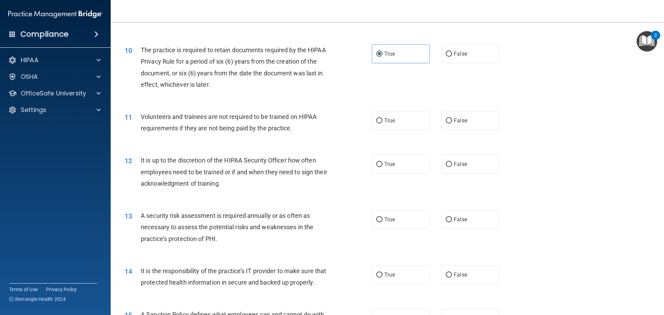
scroll to position [588, 0]
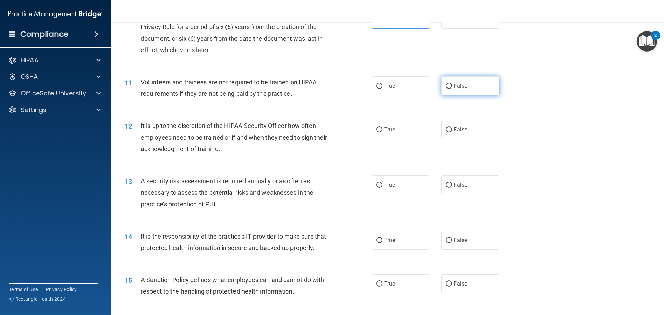
click at [472, 86] on label "False" at bounding box center [470, 85] width 58 height 19
click at [452, 86] on input "False" at bounding box center [449, 86] width 6 height 5
radio input "true"
click at [456, 128] on span "False" at bounding box center [460, 129] width 13 height 7
click at [452, 128] on input "False" at bounding box center [449, 129] width 6 height 5
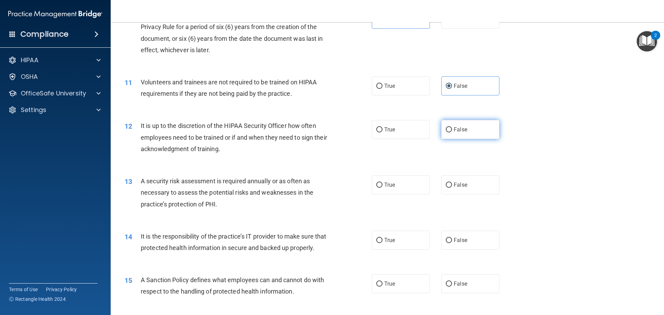
radio input "true"
click at [392, 185] on span "True" at bounding box center [389, 185] width 11 height 7
click at [383, 185] on input "True" at bounding box center [379, 185] width 6 height 5
radio input "true"
click at [458, 239] on span "False" at bounding box center [460, 240] width 13 height 7
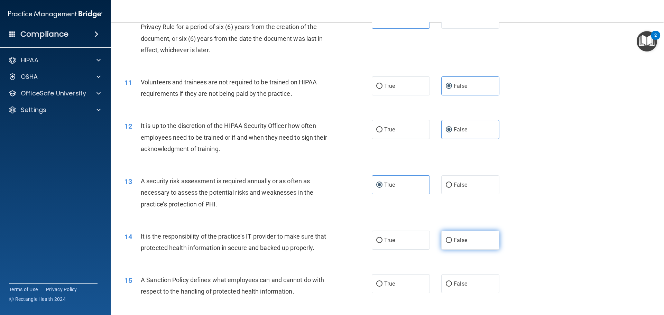
click at [452, 239] on input "False" at bounding box center [449, 240] width 6 height 5
radio input "true"
click at [454, 293] on label "False" at bounding box center [470, 283] width 58 height 19
click at [452, 287] on input "False" at bounding box center [449, 284] width 6 height 5
radio input "true"
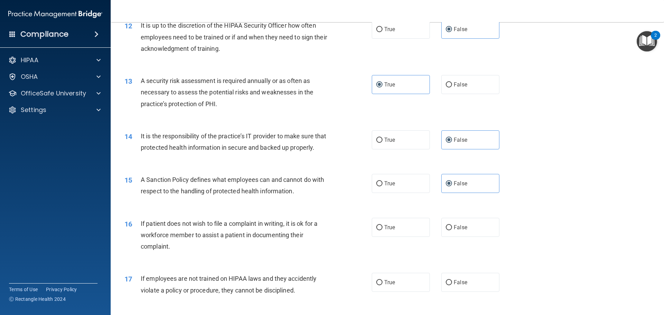
scroll to position [692, 0]
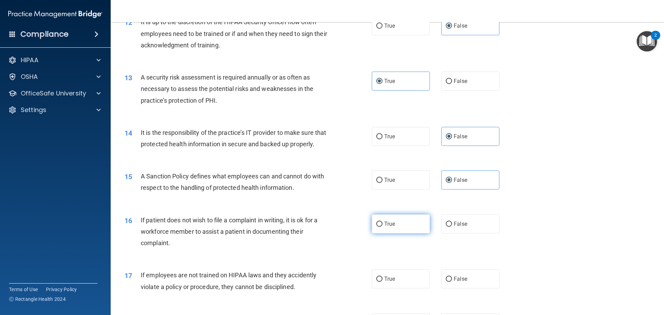
click at [407, 234] on label "True" at bounding box center [401, 223] width 58 height 19
click at [383, 227] on input "True" at bounding box center [379, 224] width 6 height 5
radio input "true"
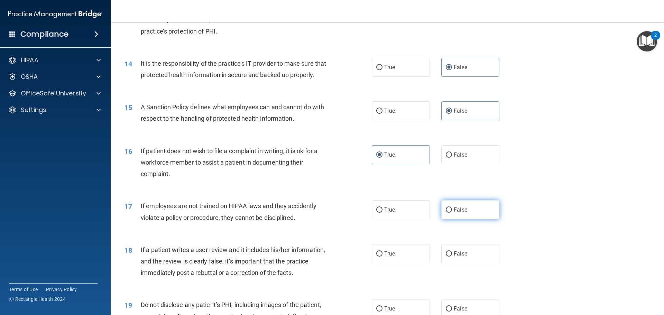
click at [455, 213] on span "False" at bounding box center [460, 210] width 13 height 7
click at [452, 213] on input "False" at bounding box center [449, 210] width 6 height 5
radio input "true"
click at [462, 263] on label "False" at bounding box center [470, 253] width 58 height 19
click at [452, 257] on input "False" at bounding box center [449, 253] width 6 height 5
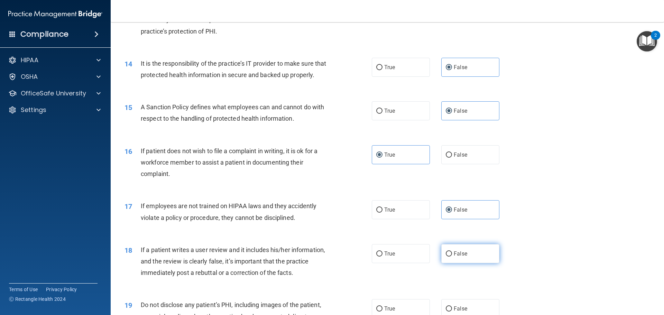
radio input "true"
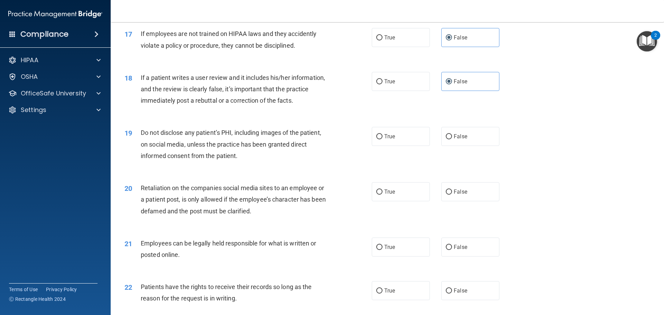
scroll to position [934, 0]
click at [397, 145] on label "True" at bounding box center [401, 135] width 58 height 19
click at [383, 139] on input "True" at bounding box center [379, 136] width 6 height 5
radio input "true"
click at [466, 199] on label "False" at bounding box center [470, 191] width 58 height 19
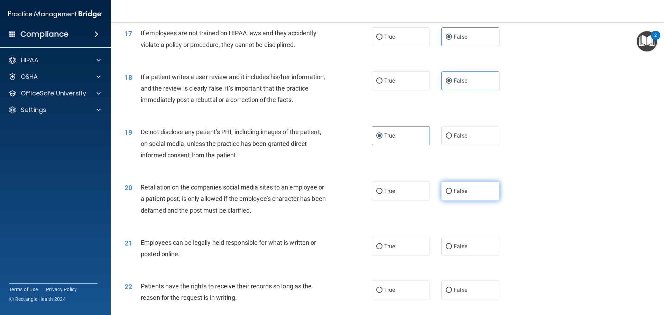
click at [452, 194] on input "False" at bounding box center [449, 191] width 6 height 5
radio input "true"
click at [408, 254] on label "True" at bounding box center [401, 246] width 58 height 19
click at [383, 249] on input "True" at bounding box center [379, 246] width 6 height 5
radio input "true"
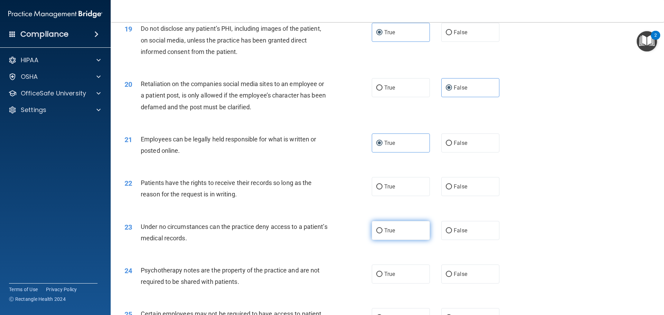
scroll to position [1038, 0]
click at [472, 196] on label "False" at bounding box center [470, 186] width 58 height 19
click at [452, 189] on input "False" at bounding box center [449, 186] width 6 height 5
radio input "true"
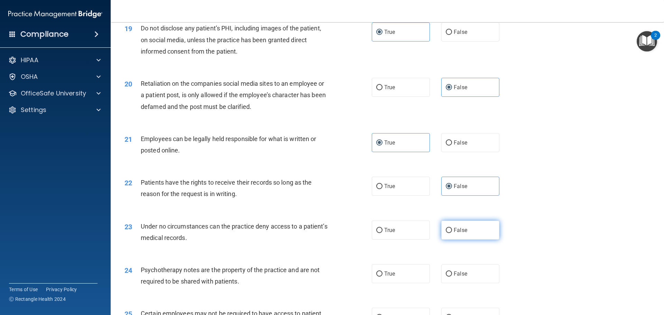
click at [475, 233] on label "False" at bounding box center [470, 230] width 58 height 19
click at [452, 233] on input "False" at bounding box center [449, 230] width 6 height 5
radio input "true"
click at [408, 282] on label "True" at bounding box center [401, 273] width 58 height 19
click at [383, 277] on input "True" at bounding box center [379, 274] width 6 height 5
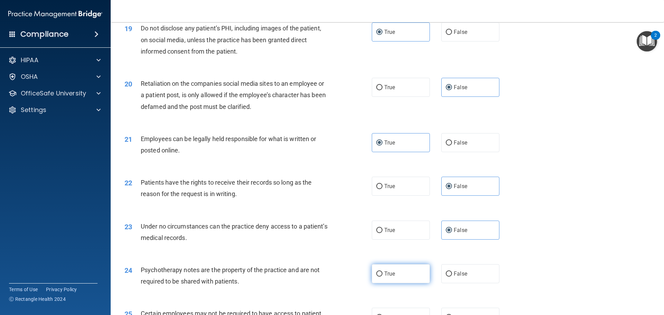
radio input "true"
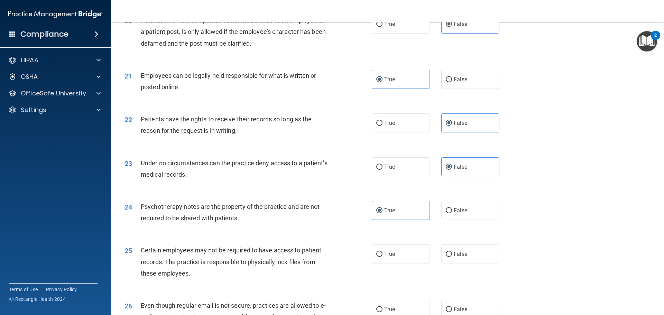
scroll to position [1107, 0]
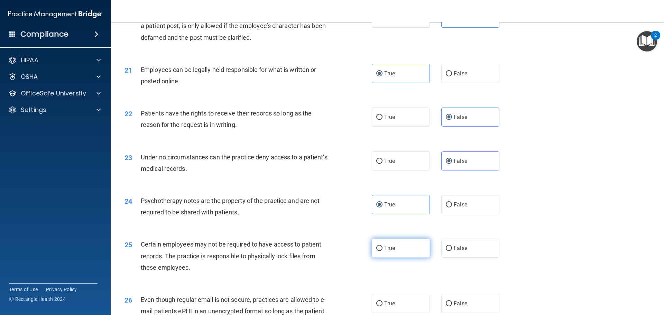
click at [402, 255] on label "True" at bounding box center [401, 248] width 58 height 19
click at [383, 251] on input "True" at bounding box center [379, 248] width 6 height 5
radio input "true"
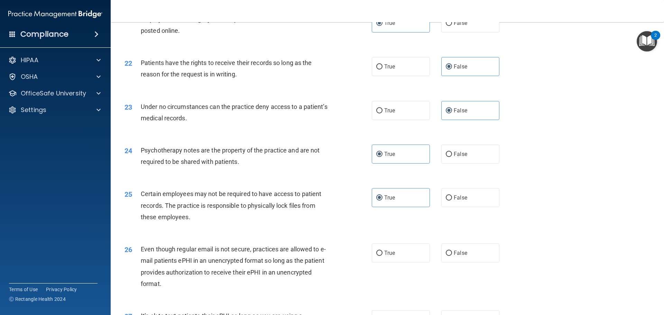
scroll to position [1176, 0]
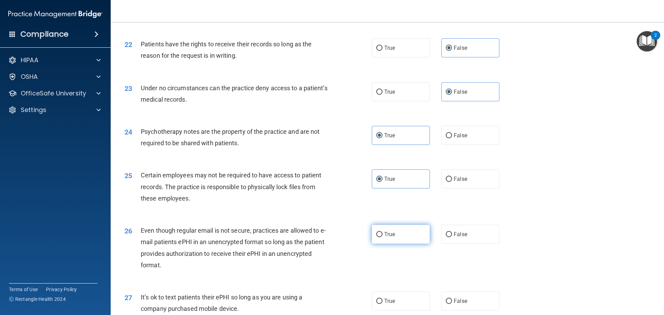
click at [403, 244] on label "True" at bounding box center [401, 234] width 58 height 19
click at [383, 237] on input "True" at bounding box center [379, 234] width 6 height 5
radio input "true"
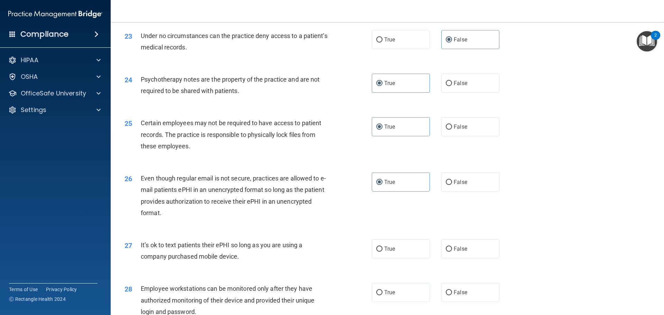
scroll to position [1245, 0]
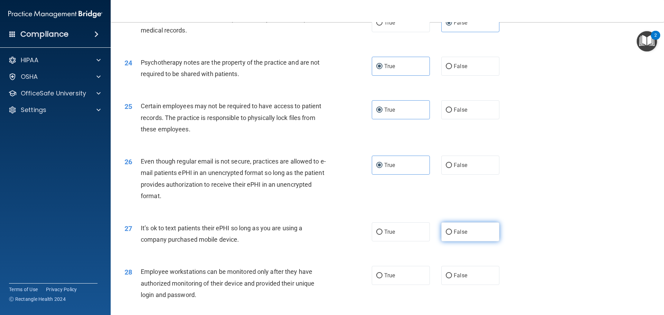
click at [462, 235] on span "False" at bounding box center [460, 232] width 13 height 7
click at [452, 235] on input "False" at bounding box center [449, 232] width 6 height 5
radio input "true"
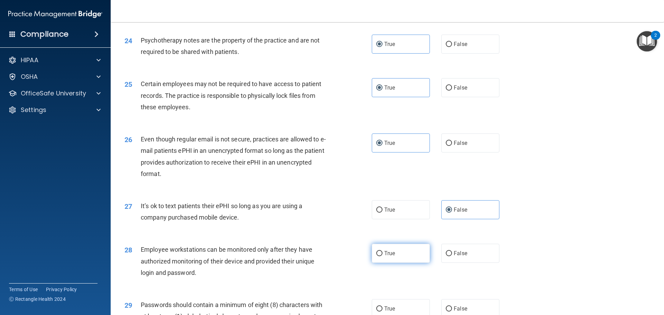
scroll to position [1280, 0]
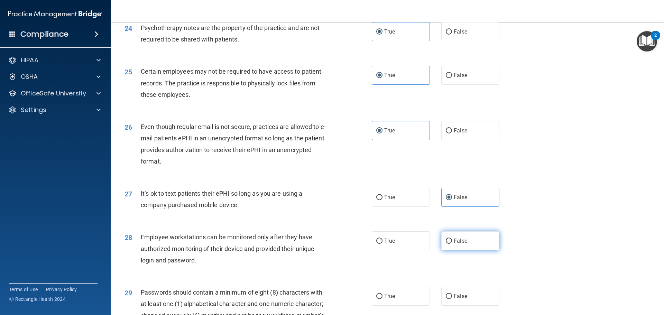
click at [464, 250] on label "False" at bounding box center [470, 240] width 58 height 19
click at [452, 244] on input "False" at bounding box center [449, 241] width 6 height 5
radio input "true"
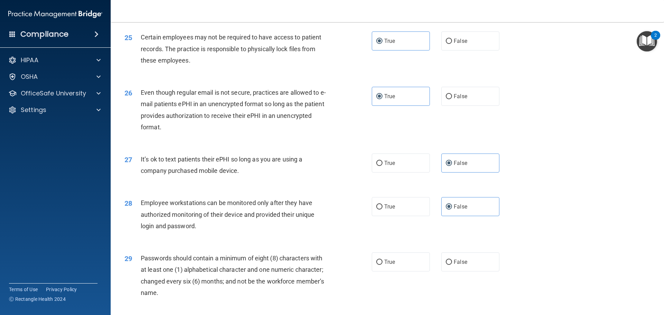
scroll to position [1315, 0]
click at [395, 271] on label "True" at bounding box center [401, 261] width 58 height 19
click at [383, 265] on input "True" at bounding box center [379, 261] width 6 height 5
radio input "true"
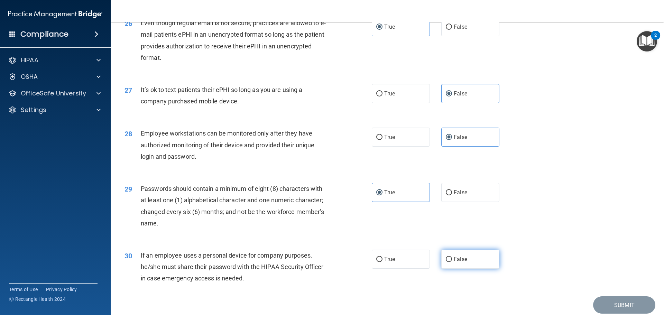
click at [473, 269] on label "False" at bounding box center [470, 259] width 58 height 19
click at [452, 262] on input "False" at bounding box center [449, 259] width 6 height 5
radio input "true"
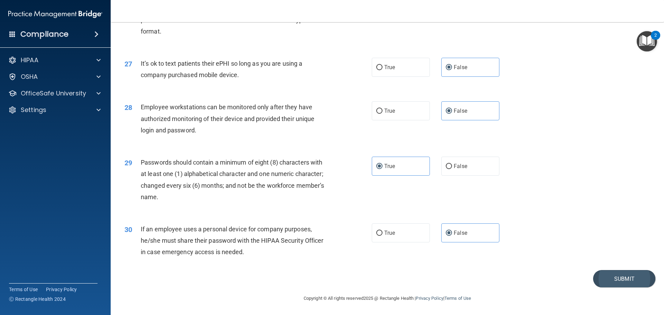
scroll to position [1421, 0]
click at [612, 277] on button "Submit" at bounding box center [624, 279] width 62 height 18
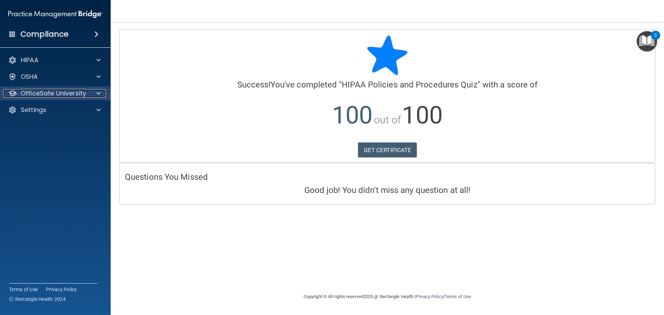
click at [32, 90] on p "OfficeSafe University" at bounding box center [53, 93] width 65 height 8
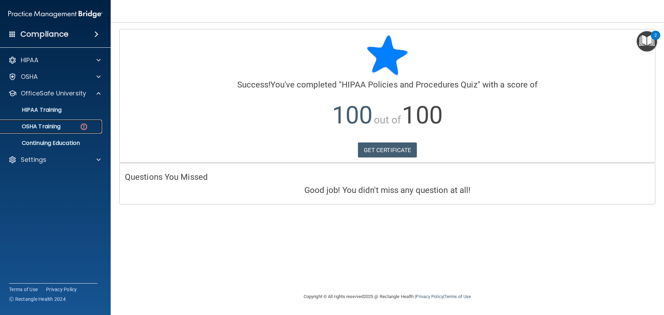
click at [63, 126] on div "OSHA Training" at bounding box center [51, 126] width 94 height 7
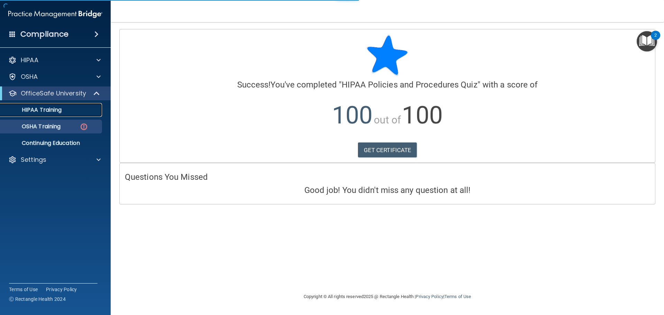
click at [58, 106] on link "HIPAA Training" at bounding box center [47, 110] width 109 height 14
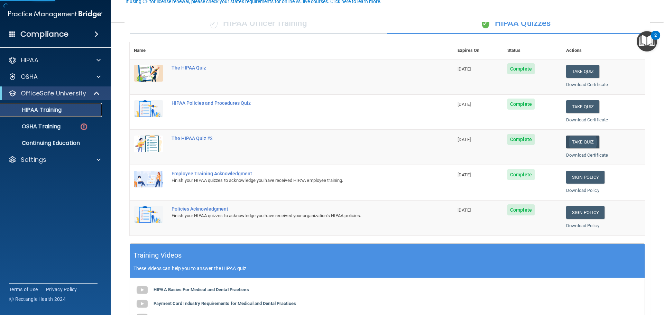
scroll to position [69, 0]
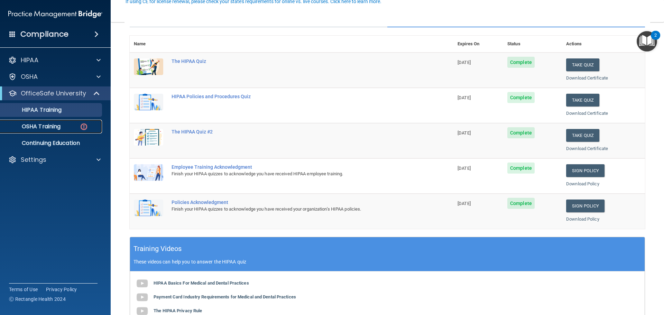
click at [48, 122] on link "OSHA Training" at bounding box center [47, 127] width 109 height 14
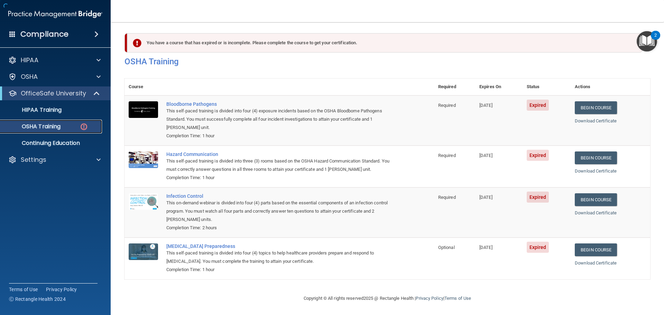
scroll to position [3, 0]
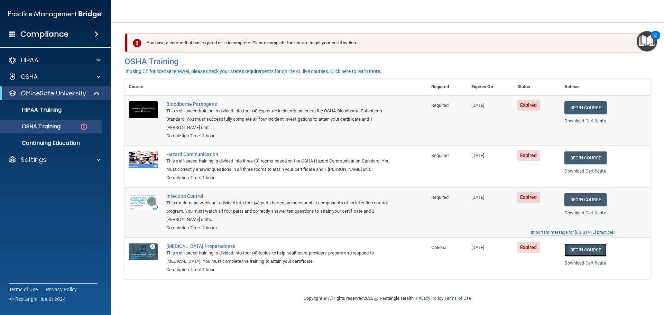
click at [599, 251] on link "Begin Course" at bounding box center [586, 250] width 42 height 13
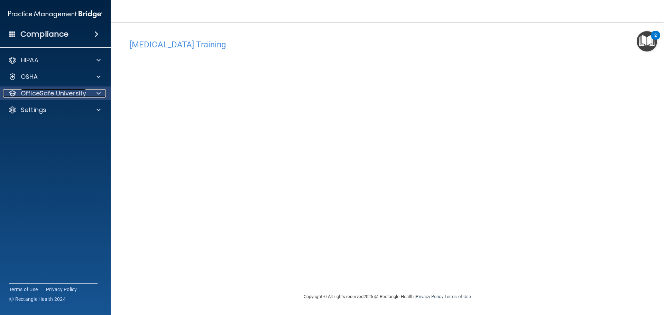
click at [75, 91] on p "OfficeSafe University" at bounding box center [53, 93] width 65 height 8
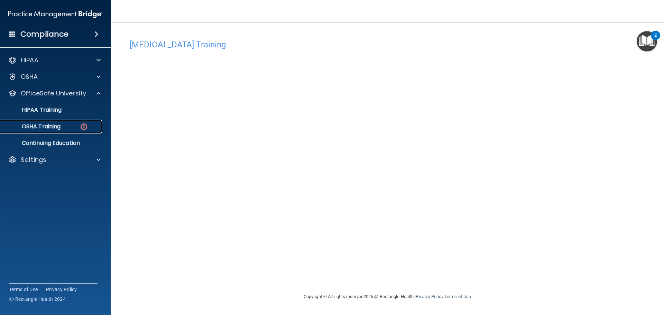
click at [73, 126] on div "OSHA Training" at bounding box center [51, 126] width 94 height 7
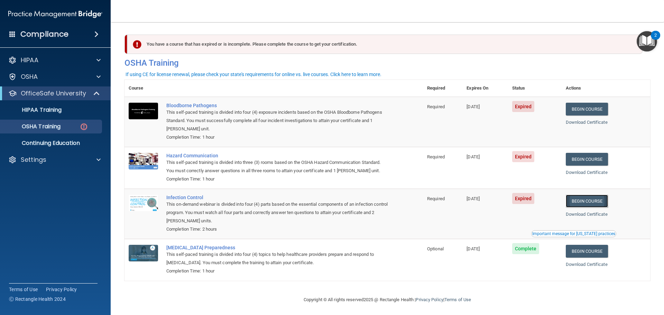
click at [578, 204] on link "Begin Course" at bounding box center [587, 201] width 42 height 13
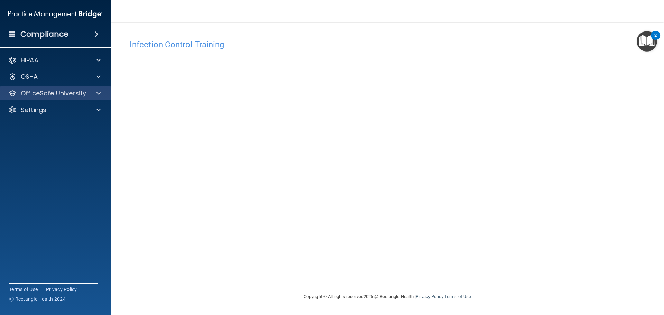
click at [48, 98] on div "OfficeSafe University" at bounding box center [55, 93] width 111 height 14
click at [50, 91] on p "OfficeSafe University" at bounding box center [53, 93] width 65 height 8
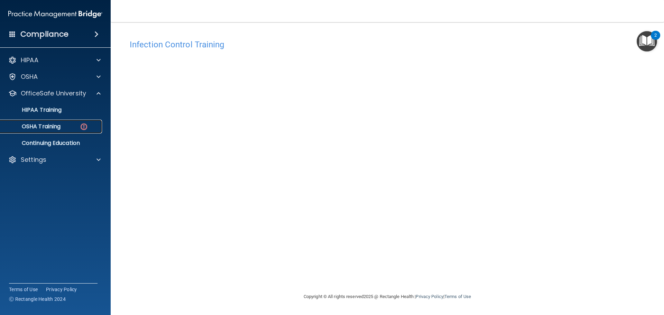
click at [59, 121] on link "OSHA Training" at bounding box center [47, 127] width 109 height 14
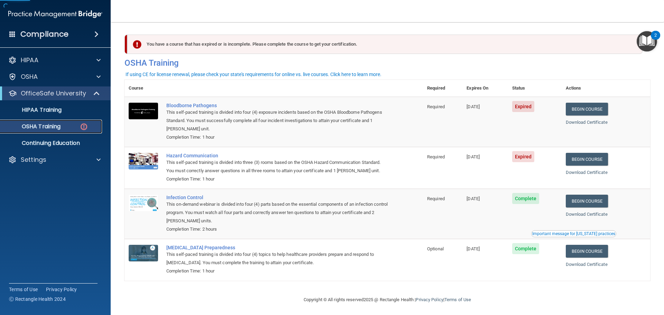
scroll to position [3, 0]
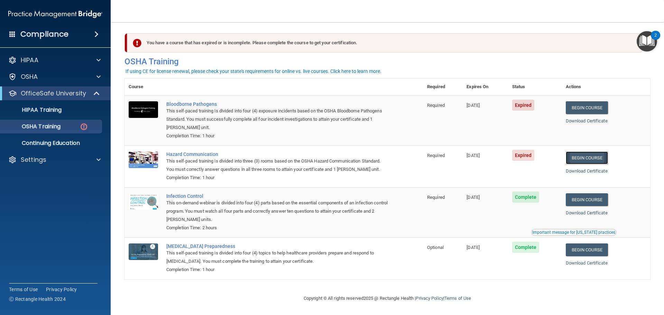
click at [585, 157] on link "Begin Course" at bounding box center [587, 158] width 42 height 13
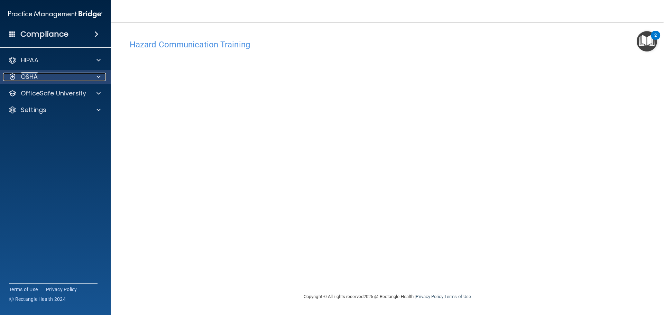
click at [64, 79] on div "OSHA" at bounding box center [46, 77] width 86 height 8
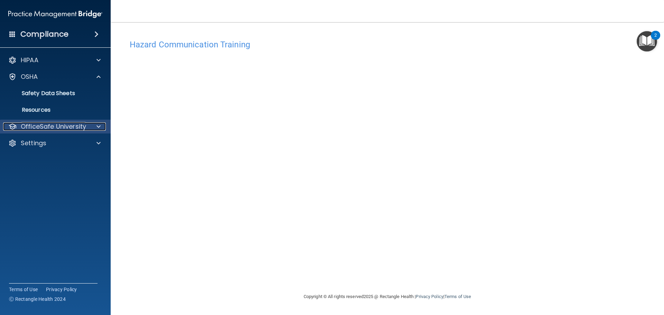
click at [65, 123] on p "OfficeSafe University" at bounding box center [53, 126] width 65 height 8
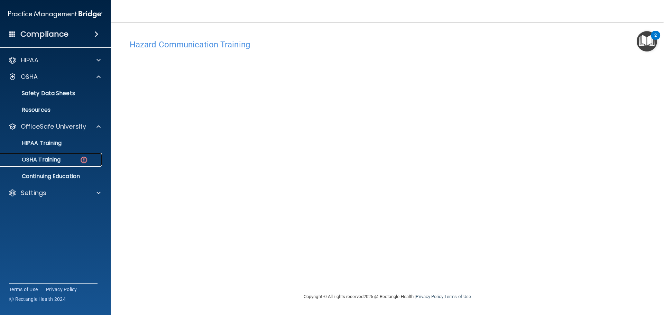
click at [70, 163] on div "OSHA Training" at bounding box center [51, 159] width 94 height 7
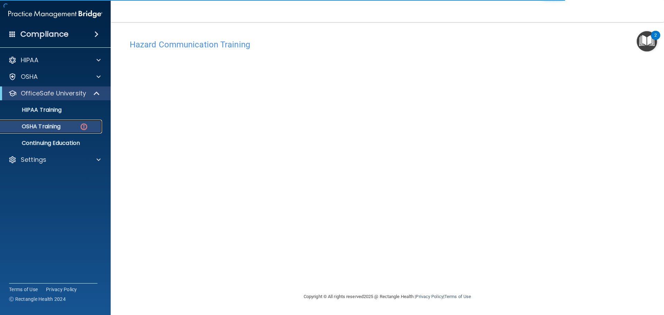
click at [84, 125] on img at bounding box center [84, 126] width 9 height 9
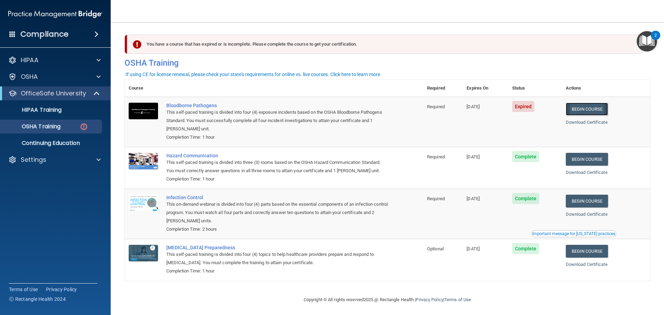
click at [600, 107] on link "Begin Course" at bounding box center [587, 109] width 42 height 13
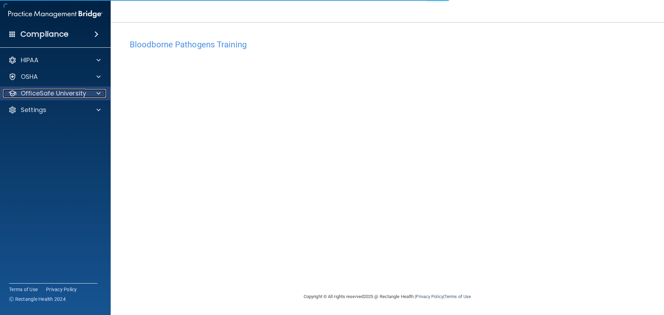
click at [50, 94] on p "OfficeSafe University" at bounding box center [53, 93] width 65 height 8
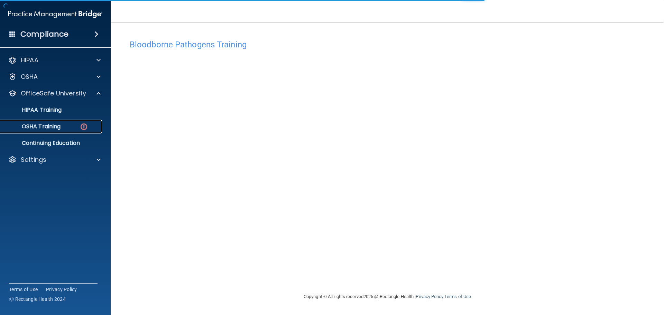
click at [52, 124] on p "OSHA Training" at bounding box center [32, 126] width 56 height 7
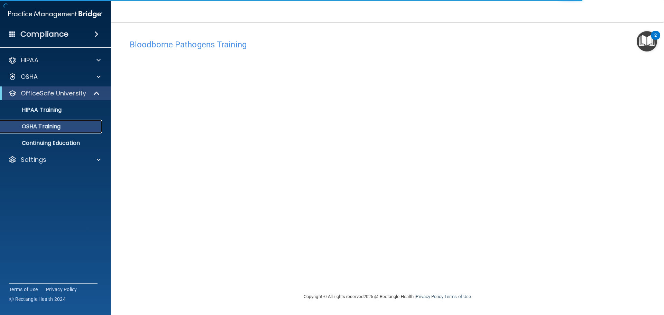
click at [42, 122] on link "OSHA Training" at bounding box center [47, 127] width 109 height 14
click at [63, 143] on p "Continuing Education" at bounding box center [51, 143] width 94 height 7
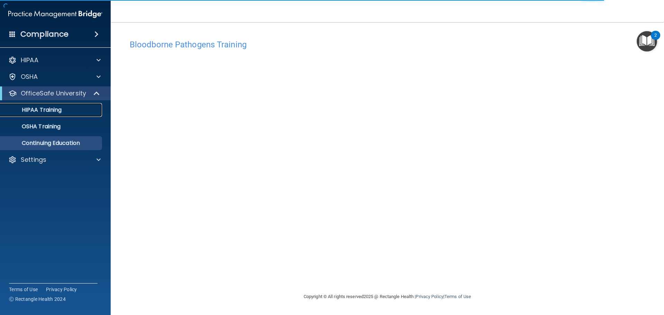
click at [53, 114] on link "HIPAA Training" at bounding box center [47, 110] width 109 height 14
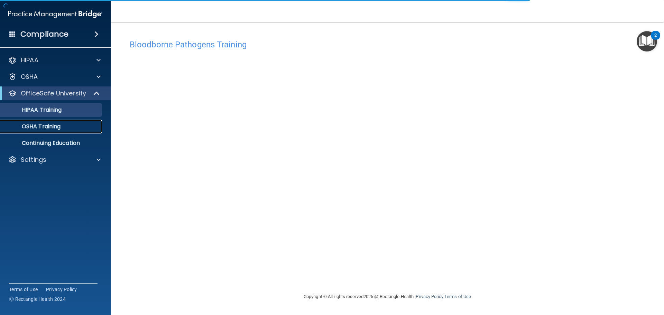
click at [53, 124] on p "OSHA Training" at bounding box center [32, 126] width 56 height 7
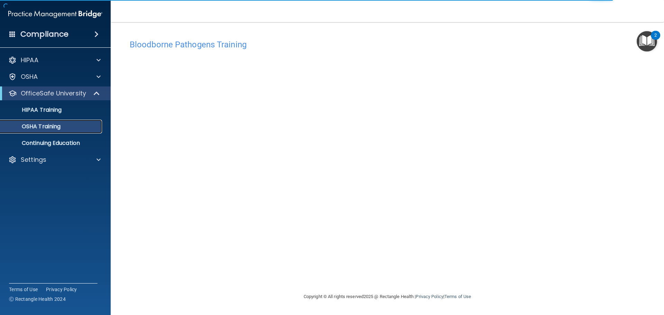
click at [52, 124] on p "OSHA Training" at bounding box center [32, 126] width 56 height 7
click at [38, 125] on p "OSHA Training" at bounding box center [32, 126] width 56 height 7
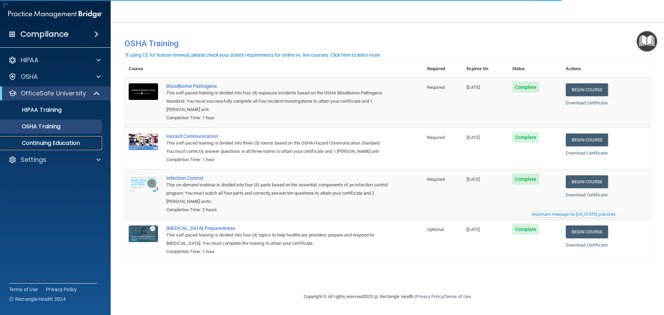
click at [39, 138] on link "Continuing Education" at bounding box center [47, 143] width 109 height 14
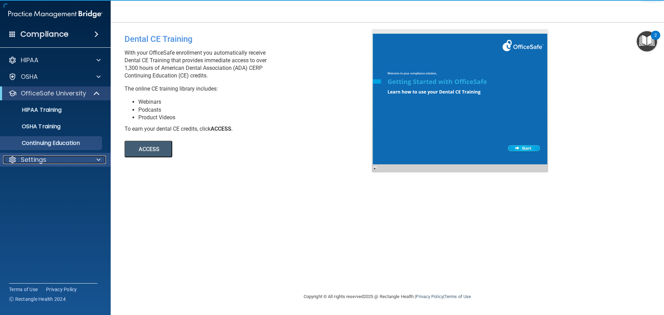
click at [31, 156] on p "Settings" at bounding box center [34, 160] width 26 height 8
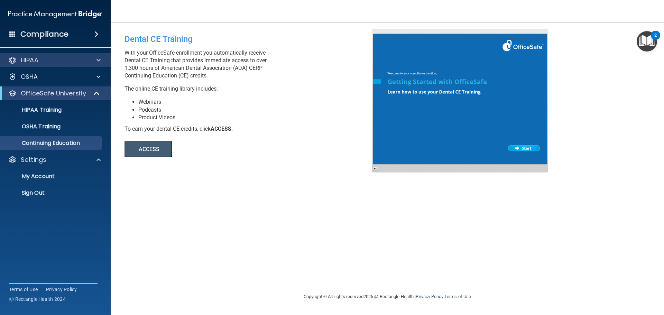
click at [40, 56] on div "HIPAA" at bounding box center [55, 60] width 111 height 14
click at [54, 60] on div "HIPAA" at bounding box center [46, 60] width 86 height 8
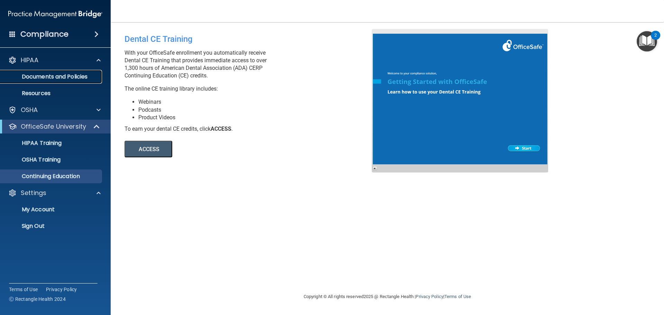
click at [78, 78] on p "Documents and Policies" at bounding box center [51, 76] width 94 height 7
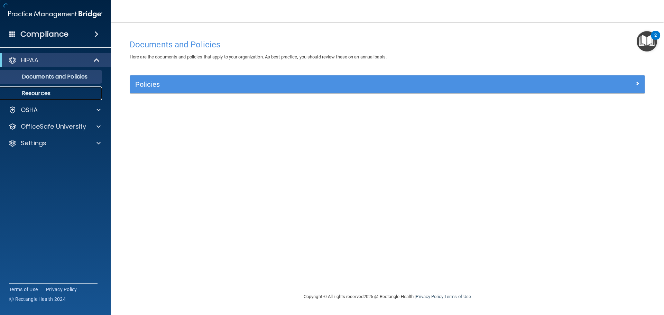
click at [67, 91] on p "Resources" at bounding box center [51, 93] width 94 height 7
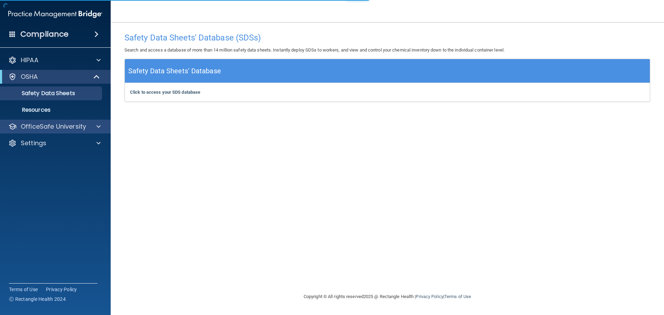
click at [44, 132] on div "OfficeSafe University" at bounding box center [55, 127] width 111 height 14
click at [44, 127] on p "OfficeSafe University" at bounding box center [53, 126] width 65 height 8
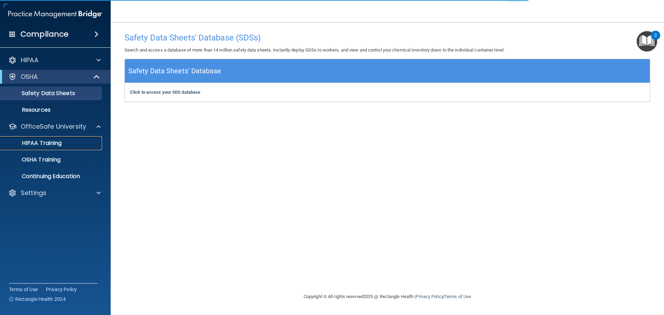
click at [47, 142] on p "HIPAA Training" at bounding box center [32, 143] width 57 height 7
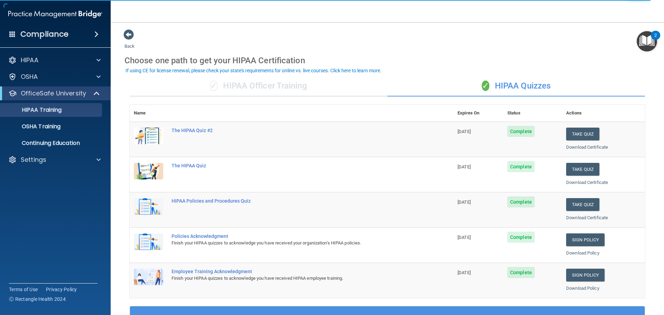
click at [266, 88] on div "✓ HIPAA Officer Training" at bounding box center [259, 86] width 258 height 21
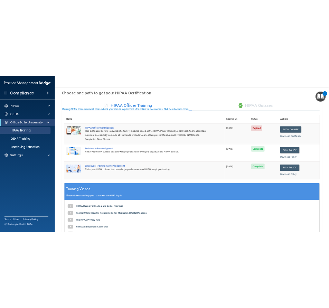
scroll to position [4, 0]
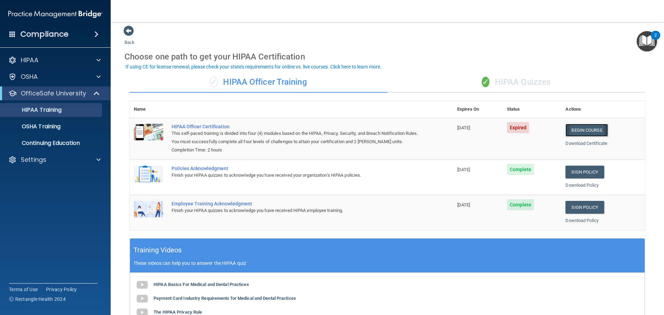
click at [582, 126] on link "Begin Course" at bounding box center [587, 130] width 42 height 13
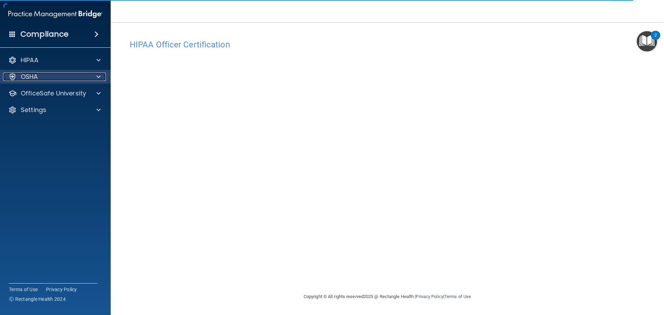
click at [61, 74] on div "OSHA" at bounding box center [46, 77] width 86 height 8
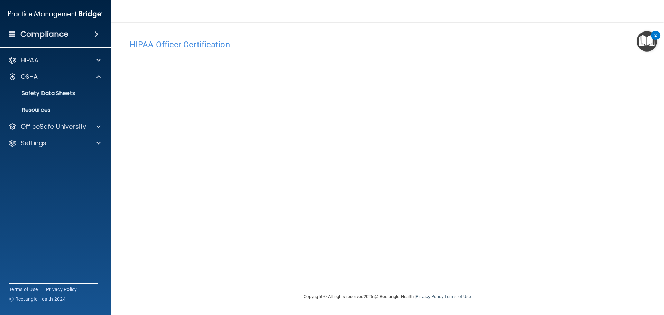
click at [70, 119] on div "HIPAA Documents and Policies Report an Incident Business Associates Emergency P…" at bounding box center [55, 103] width 111 height 105
click at [65, 126] on p "OfficeSafe University" at bounding box center [53, 126] width 65 height 8
click at [60, 145] on p "HIPAA Training" at bounding box center [32, 143] width 57 height 7
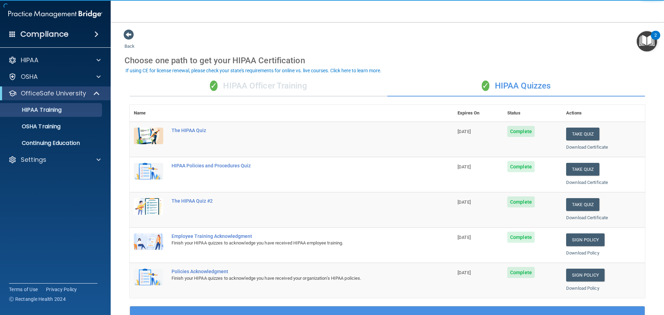
click at [298, 83] on div "✓ HIPAA Officer Training" at bounding box center [259, 86] width 258 height 21
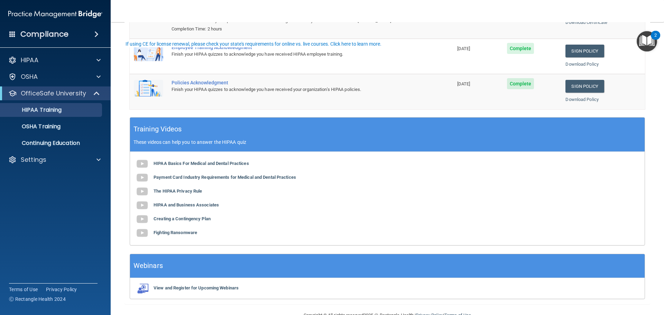
scroll to position [142, 0]
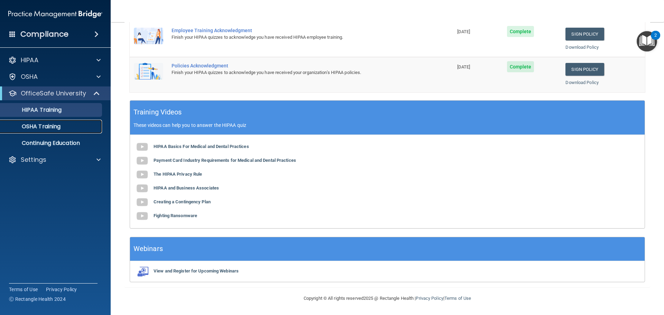
click at [70, 129] on div "OSHA Training" at bounding box center [51, 126] width 94 height 7
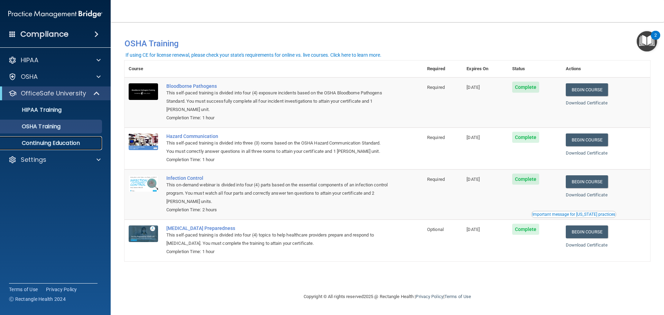
click at [84, 140] on p "Continuing Education" at bounding box center [51, 143] width 94 height 7
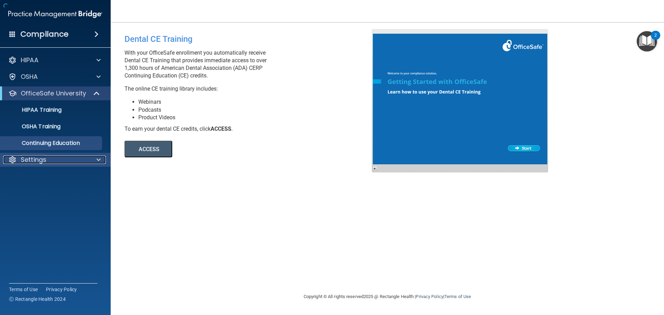
click at [66, 159] on div "Settings" at bounding box center [46, 160] width 86 height 8
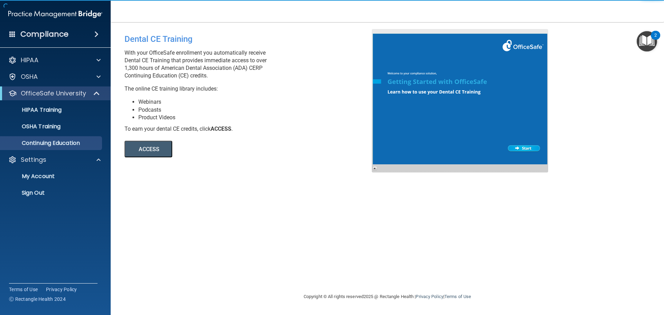
click at [39, 38] on h4 "Compliance" at bounding box center [44, 34] width 48 height 10
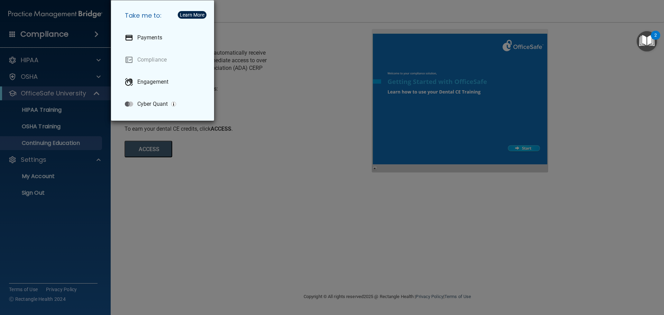
click at [276, 26] on div "Take me to: Payments Compliance Engagement Cyber Quant" at bounding box center [332, 157] width 664 height 315
